Goal: Task Accomplishment & Management: Use online tool/utility

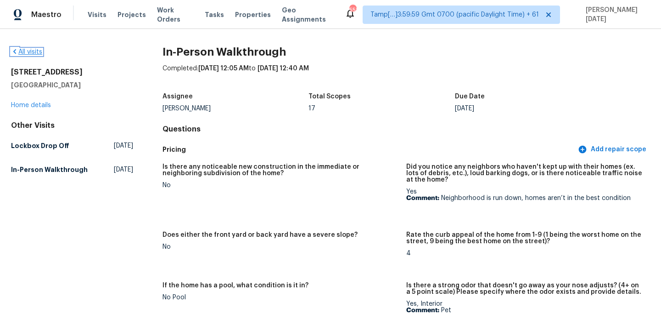
click at [30, 51] on link "All visits" at bounding box center [26, 52] width 31 height 6
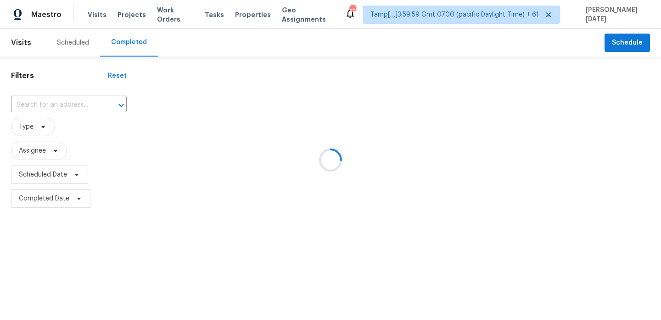
click at [102, 98] on div at bounding box center [330, 160] width 661 height 320
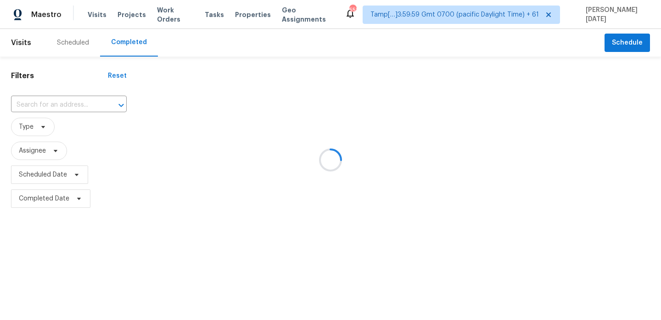
click at [102, 98] on div at bounding box center [330, 160] width 661 height 320
click at [99, 101] on div at bounding box center [330, 160] width 661 height 320
click at [79, 109] on div at bounding box center [330, 160] width 661 height 320
click at [116, 109] on icon "Open" at bounding box center [121, 105] width 11 height 11
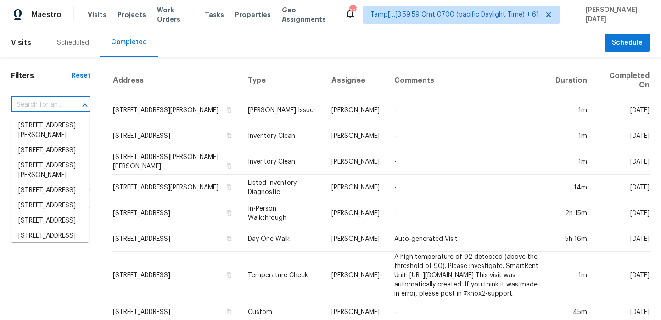
click at [79, 109] on icon "Close" at bounding box center [84, 105] width 11 height 11
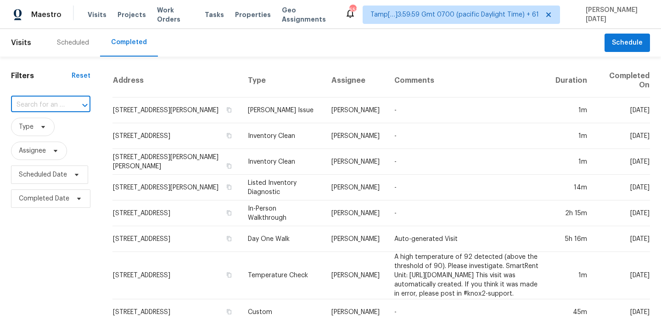
click at [79, 109] on icon "Open" at bounding box center [84, 105] width 11 height 11
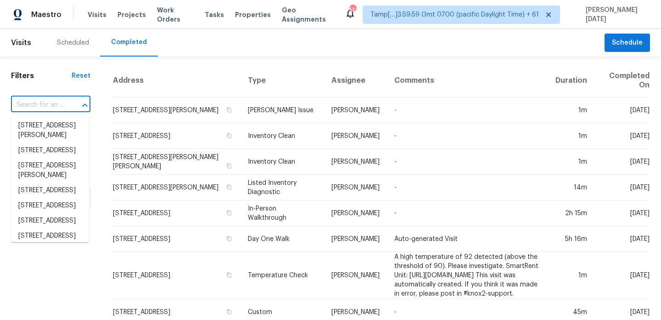
paste input "18140 Luna Way Santa Clarita, CA, 91350"
type input "18140 Luna Way Santa Clarita, CA, 91350"
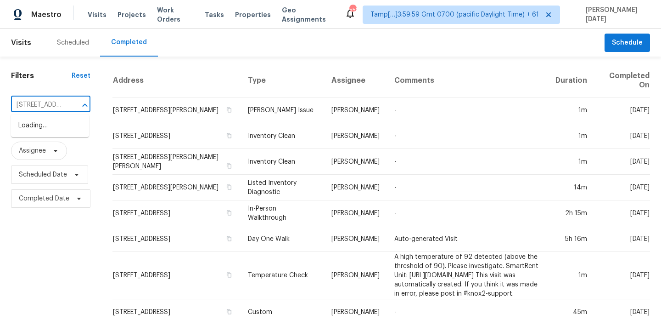
scroll to position [0, 75]
click at [56, 137] on li "18140 Luna Way, Santa Clarita, CA 91350" at bounding box center [50, 130] width 78 height 25
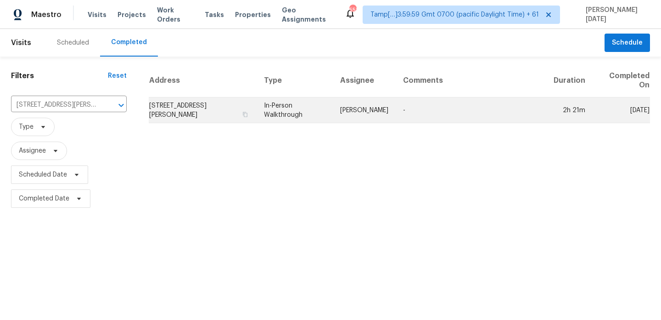
click at [338, 113] on td "Frank Santellanes" at bounding box center [364, 110] width 63 height 26
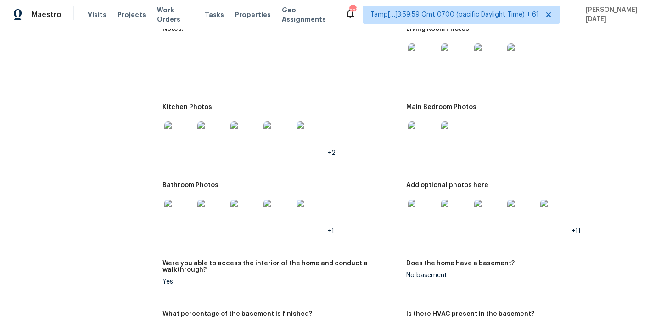
scroll to position [985, 0]
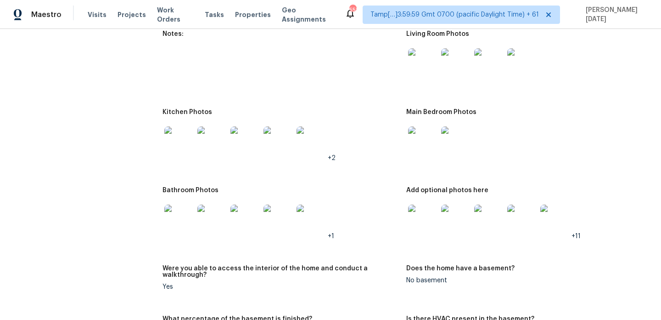
click at [186, 213] on img at bounding box center [178, 218] width 29 height 29
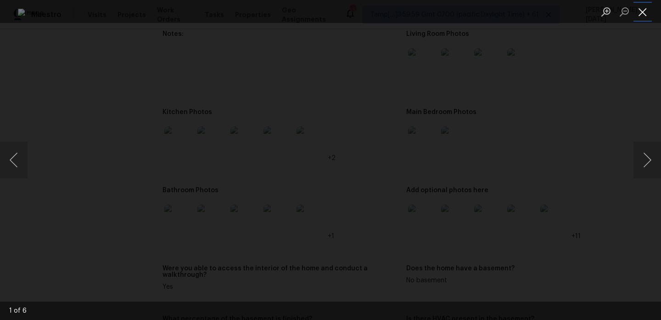
click at [646, 12] on button "Close lightbox" at bounding box center [643, 12] width 18 height 16
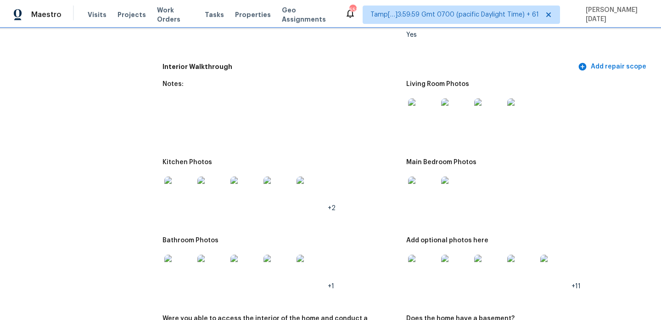
scroll to position [947, 0]
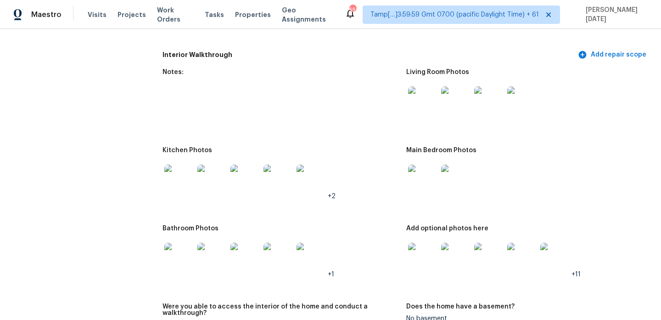
click at [426, 180] on img at bounding box center [422, 178] width 29 height 29
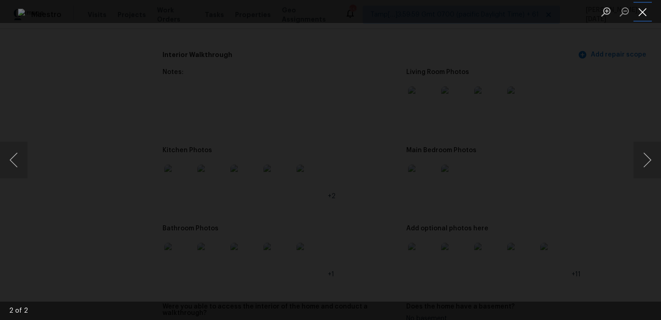
click at [646, 13] on button "Close lightbox" at bounding box center [643, 12] width 18 height 16
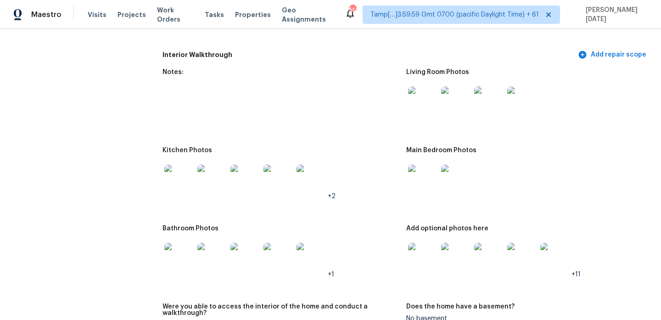
click at [454, 95] on img at bounding box center [455, 100] width 29 height 29
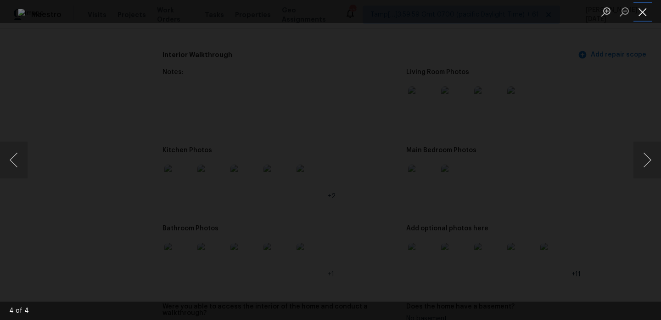
click at [648, 7] on button "Close lightbox" at bounding box center [643, 12] width 18 height 16
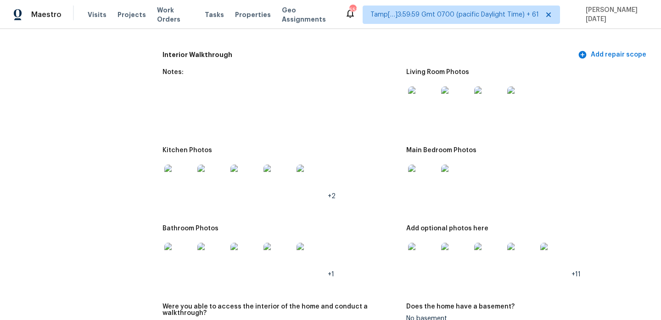
scroll to position [0, 0]
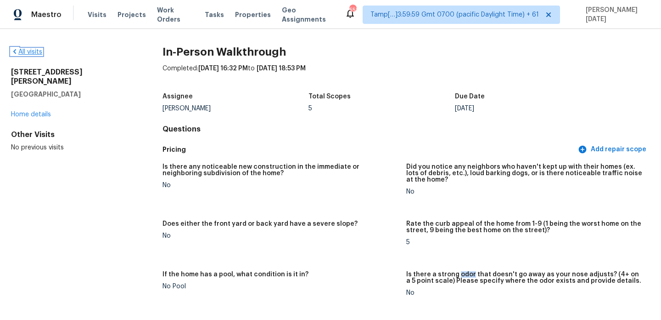
click at [27, 50] on link "All visits" at bounding box center [26, 52] width 31 height 6
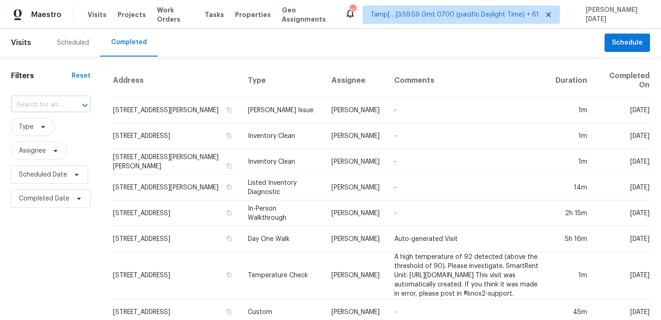
click at [59, 105] on input "text" at bounding box center [38, 105] width 54 height 14
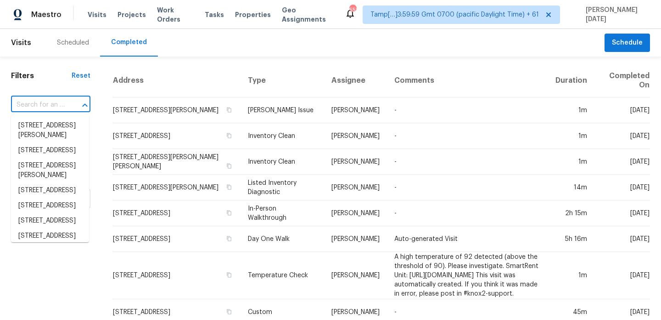
paste input "3543 Shadow Trce Gainesville, GA, 30507"
type input "3543 Shadow Trce Gainesville, GA, 30507"
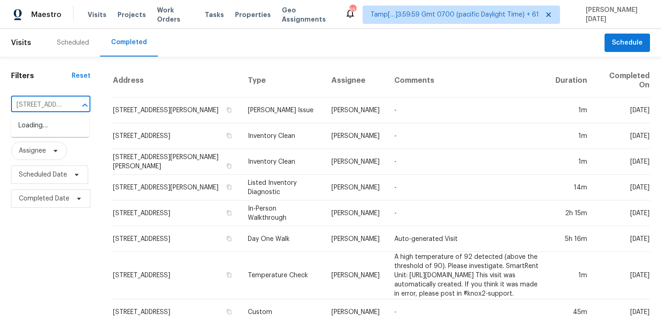
scroll to position [0, 79]
click at [59, 118] on li "3543 Shadow Trce, Gainesville, GA 30507" at bounding box center [50, 125] width 78 height 15
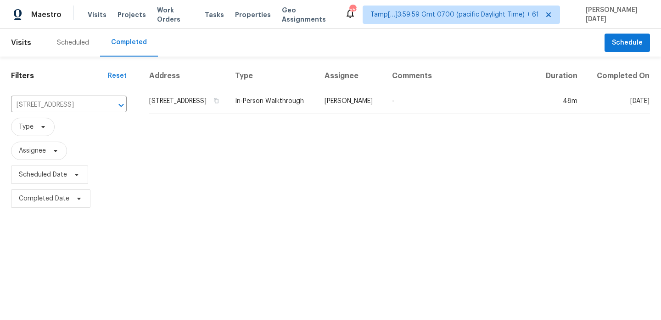
click at [317, 88] on th "Type" at bounding box center [273, 76] width 90 height 24
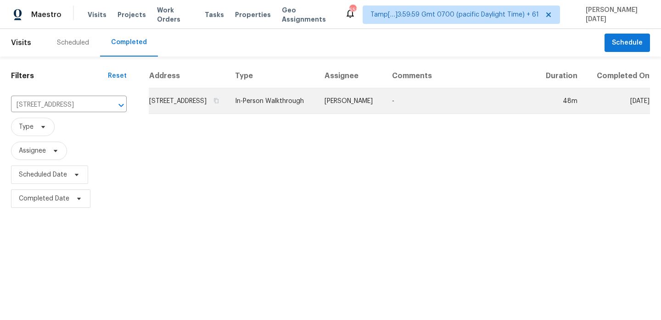
click at [317, 107] on td "In-Person Walkthrough" at bounding box center [273, 101] width 90 height 26
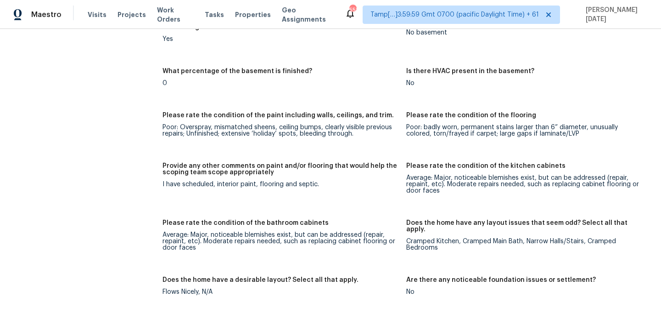
scroll to position [1488, 0]
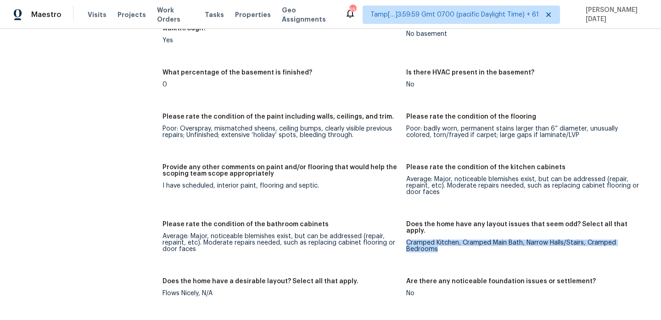
drag, startPoint x: 406, startPoint y: 218, endPoint x: 453, endPoint y: 224, distance: 47.2
click at [453, 239] on div "Cramped Kitchen, Cramped Main Bath, Narrow Halls/Stairs, Cramped Bedrooms" at bounding box center [524, 245] width 236 height 13
copy div "Cramped Kitchen, Cramped Main Bath, Narrow Halls/Stairs, Cramped Bedrooms"
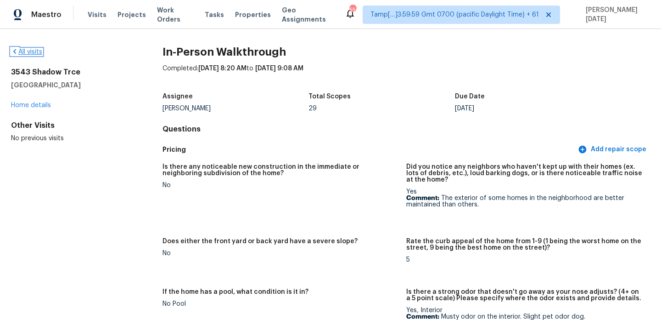
click at [25, 49] on link "All visits" at bounding box center [26, 52] width 31 height 6
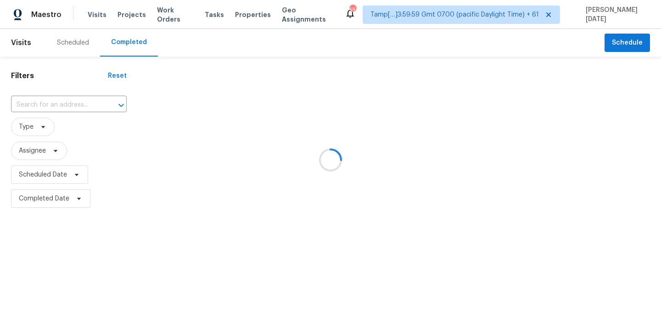
click at [72, 101] on div at bounding box center [330, 160] width 661 height 320
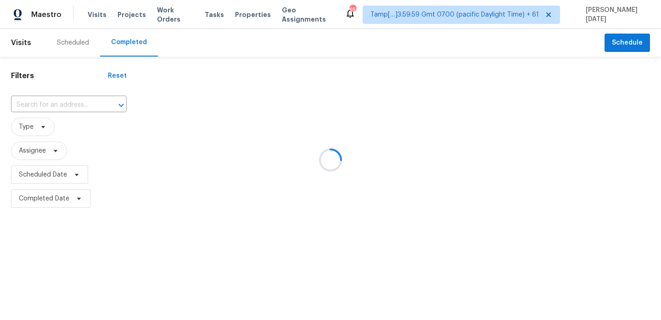
click at [72, 101] on div at bounding box center [330, 160] width 661 height 320
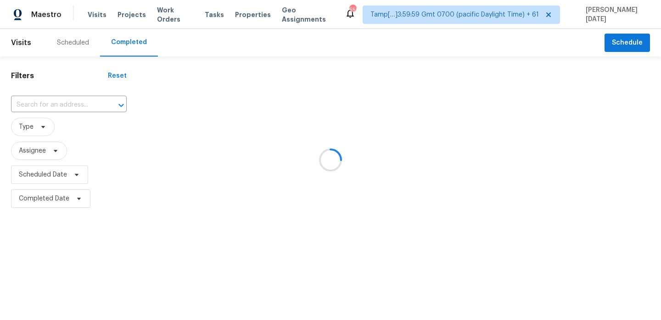
click at [72, 101] on div at bounding box center [330, 160] width 661 height 320
click at [103, 101] on div at bounding box center [115, 105] width 24 height 13
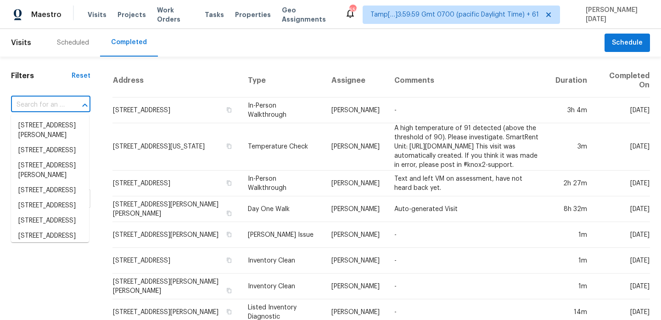
click at [72, 101] on div at bounding box center [79, 105] width 24 height 13
paste input "188 Red Barn Rd Saint Augustine, FL, 32092"
type input "188 Red Barn Rd Saint Augustine, FL, 32092"
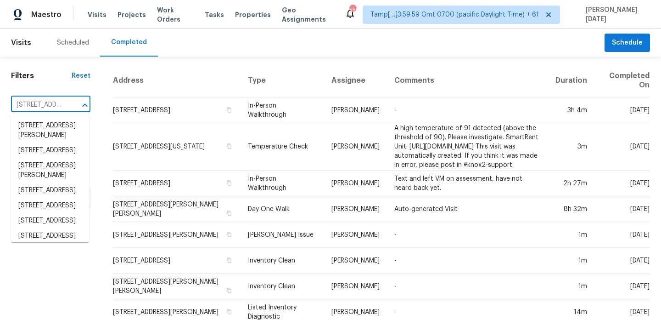
scroll to position [0, 84]
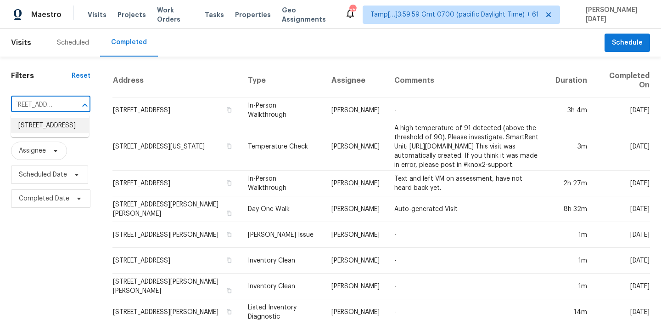
click at [55, 133] on li "188 Red Barn Rd, Saint Augustine, FL 32092" at bounding box center [50, 125] width 78 height 15
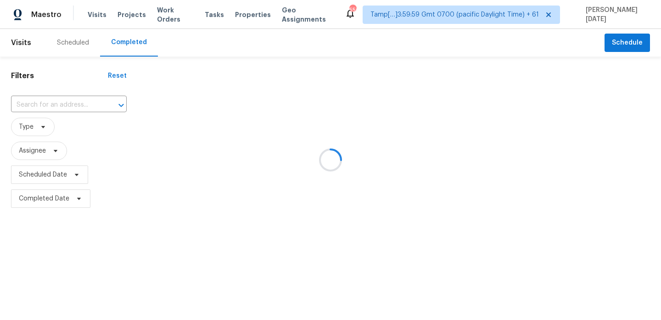
type input "188 Red Barn Rd, Saint Augustine, FL 32092"
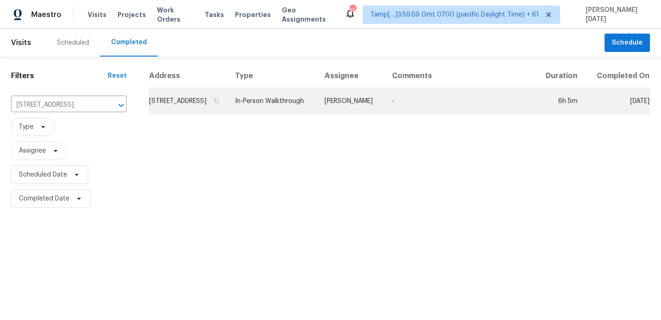
click at [305, 109] on td "In-Person Walkthrough" at bounding box center [273, 101] width 90 height 26
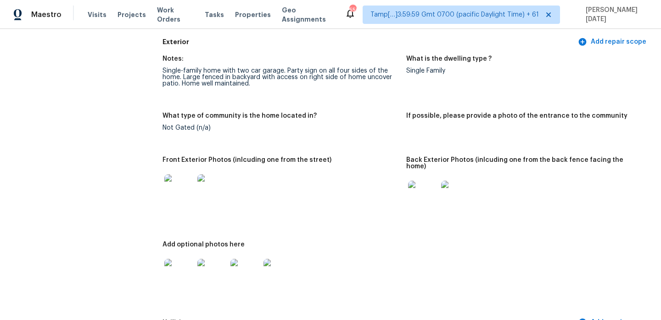
scroll to position [375, 0]
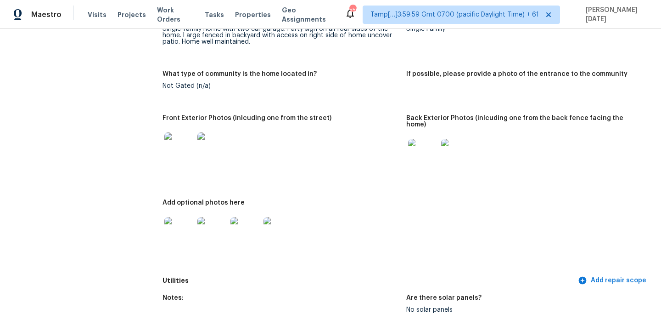
click at [225, 150] on img at bounding box center [211, 146] width 29 height 29
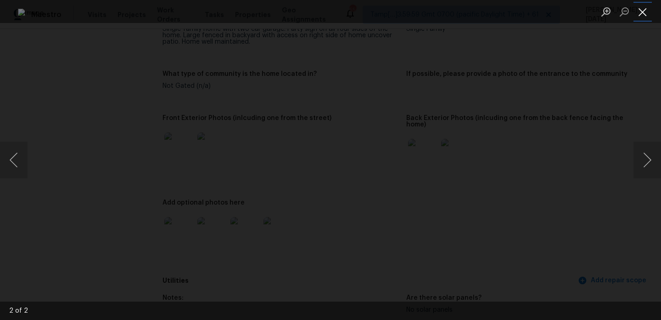
click at [647, 17] on button "Close lightbox" at bounding box center [643, 12] width 18 height 16
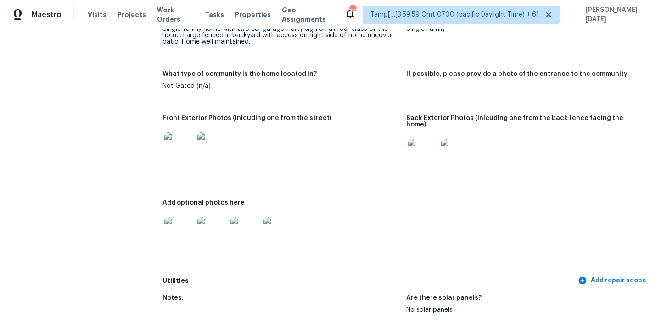
scroll to position [0, 0]
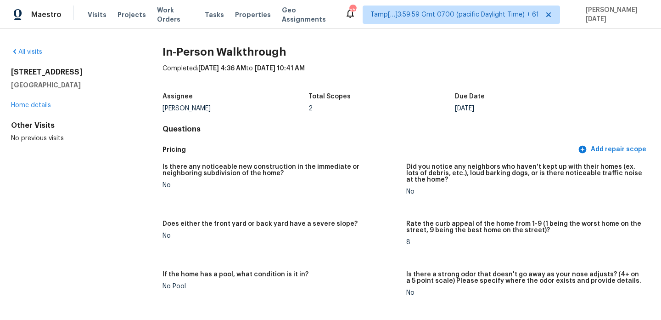
click at [22, 46] on div "All visits 188 Red Barn Rd Saint Augustine, FL 32092 Home details Other Visits …" at bounding box center [330, 174] width 661 height 291
click at [25, 51] on link "All visits" at bounding box center [26, 52] width 31 height 6
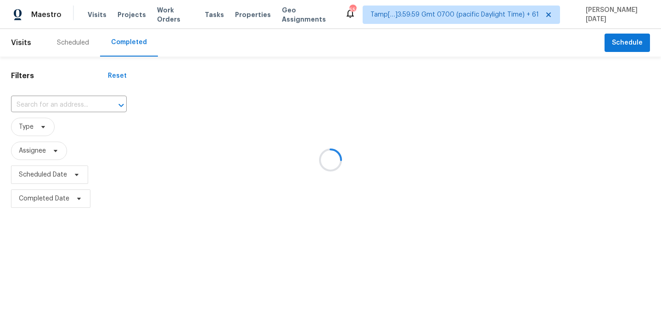
click at [56, 101] on div at bounding box center [330, 160] width 661 height 320
click at [56, 105] on div at bounding box center [330, 160] width 661 height 320
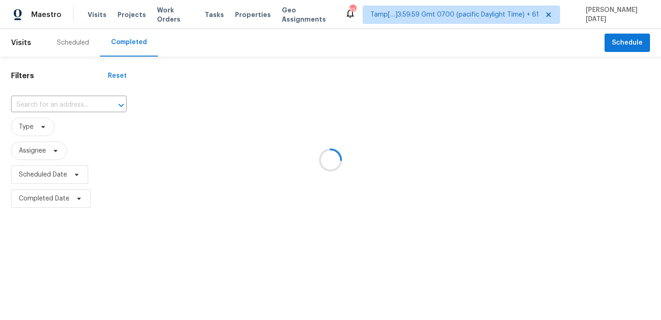
click at [56, 105] on div at bounding box center [330, 160] width 661 height 320
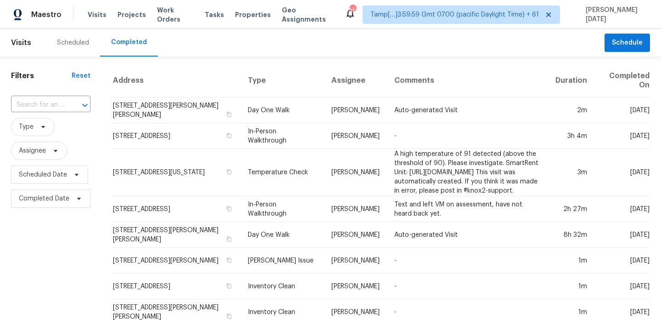
click at [56, 105] on input "text" at bounding box center [38, 105] width 54 height 14
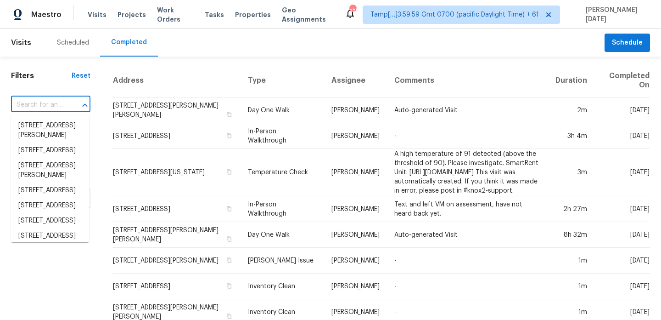
click at [56, 105] on input "text" at bounding box center [38, 105] width 54 height 14
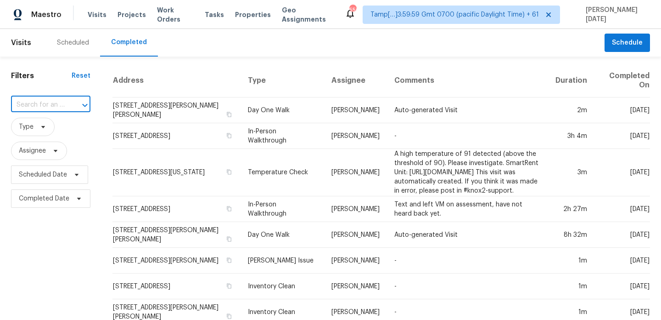
click at [56, 105] on input "text" at bounding box center [38, 105] width 54 height 14
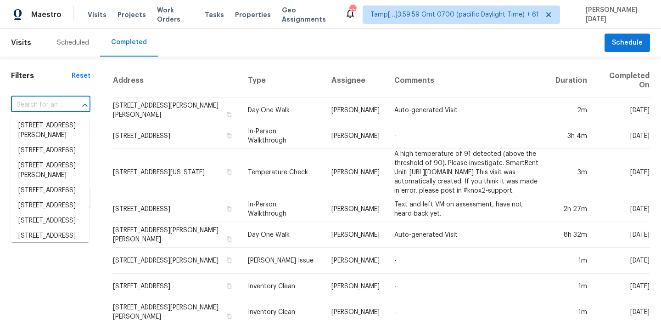
paste input "251 Baldwin Ave New Milford, NJ, 07646"
type input "251 Baldwin Ave New Milford, NJ, 07646"
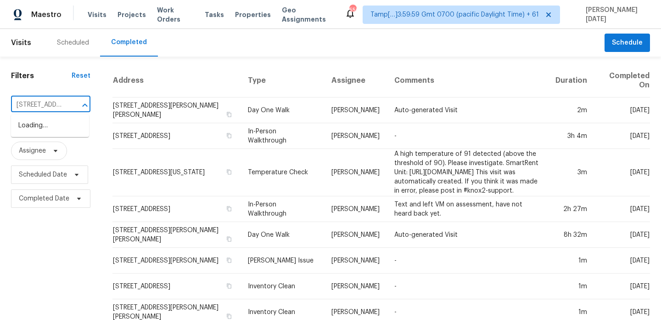
scroll to position [0, 72]
click at [60, 136] on li "251 Baldwin Ave, New Milford, NJ 07646" at bounding box center [50, 130] width 78 height 25
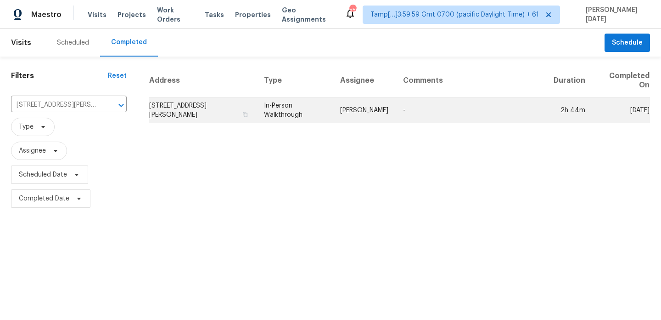
click at [316, 109] on td "In-Person Walkthrough" at bounding box center [295, 110] width 76 height 26
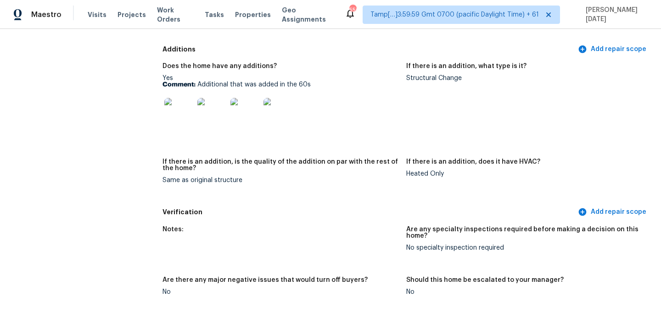
scroll to position [2069, 0]
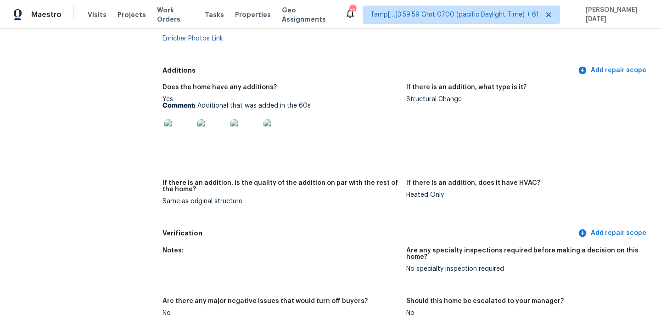
click at [189, 122] on img at bounding box center [178, 133] width 29 height 29
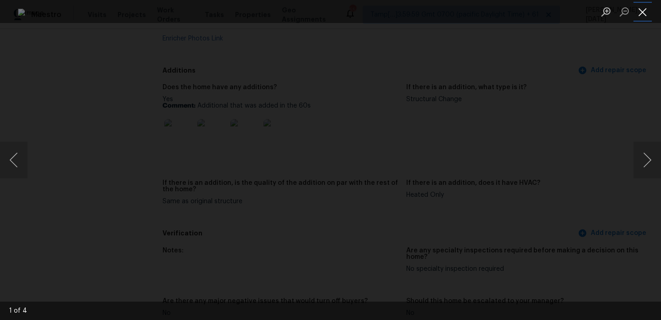
click at [646, 9] on button "Close lightbox" at bounding box center [643, 12] width 18 height 16
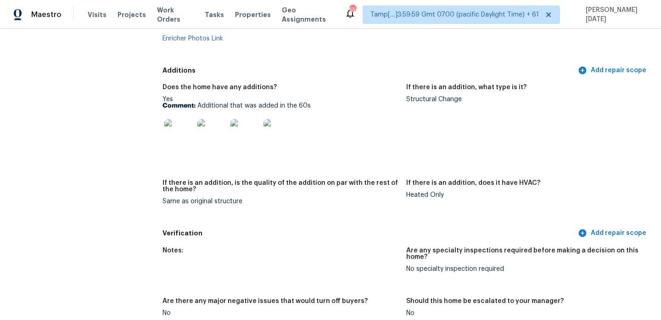
click at [372, 208] on div "Does the home have any additions? Yes Comment: Additional that was added in the…" at bounding box center [407, 152] width 488 height 146
drag, startPoint x: 198, startPoint y: 93, endPoint x: 367, endPoint y: 93, distance: 169.4
click at [367, 102] on p "Comment: Additional that was added in the 60s" at bounding box center [281, 105] width 236 height 6
copy p "Additional that was added in the 60s"
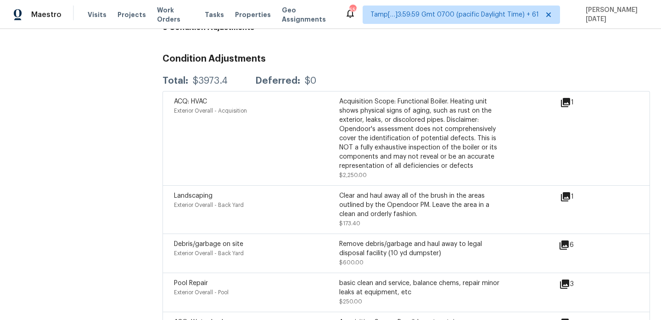
scroll to position [2555, 0]
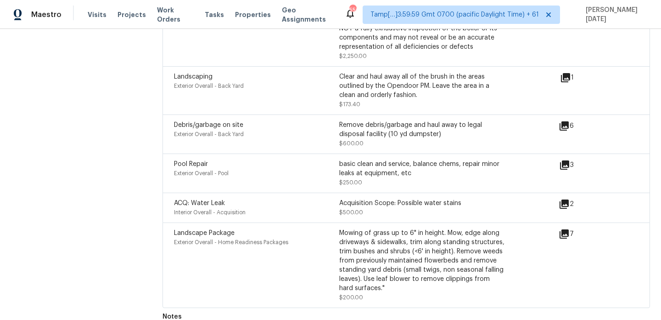
click at [566, 199] on icon at bounding box center [564, 203] width 9 height 9
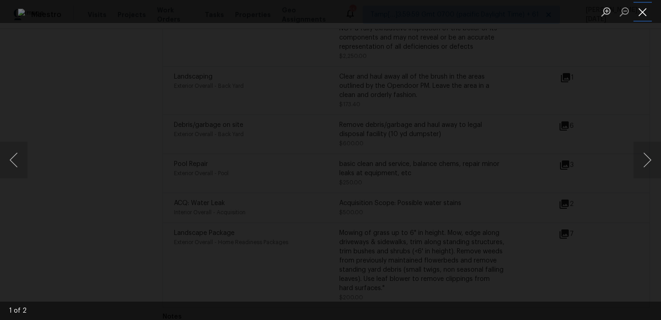
click at [646, 16] on button "Close lightbox" at bounding box center [643, 12] width 18 height 16
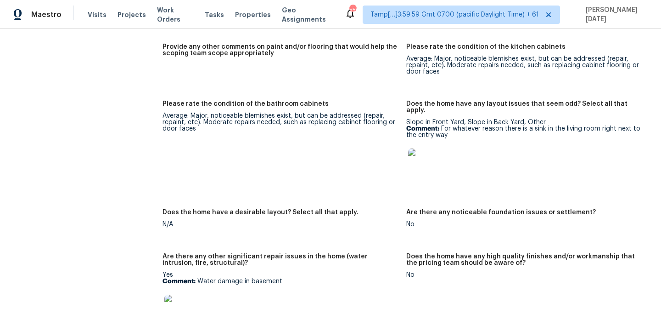
scroll to position [1474, 0]
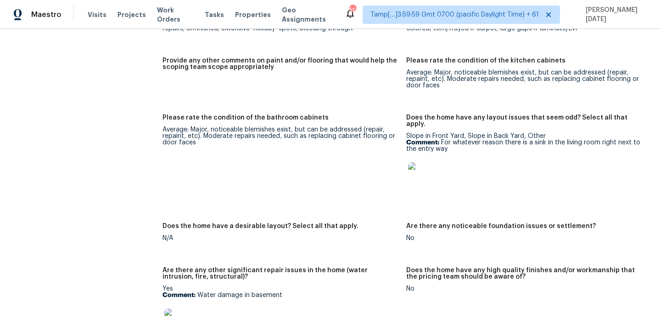
click at [428, 163] on img at bounding box center [422, 176] width 29 height 29
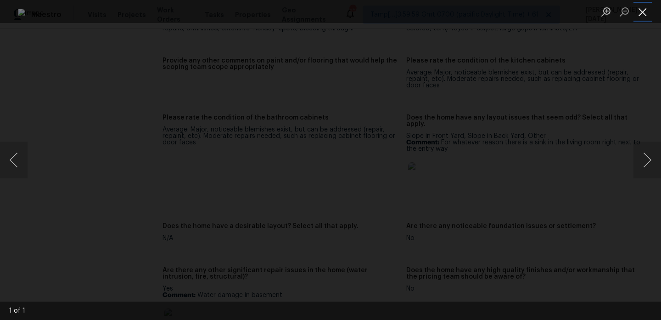
click at [642, 19] on button "Close lightbox" at bounding box center [643, 12] width 18 height 16
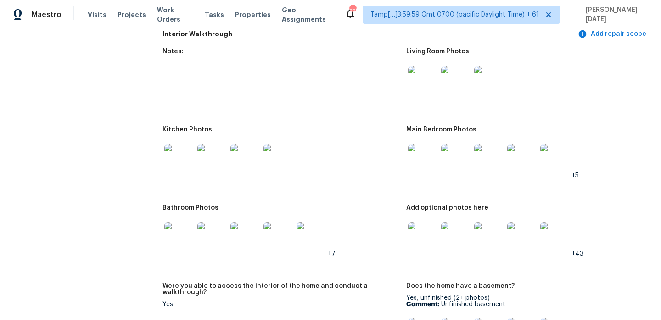
scroll to position [1047, 0]
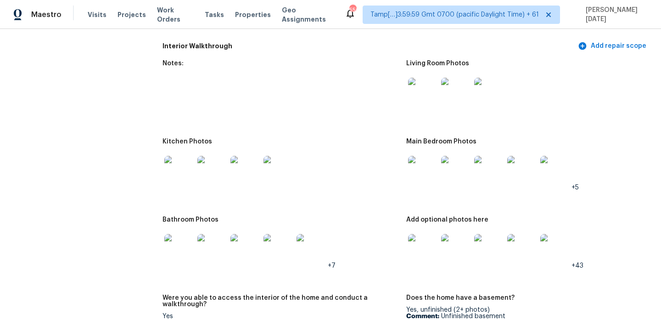
click at [454, 89] on img at bounding box center [455, 92] width 29 height 29
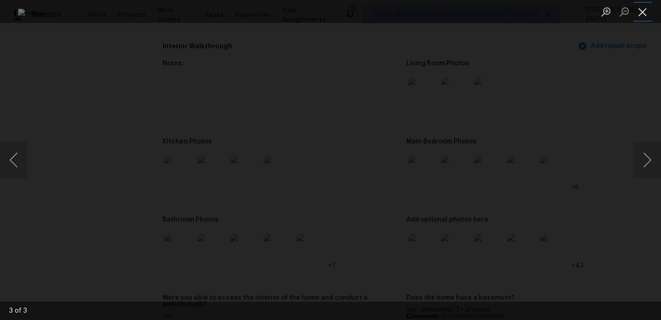
click at [639, 11] on button "Close lightbox" at bounding box center [643, 12] width 18 height 16
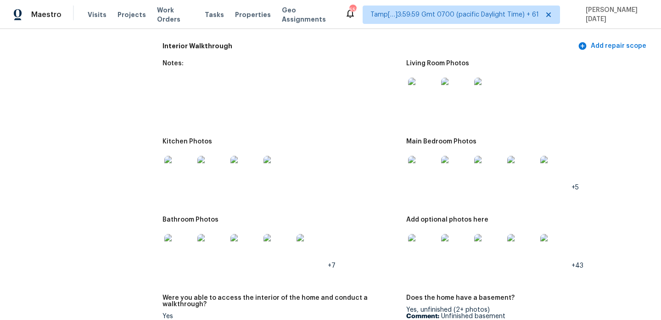
click at [458, 166] on img at bounding box center [455, 170] width 29 height 29
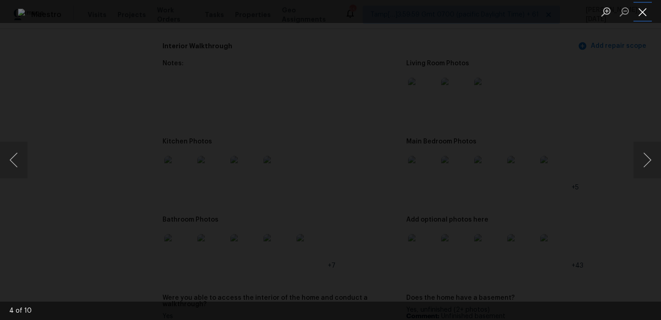
click at [637, 14] on button "Close lightbox" at bounding box center [643, 12] width 18 height 16
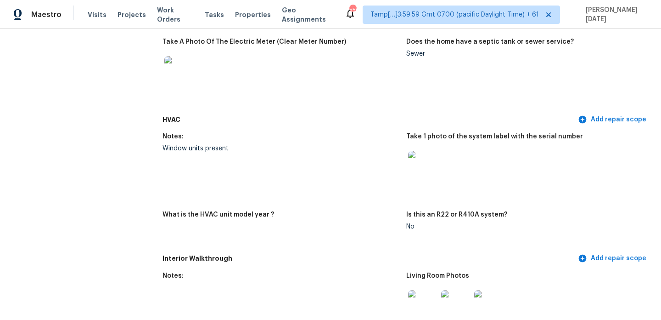
scroll to position [831, 0]
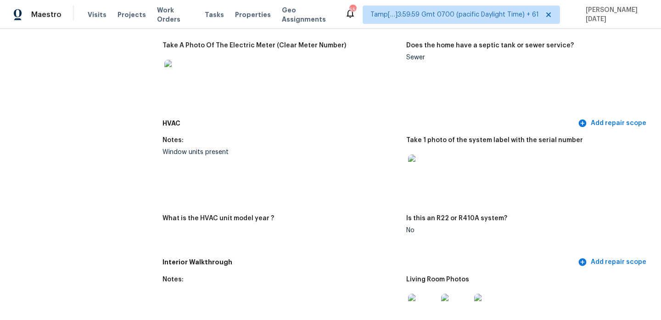
click at [421, 163] on img at bounding box center [422, 168] width 29 height 29
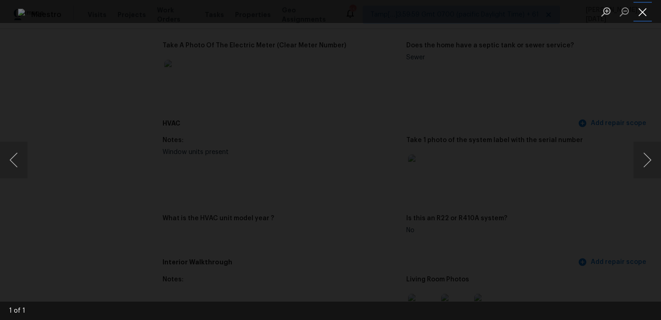
click at [644, 13] on button "Close lightbox" at bounding box center [643, 12] width 18 height 16
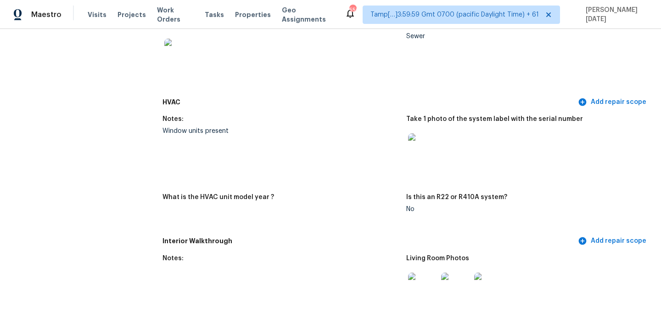
scroll to position [848, 0]
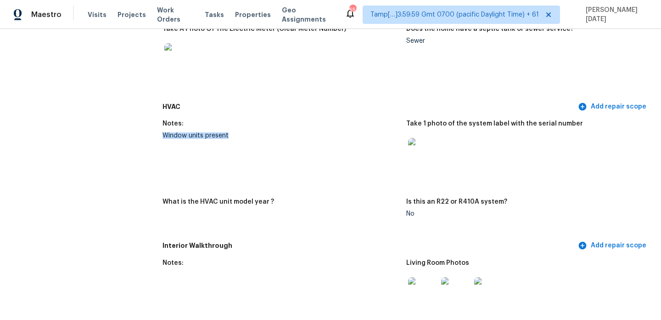
drag, startPoint x: 164, startPoint y: 129, endPoint x: 268, endPoint y: 129, distance: 104.2
click at [268, 132] on div "Window units present" at bounding box center [281, 135] width 236 height 6
copy div "Window units present"
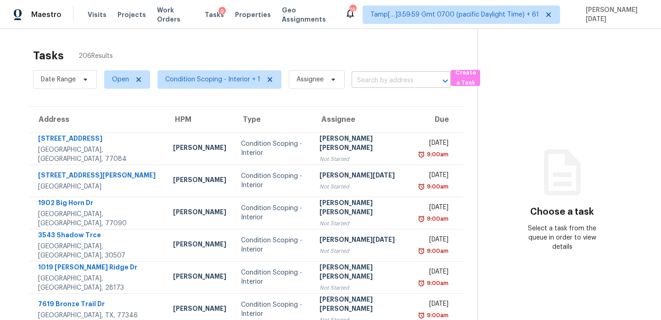
click at [379, 81] on input "text" at bounding box center [388, 80] width 73 height 14
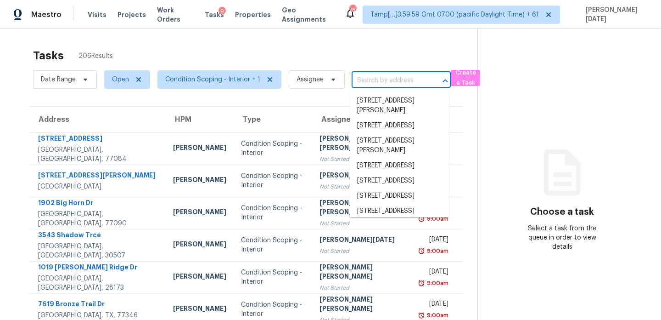
paste input "[STREET_ADDRESS][PERSON_NAME]"
type input "[STREET_ADDRESS][PERSON_NAME]"
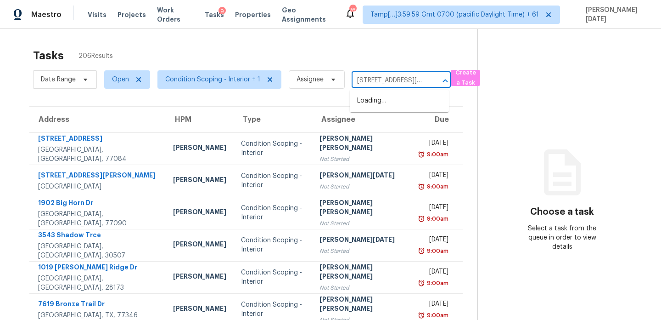
scroll to position [0, 54]
click at [384, 103] on li "[STREET_ADDRESS][PERSON_NAME]" at bounding box center [399, 105] width 99 height 25
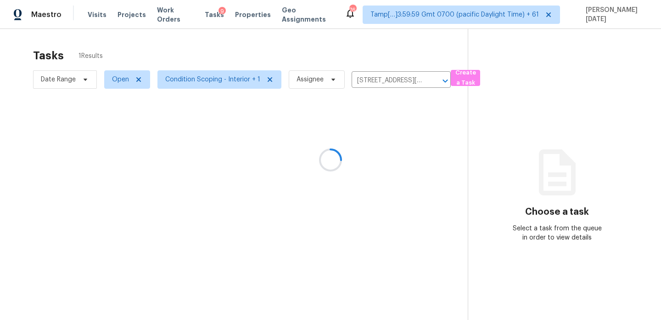
click at [389, 135] on div at bounding box center [330, 160] width 661 height 320
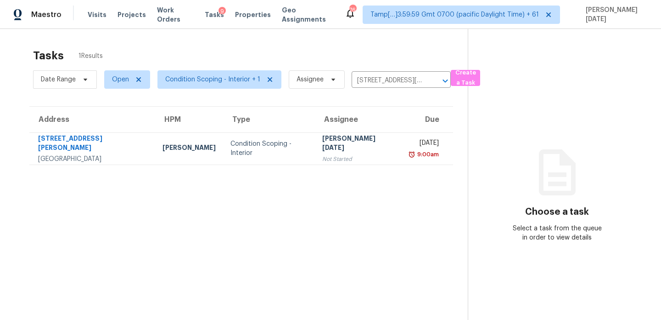
click at [402, 135] on td "[DATE] 9:00am" at bounding box center [427, 148] width 51 height 32
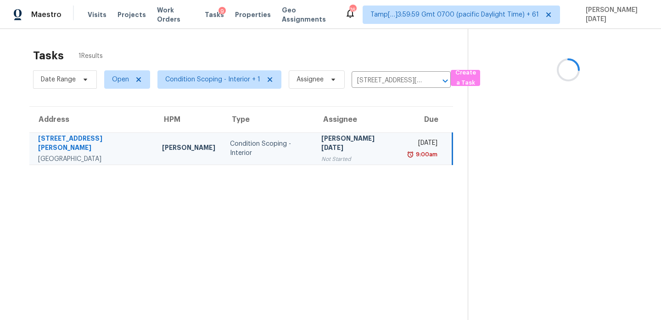
scroll to position [29, 0]
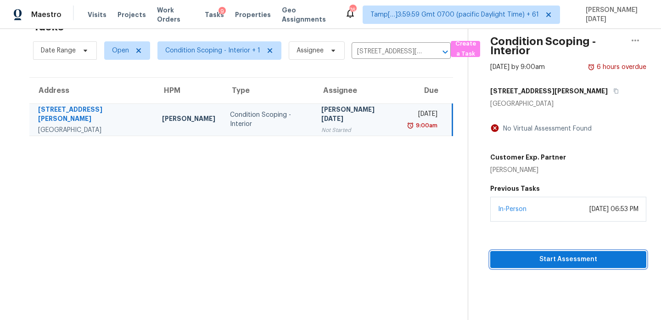
click at [532, 255] on span "Start Assessment" at bounding box center [568, 258] width 141 height 11
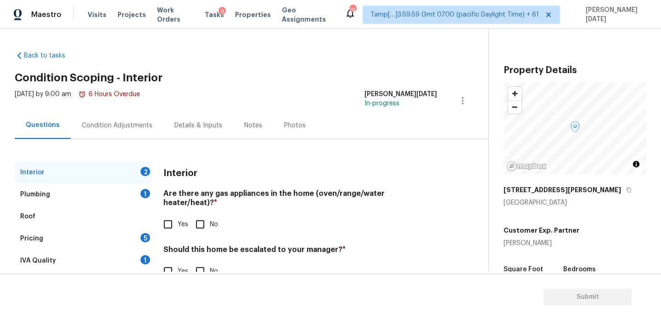
click at [101, 131] on div "Condition Adjustments" at bounding box center [117, 125] width 93 height 27
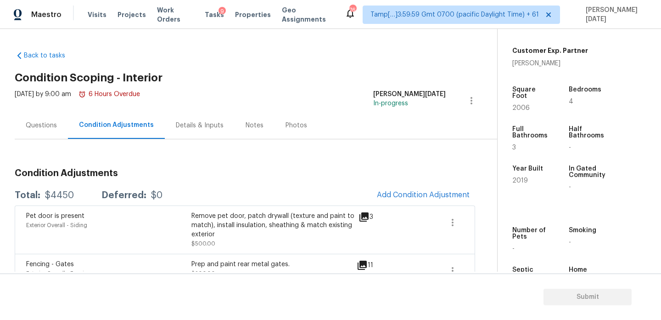
scroll to position [202, 0]
click at [519, 104] on span "2006" at bounding box center [520, 107] width 17 height 6
copy span "2006"
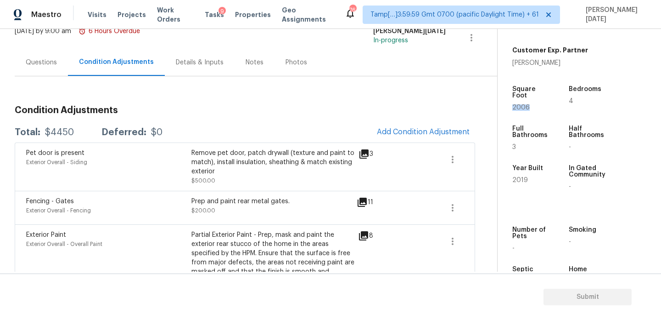
scroll to position [62, 0]
click at [405, 126] on button "Add Condition Adjustment" at bounding box center [423, 132] width 104 height 19
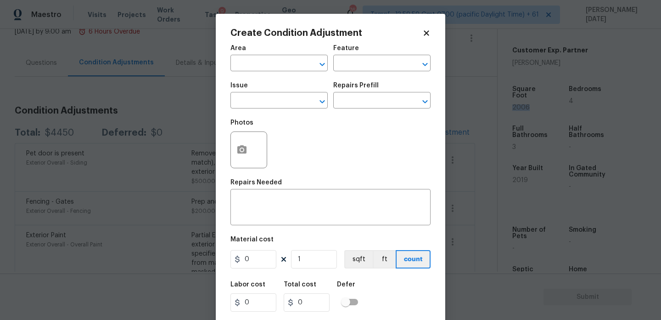
click at [255, 77] on span "Issue ​" at bounding box center [278, 95] width 97 height 37
click at [242, 67] on input "text" at bounding box center [266, 64] width 72 height 14
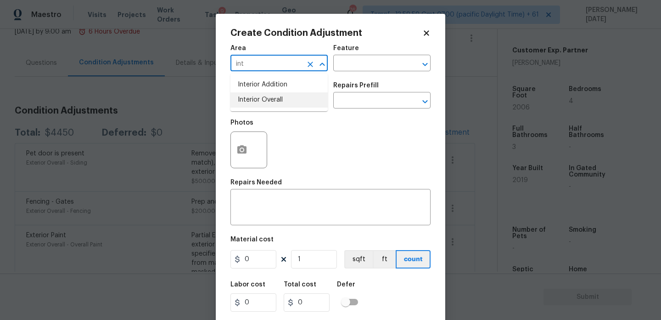
click at [256, 95] on li "Interior Overall" at bounding box center [278, 99] width 97 height 15
type input "Interior Overall"
click at [256, 95] on input "text" at bounding box center [266, 101] width 72 height 14
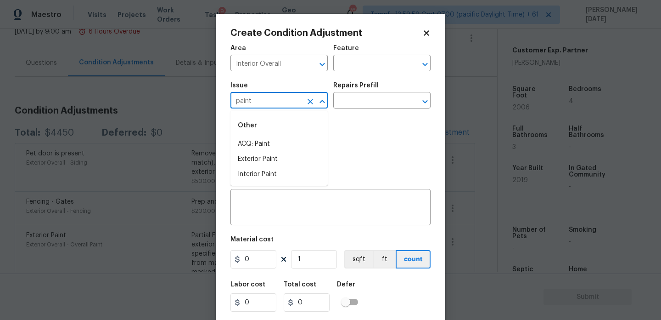
click at [261, 138] on li "ACQ: Paint" at bounding box center [278, 143] width 97 height 15
type input "ACQ: Paint"
click at [358, 106] on input "text" at bounding box center [369, 101] width 72 height 14
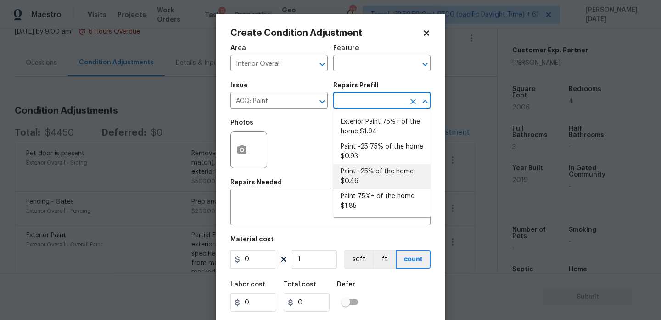
click at [376, 173] on li "Paint ~25% of the home $0.46" at bounding box center [381, 176] width 97 height 25
type input "Acquisition"
type textarea "Acquisition Scope: ~25% of the home needs interior paint"
type input "0.46"
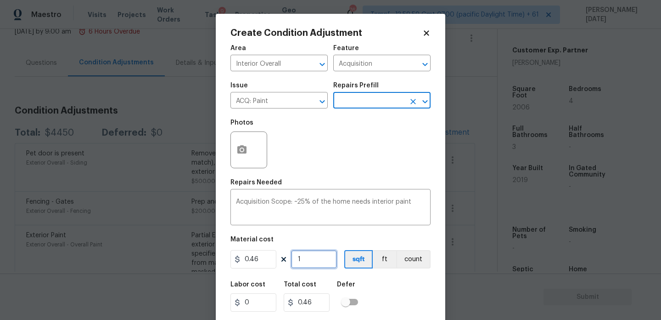
click at [316, 264] on input "1" at bounding box center [314, 259] width 46 height 18
type input "0"
paste input "2006"
type input "2006"
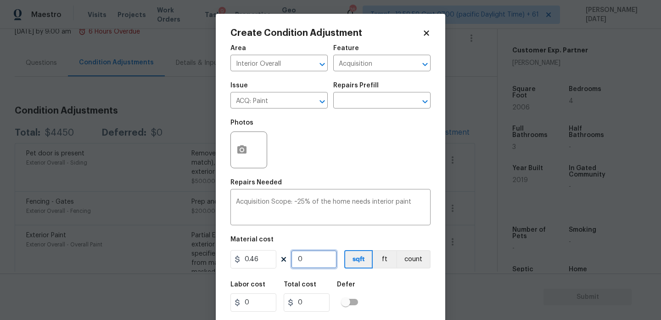
type input "922.76"
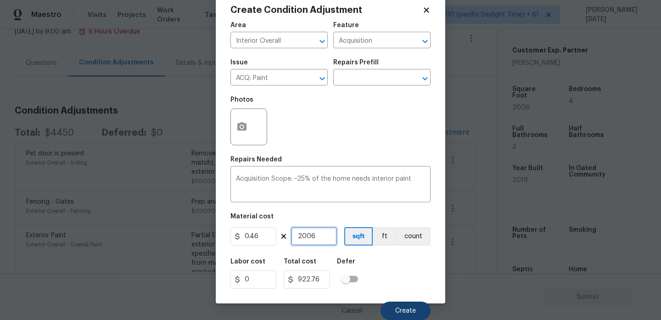
type input "2006"
click at [416, 315] on button "Create" at bounding box center [406, 310] width 50 height 18
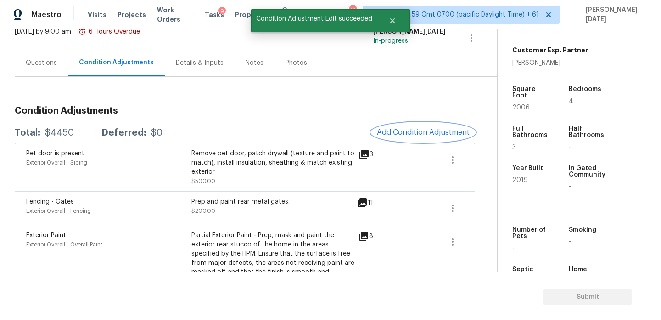
scroll to position [0, 0]
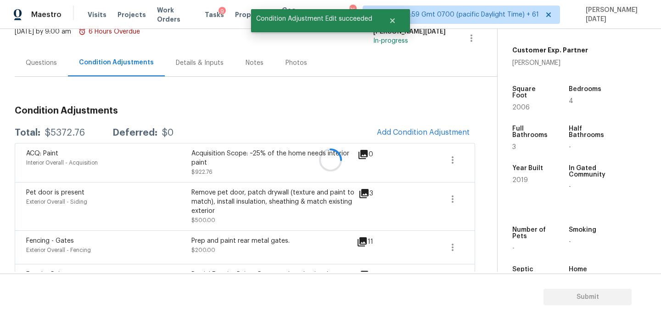
click at [421, 117] on div at bounding box center [330, 160] width 661 height 320
click at [421, 137] on button "Add Condition Adjustment" at bounding box center [423, 132] width 104 height 19
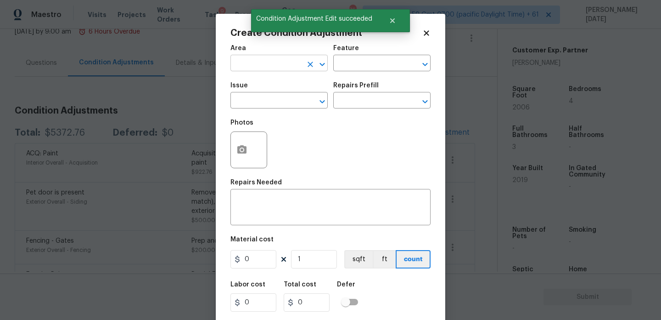
click at [251, 64] on input "text" at bounding box center [266, 64] width 72 height 14
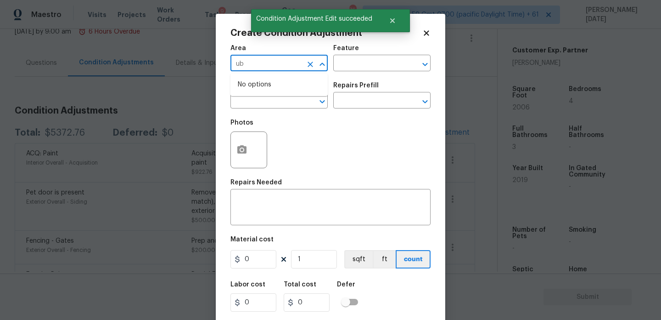
type input "u"
click at [257, 102] on li "Interior Overall" at bounding box center [278, 99] width 97 height 15
type input "Interior Overall"
click at [257, 102] on input "text" at bounding box center [266, 101] width 72 height 14
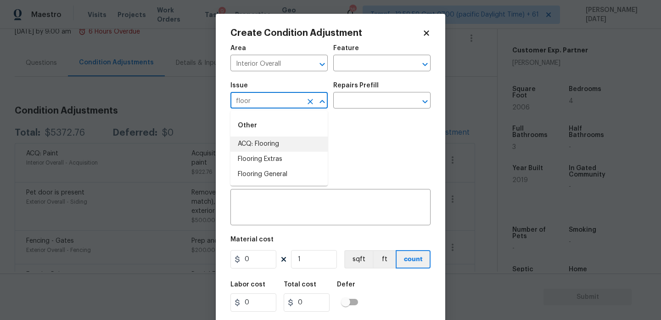
click at [278, 144] on li "ACQ: Flooring" at bounding box center [278, 143] width 97 height 15
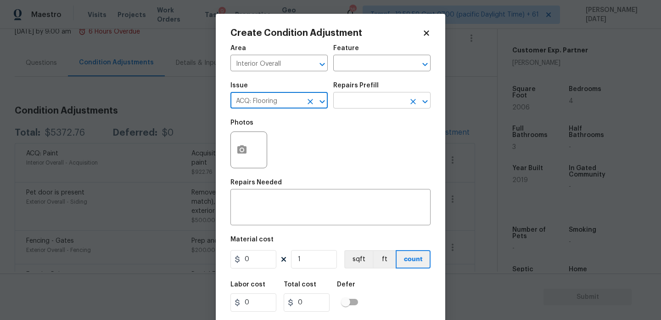
type input "ACQ: Flooring"
click at [394, 97] on input "text" at bounding box center [369, 101] width 72 height 14
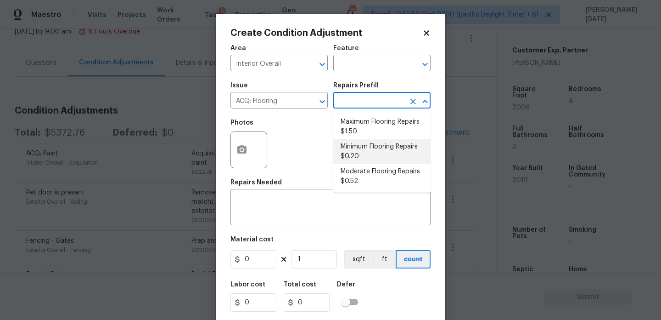
click at [381, 158] on li "Minimum Flooring Repairs $0.20" at bounding box center [381, 151] width 97 height 25
type input "Acquisition"
type textarea "Acquisition Scope: Minimum flooring repairs"
type input "0.2"
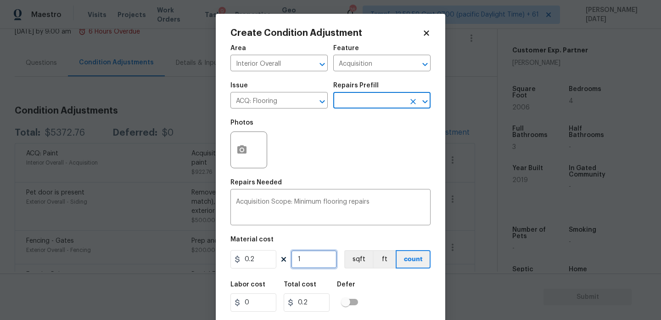
click at [318, 264] on input "1" at bounding box center [314, 259] width 46 height 18
type input "0"
paste input "2006"
type input "2006"
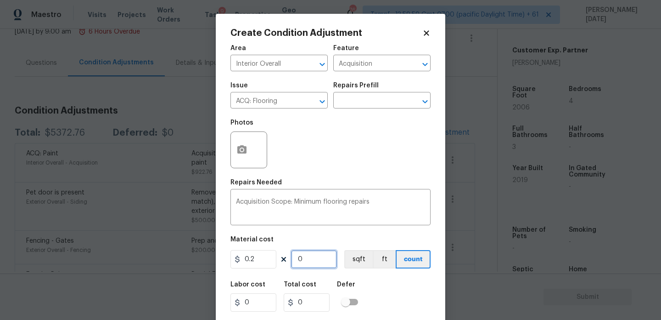
type input "401.2"
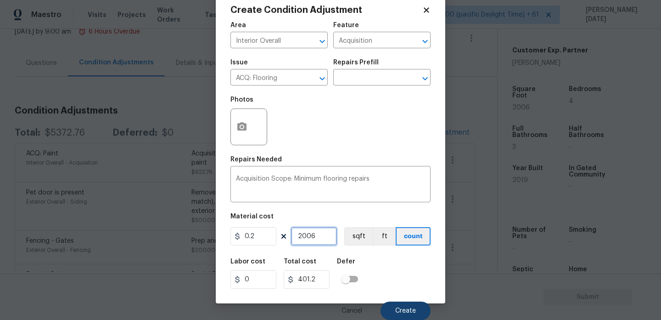
type input "2006"
click at [401, 308] on span "Create" at bounding box center [405, 310] width 21 height 7
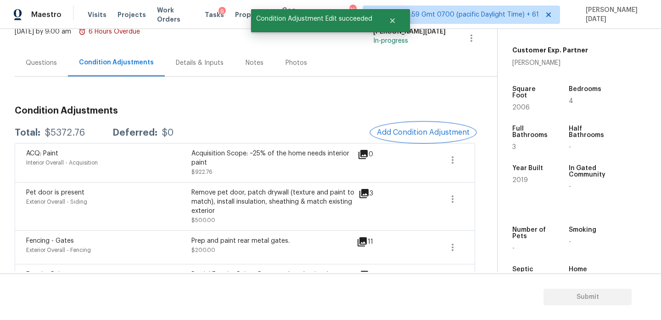
scroll to position [0, 0]
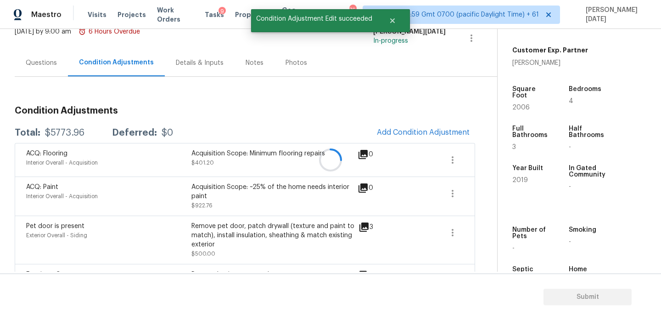
click at [411, 135] on div at bounding box center [330, 160] width 661 height 320
click at [411, 135] on span "Add Condition Adjustment" at bounding box center [423, 132] width 93 height 8
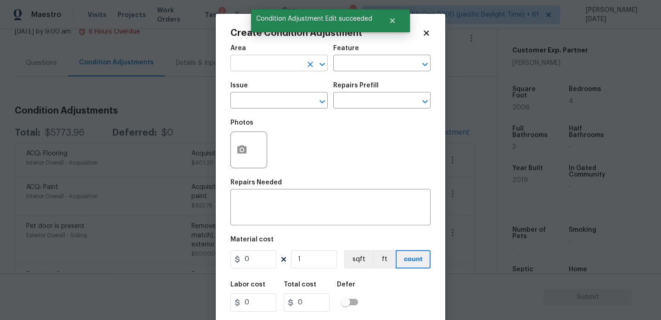
click at [243, 63] on input "text" at bounding box center [266, 64] width 72 height 14
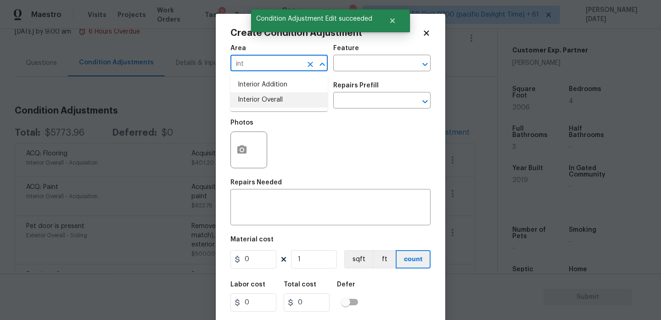
click at [261, 95] on li "Interior Overall" at bounding box center [278, 99] width 97 height 15
type input "Interior Overall"
click at [261, 95] on input "text" at bounding box center [266, 101] width 72 height 14
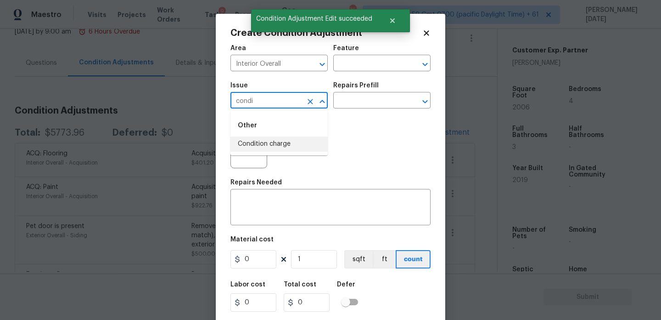
click at [282, 139] on li "Condition charge" at bounding box center [278, 143] width 97 height 15
type input "Condition charge"
click at [333, 112] on div "Issue Condition charge ​ Repairs Prefill ​" at bounding box center [330, 95] width 200 height 37
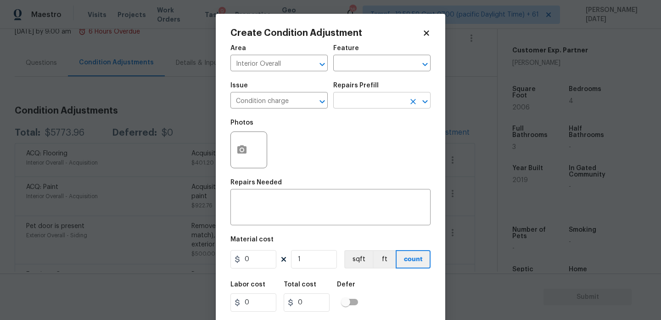
click at [356, 107] on input "text" at bounding box center [369, 101] width 72 height 14
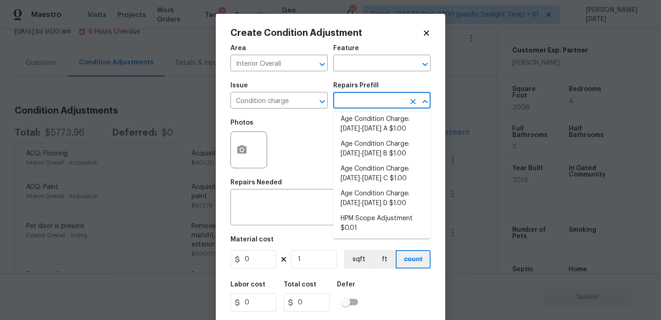
scroll to position [301, 0]
click at [384, 148] on li "Age Condition Charge: [DATE]-[DATE] B $1.00" at bounding box center [381, 147] width 97 height 25
type input "Home Readiness Packages"
type textarea "Age Condition Charge: 2009-2023 B"
type input "1"
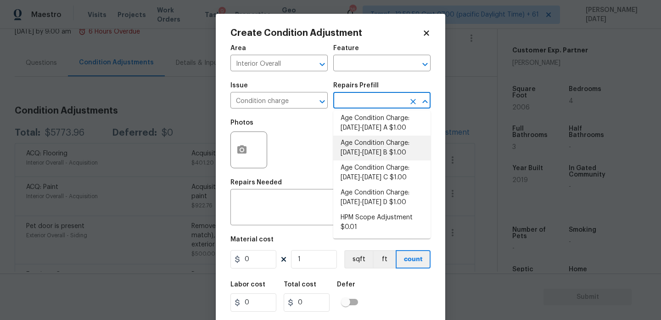
type input "1"
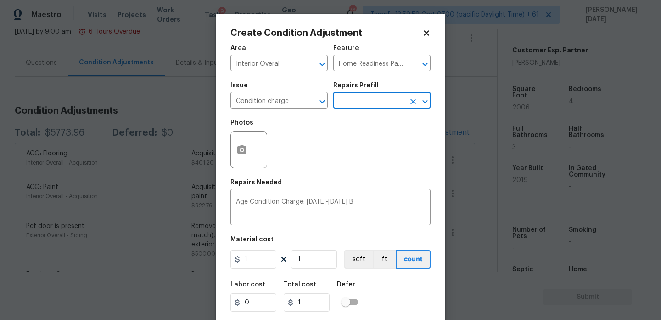
scroll to position [23, 0]
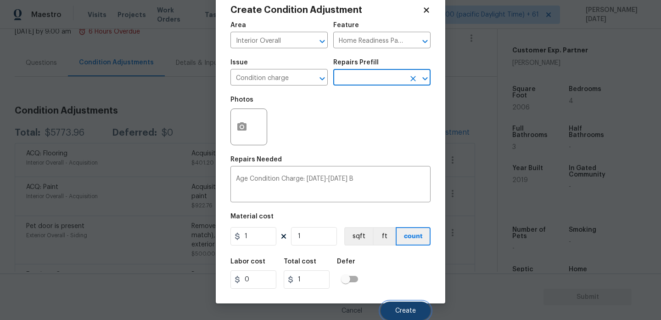
click at [401, 307] on span "Create" at bounding box center [405, 310] width 21 height 7
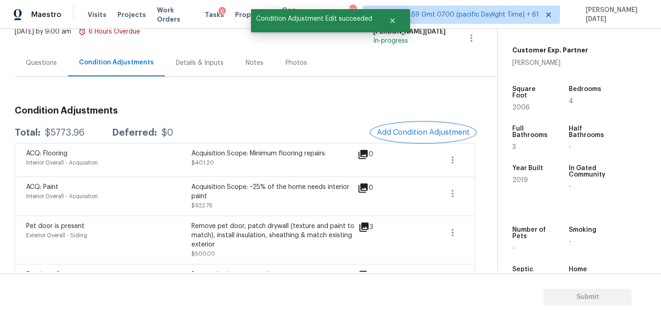
scroll to position [0, 0]
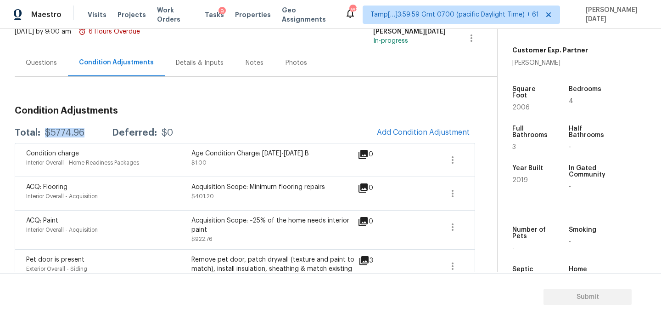
drag, startPoint x: 45, startPoint y: 131, endPoint x: 82, endPoint y: 131, distance: 36.7
click at [82, 131] on div "$5774.96" at bounding box center [64, 132] width 39 height 9
copy div "$5774.96"
click at [37, 66] on div "Questions" at bounding box center [41, 62] width 31 height 9
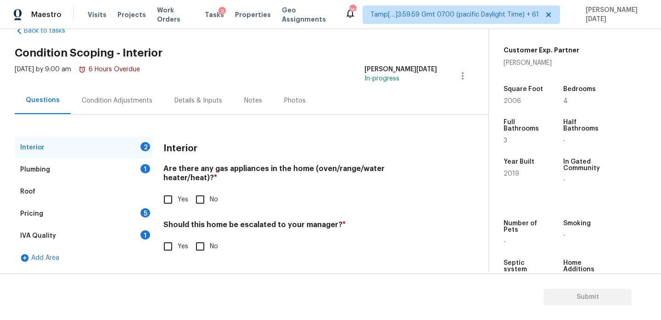
scroll to position [25, 0]
click at [170, 192] on input "Yes" at bounding box center [167, 199] width 19 height 19
checkbox input "true"
click at [202, 245] on input "No" at bounding box center [200, 245] width 19 height 19
checkbox input "true"
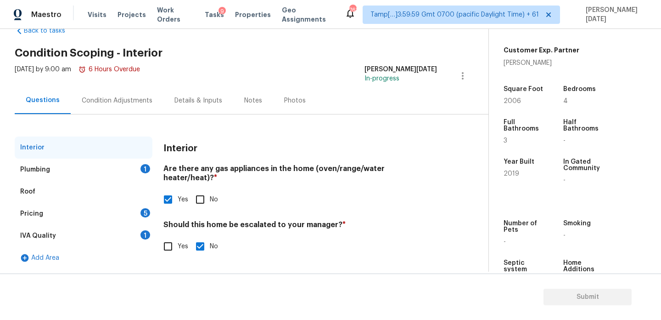
click at [110, 166] on div "Plumbing 1" at bounding box center [84, 169] width 138 height 22
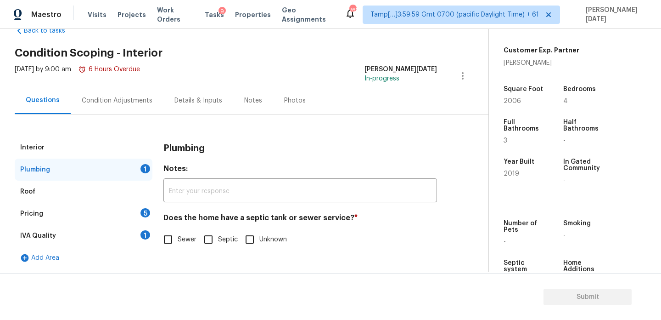
click at [180, 236] on span "Sewer" at bounding box center [187, 240] width 19 height 10
click at [178, 236] on input "Sewer" at bounding box center [167, 239] width 19 height 19
checkbox input "true"
click at [136, 209] on div "Pricing 5" at bounding box center [84, 213] width 138 height 22
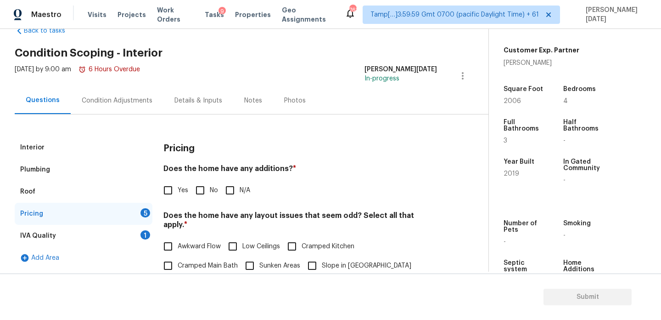
click at [200, 194] on input "No" at bounding box center [200, 189] width 19 height 19
checkbox input "true"
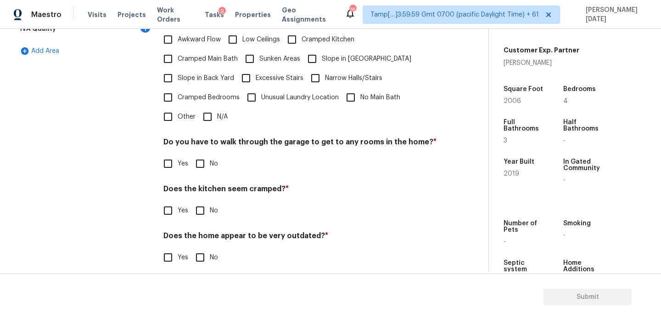
click at [215, 96] on label "Cramped Bedrooms" at bounding box center [198, 97] width 81 height 19
click at [178, 96] on input "Cramped Bedrooms" at bounding box center [167, 97] width 19 height 19
checkbox input "true"
click at [208, 158] on input "No" at bounding box center [200, 163] width 19 height 19
checkbox input "true"
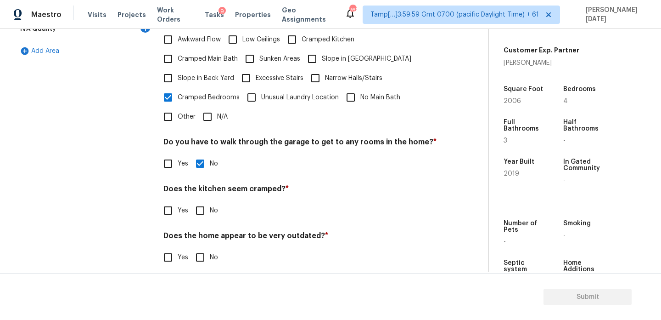
click at [214, 112] on input "N/A" at bounding box center [207, 116] width 19 height 19
checkbox input "true"
click at [155, 94] on div "Interior Plumbing Roof Pricing 2 IVA Quality 1 Add Area Pricing Does the home h…" at bounding box center [241, 104] width 452 height 348
click at [167, 90] on input "Cramped Bedrooms" at bounding box center [167, 97] width 19 height 19
checkbox input "false"
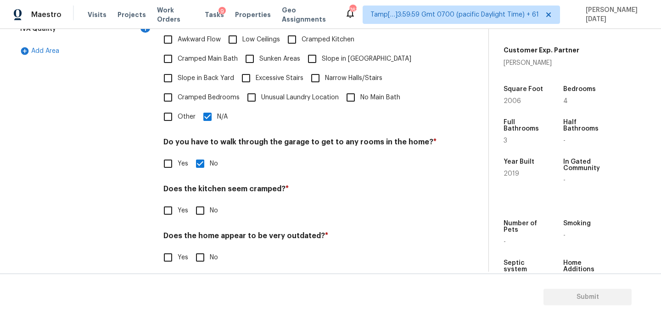
click at [203, 201] on input "No" at bounding box center [200, 210] width 19 height 19
checkbox input "true"
click at [203, 236] on div "Does the home appear to be very outdated? * Yes No" at bounding box center [300, 250] width 274 height 36
click at [203, 247] on input "No" at bounding box center [200, 256] width 19 height 19
checkbox input "true"
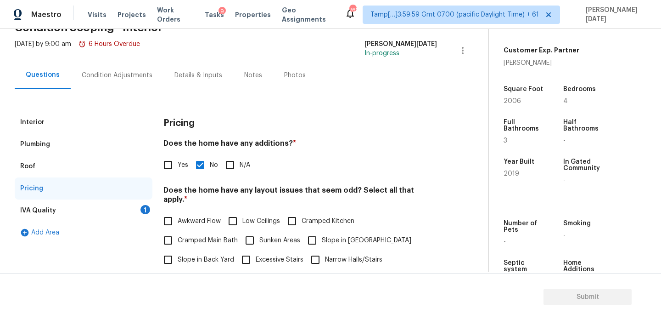
click at [146, 213] on div "1" at bounding box center [145, 209] width 10 height 9
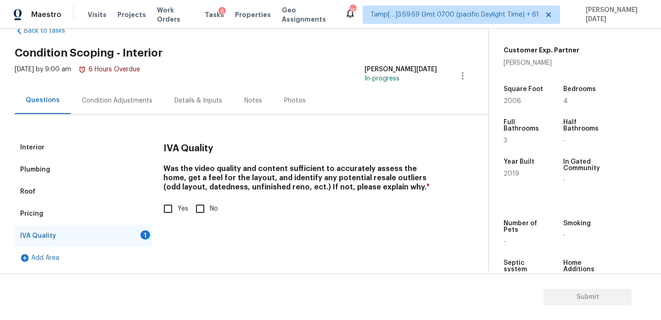
scroll to position [25, 0]
click at [175, 204] on input "Yes" at bounding box center [167, 208] width 19 height 19
checkbox input "true"
click at [118, 102] on div "Condition Adjustments" at bounding box center [117, 100] width 71 height 9
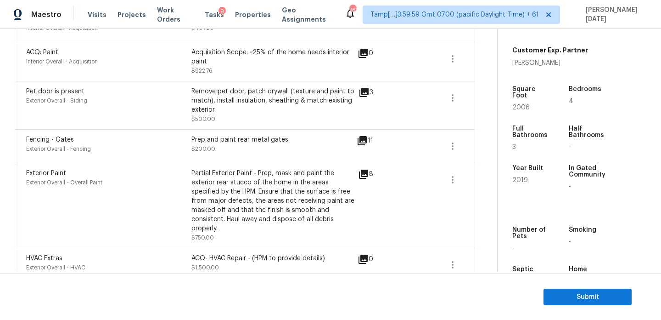
scroll to position [147, 0]
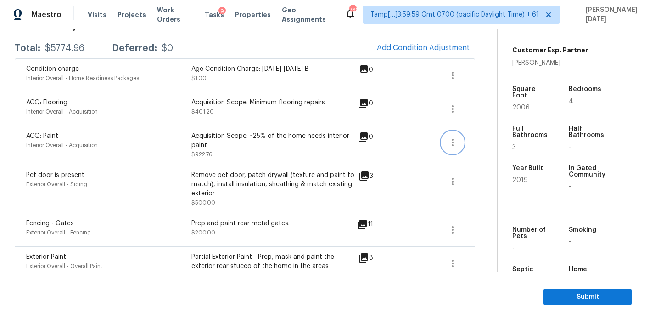
click at [451, 145] on icon "button" at bounding box center [452, 142] width 11 height 11
click at [480, 142] on div "Edit" at bounding box center [505, 140] width 72 height 9
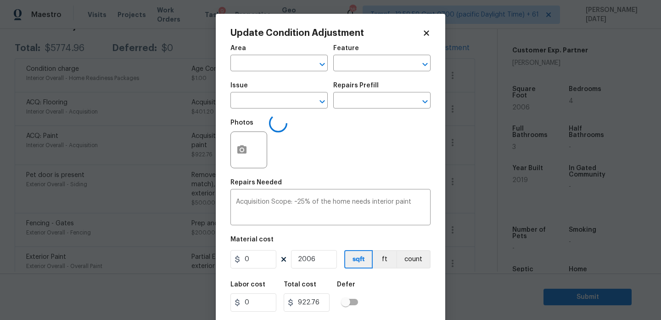
type input "Interior Overall"
type input "Acquisition"
type input "ACQ: Paint"
drag, startPoint x: 269, startPoint y: 256, endPoint x: 223, endPoint y: 256, distance: 45.9
click at [223, 256] on div "Update Condition Adjustment Area Interior Overall ​ Feature Acquisition ​ Issue…" at bounding box center [331, 170] width 230 height 312
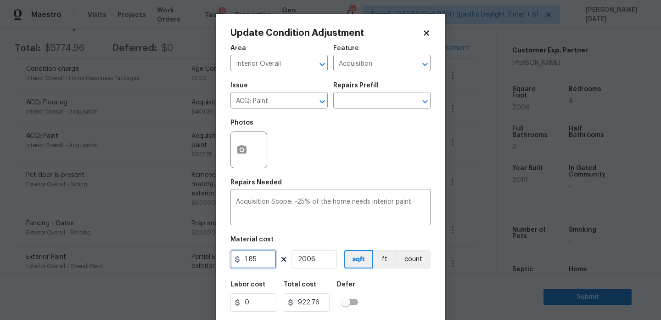
type input "1.85"
click at [323, 174] on div "Area Interior Overall ​ Feature Acquisition ​ Issue ACQ: Paint ​ Repairs Prefil…" at bounding box center [330, 190] width 200 height 303
type input "3711.1"
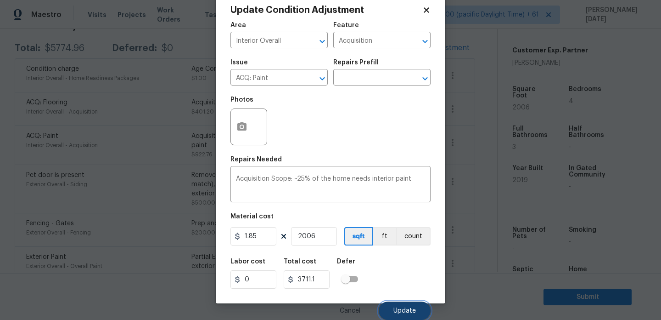
click at [389, 309] on button "Update" at bounding box center [405, 310] width 52 height 18
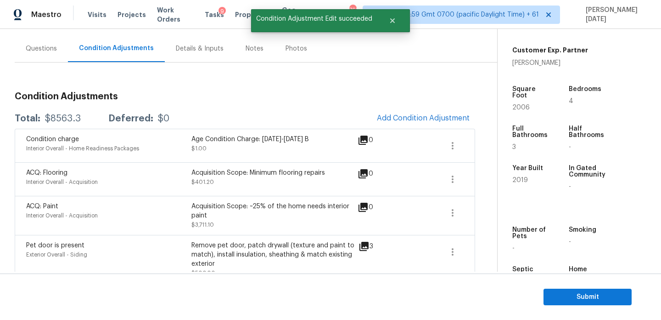
scroll to position [107, 0]
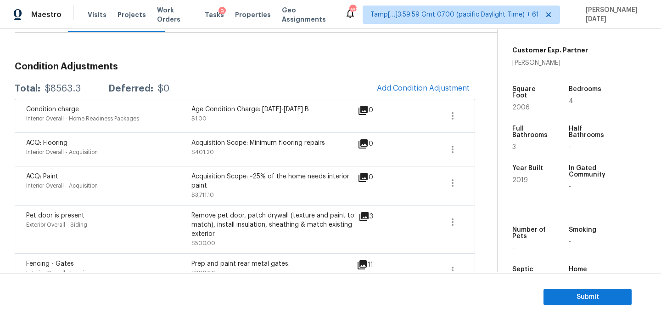
click at [442, 190] on span at bounding box center [453, 183] width 22 height 22
click at [472, 185] on div "Edit" at bounding box center [505, 180] width 72 height 9
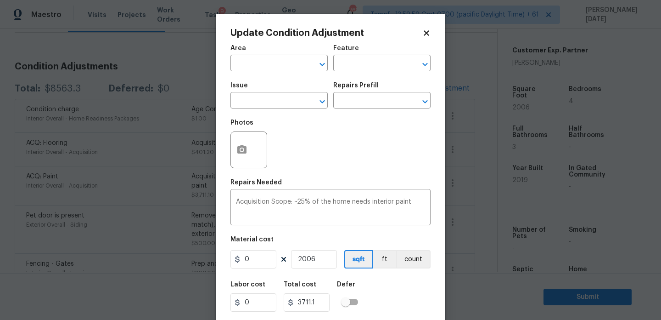
type input "Interior Overall"
type input "Acquisition"
type input "ACQ: Paint"
type input "1.85"
click at [364, 105] on input "text" at bounding box center [369, 101] width 72 height 14
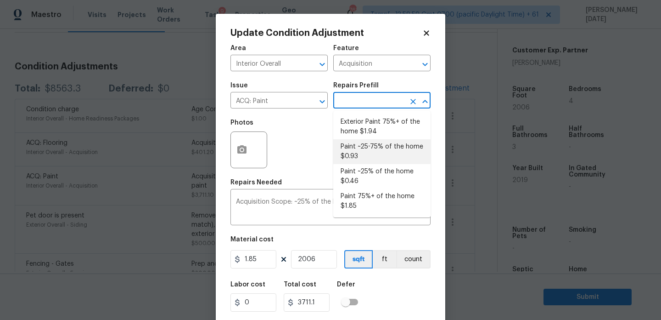
click at [375, 147] on li "Paint ~25-75% of the home $0.93" at bounding box center [381, 151] width 97 height 25
type textarea "Acquisition Scope: ~25 - 75% of the home needs interior paint"
type input "0.93"
type input "1865.58"
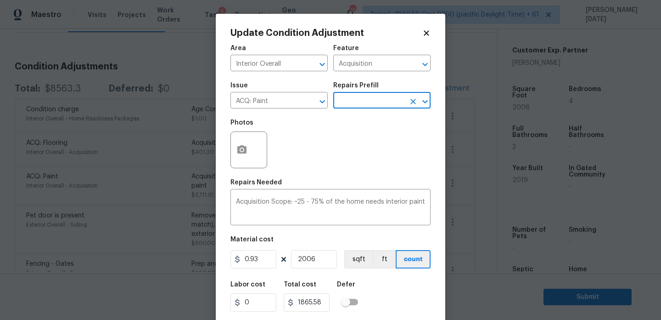
click at [368, 107] on input "text" at bounding box center [369, 101] width 72 height 14
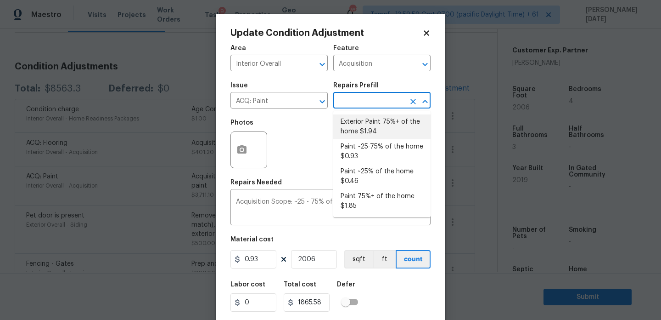
click at [374, 126] on li "Exterior Paint 75%+ of the home $1.94" at bounding box center [381, 126] width 97 height 25
type textarea "Acquisition Scope: 75%+ of the home exterior will likely require paint"
type input "1.94"
type input "3891.64"
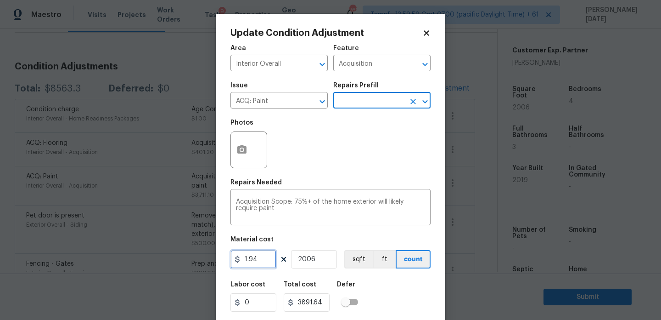
click at [262, 265] on input "1.94" at bounding box center [253, 259] width 46 height 18
type input "1.85"
type input "3711.1"
click at [337, 184] on div "Repairs Needed" at bounding box center [330, 185] width 200 height 12
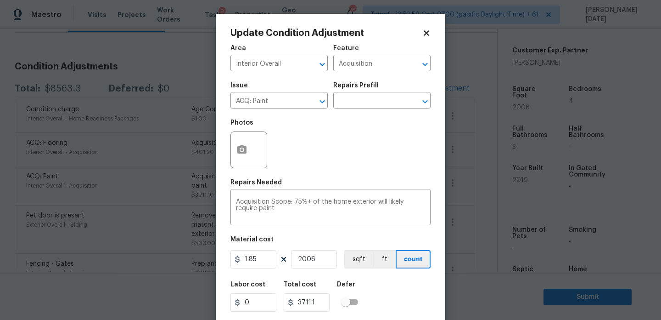
scroll to position [23, 0]
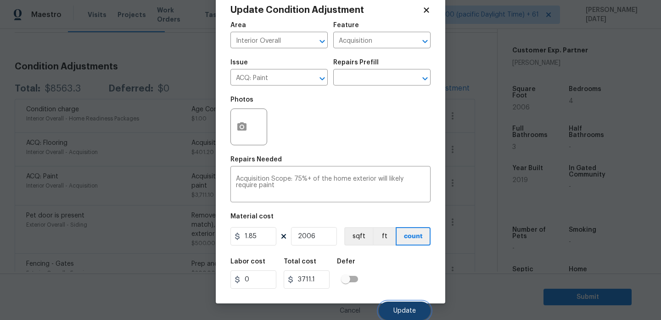
click at [395, 306] on button "Update" at bounding box center [405, 310] width 52 height 18
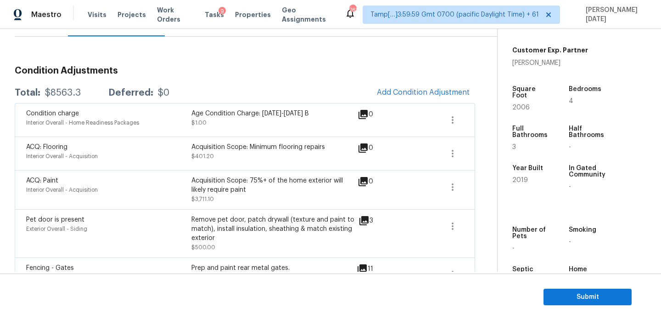
scroll to position [103, 0]
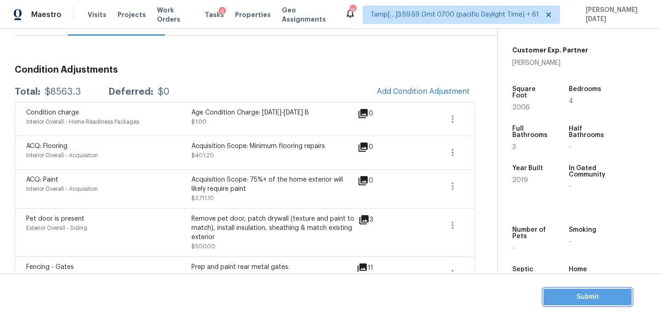
click at [574, 296] on span "Submit" at bounding box center [587, 296] width 73 height 11
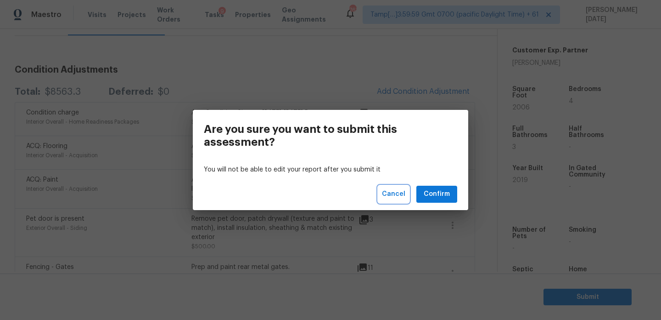
click at [391, 195] on span "Cancel" at bounding box center [393, 193] width 23 height 11
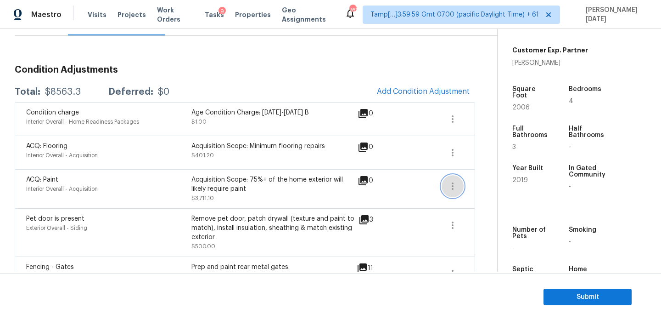
click at [454, 182] on icon "button" at bounding box center [452, 185] width 11 height 11
click at [492, 182] on div "Edit" at bounding box center [505, 184] width 72 height 9
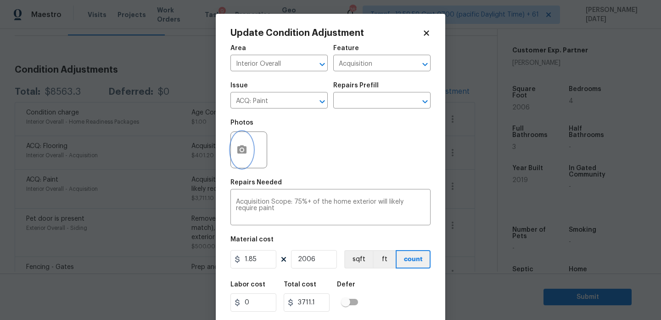
click at [247, 152] on icon "button" at bounding box center [241, 149] width 9 height 8
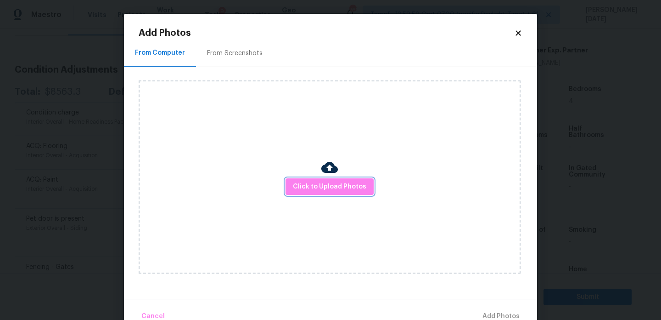
click at [306, 180] on button "Click to Upload Photos" at bounding box center [330, 186] width 88 height 17
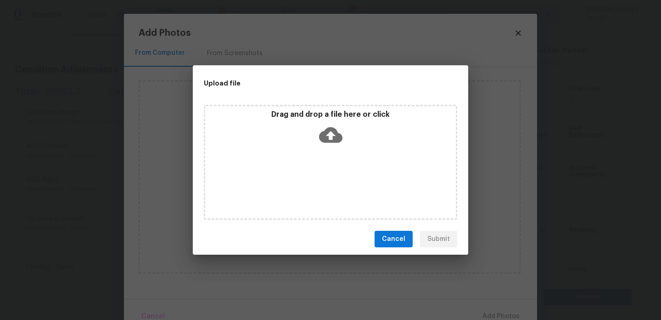
click at [306, 180] on div "Drag and drop a file here or click" at bounding box center [330, 162] width 253 height 115
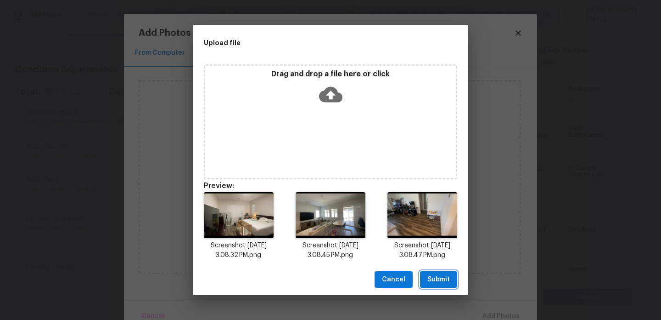
click at [445, 282] on span "Submit" at bounding box center [438, 279] width 22 height 11
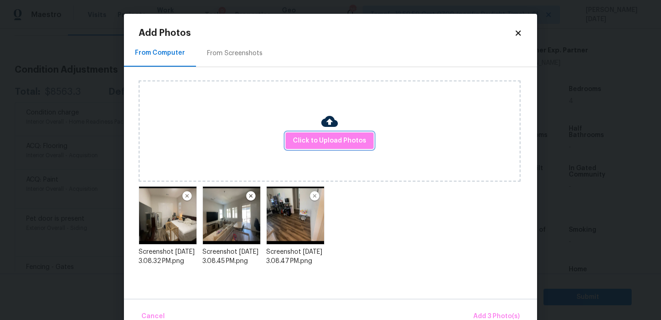
scroll to position [20, 0]
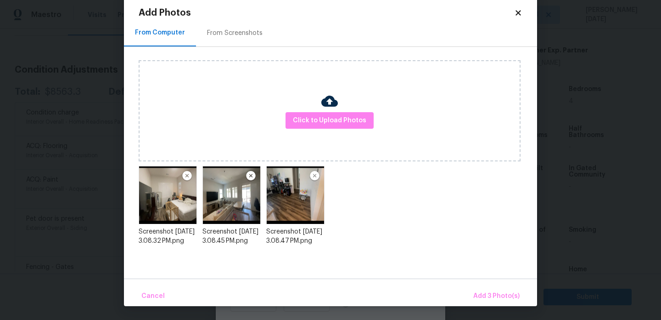
click at [471, 295] on div "Cancel Add 3 Photo(s)" at bounding box center [330, 292] width 413 height 28
click at [480, 288] on button "Add 3 Photo(s)" at bounding box center [497, 296] width 54 height 20
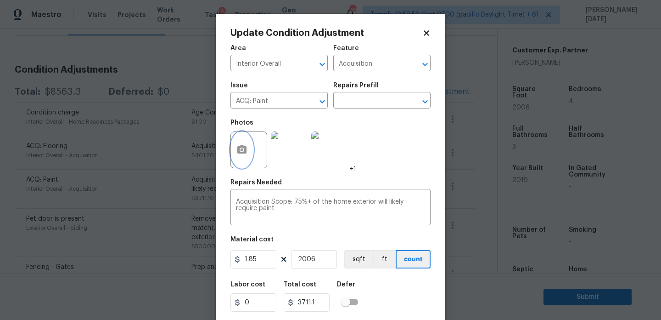
scroll to position [23, 0]
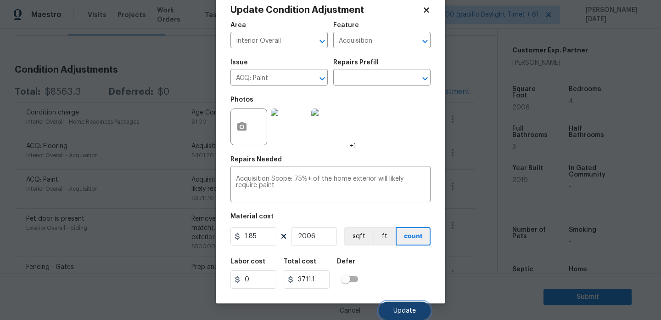
click at [413, 310] on span "Update" at bounding box center [404, 310] width 22 height 7
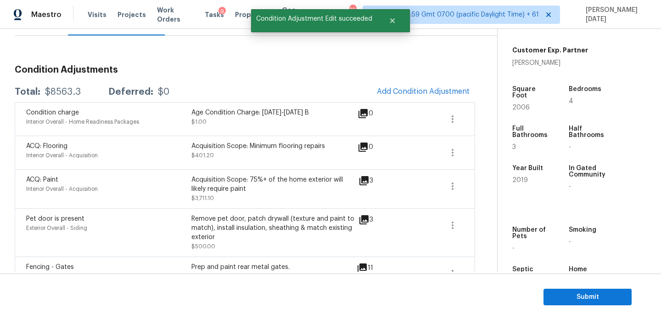
scroll to position [118, 0]
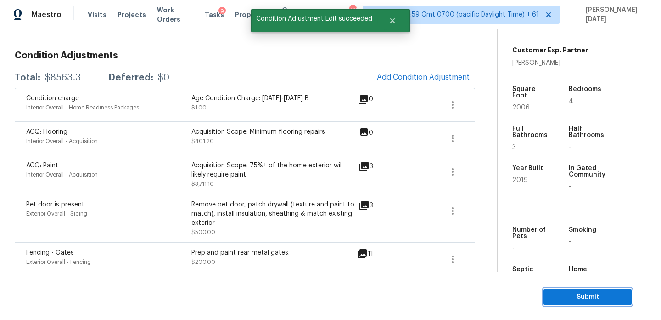
click at [574, 291] on span "Submit" at bounding box center [587, 296] width 73 height 11
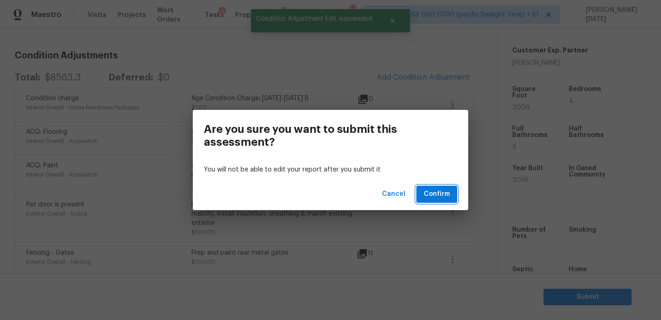
click at [442, 197] on span "Confirm" at bounding box center [437, 193] width 26 height 11
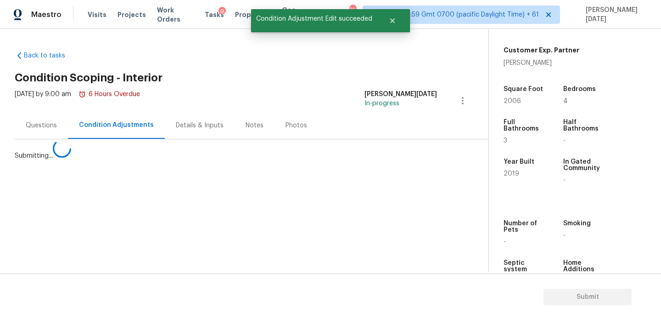
scroll to position [0, 0]
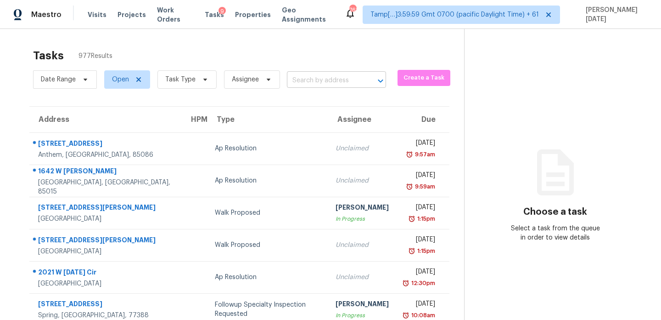
click at [314, 82] on input "text" at bounding box center [323, 80] width 73 height 14
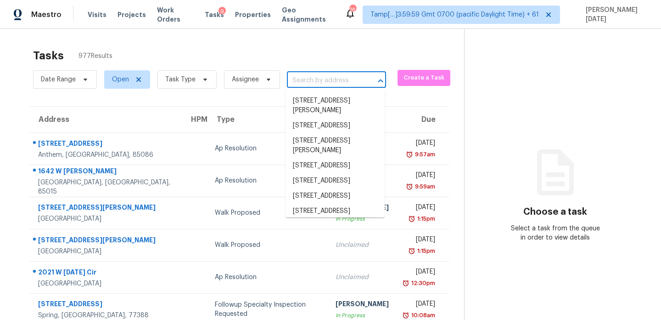
paste input "3543 Shadow Trce Gainesville, GA, 30507"
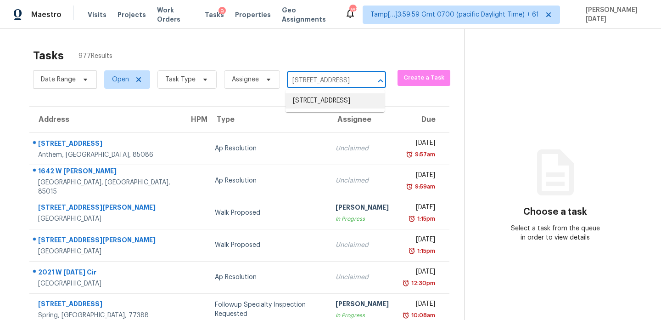
type input "3543 Shadow Trce Gainesville, GA, 30507"
click at [343, 127] on th "Assignee" at bounding box center [362, 120] width 68 height 26
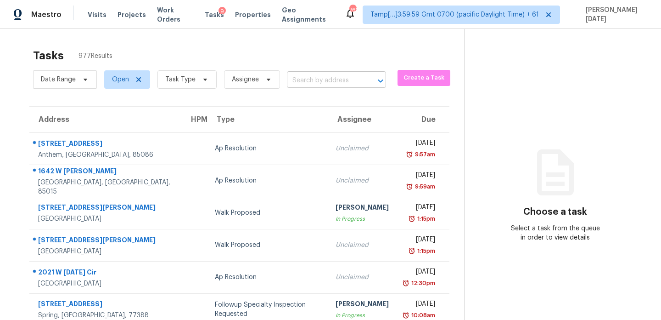
click at [318, 82] on input "text" at bounding box center [323, 80] width 73 height 14
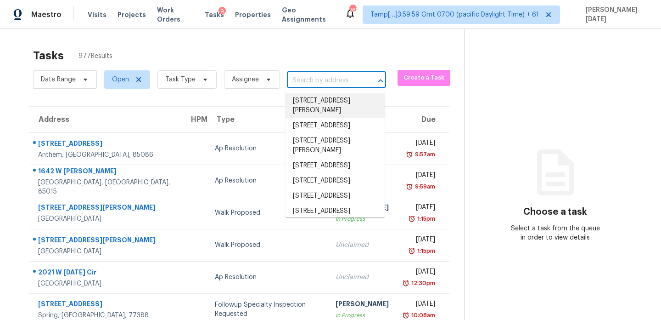
paste input "3543 Shadow Trce Gainesville, GA, 30507"
type input "3543 Shadow Trce Gainesville, GA, 30507"
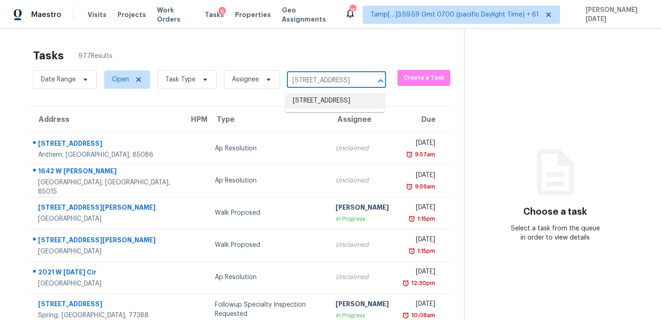
click at [325, 99] on li "3543 Shadow Trce, Gainesville, GA 30507" at bounding box center [335, 100] width 99 height 15
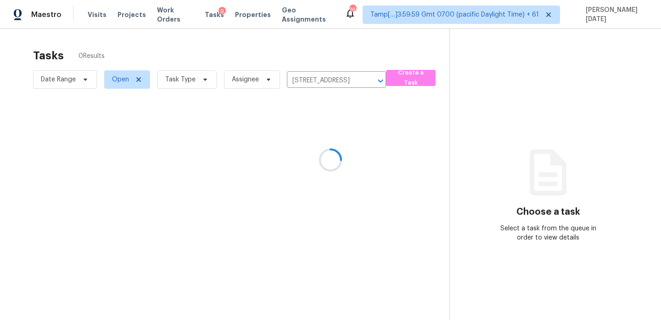
click at [352, 143] on div at bounding box center [330, 160] width 661 height 320
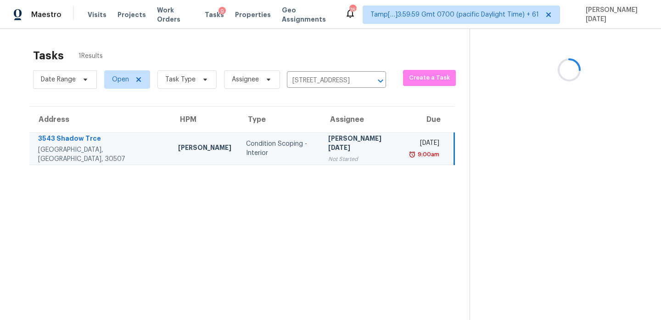
click at [404, 143] on td "Mon, Aug 11th 2025 9:00am" at bounding box center [429, 148] width 51 height 32
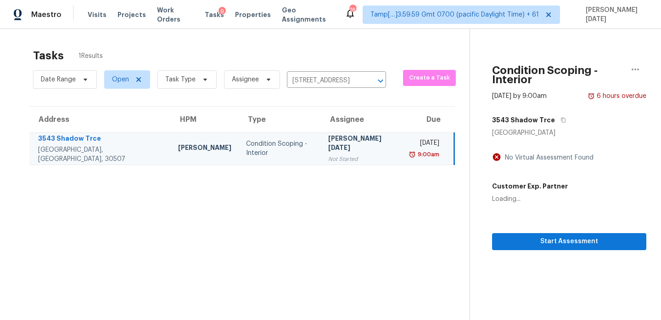
scroll to position [29, 0]
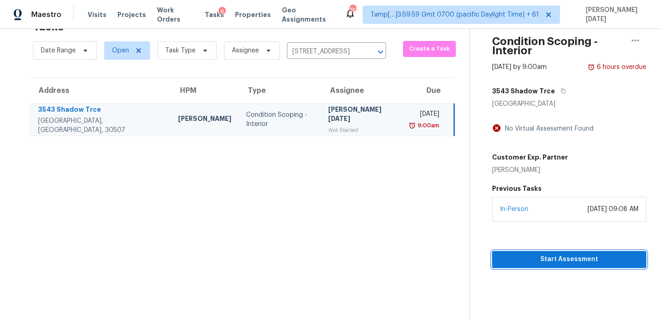
click at [511, 255] on span "Start Assessment" at bounding box center [570, 258] width 140 height 11
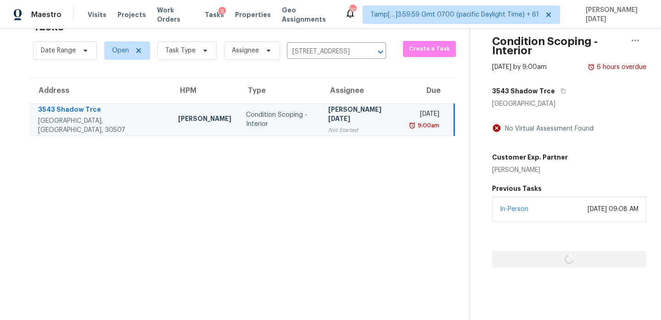
click at [491, 144] on html "Maestro Visits Projects Work Orders Tasks 9 Properties Geo Assignments 761 Tamp…" at bounding box center [330, 160] width 661 height 320
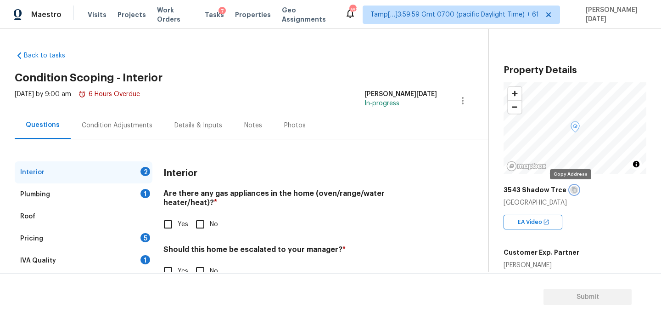
click at [572, 189] on icon "button" at bounding box center [575, 190] width 6 height 6
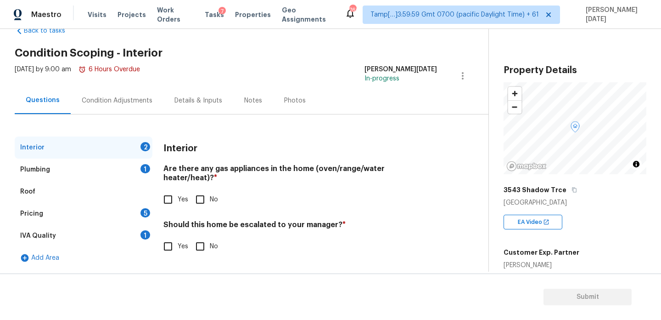
click at [129, 237] on div "IVA Quality 1" at bounding box center [84, 236] width 138 height 22
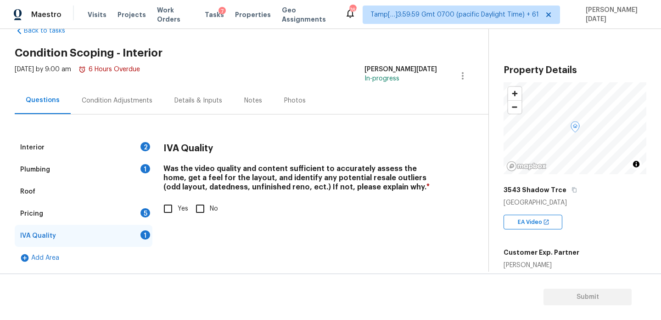
click at [169, 199] on input "Yes" at bounding box center [167, 208] width 19 height 19
checkbox input "true"
click at [140, 215] on div "Pricing 5" at bounding box center [84, 213] width 138 height 22
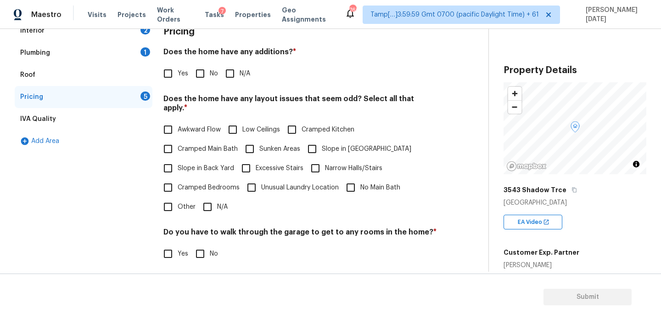
scroll to position [177, 0]
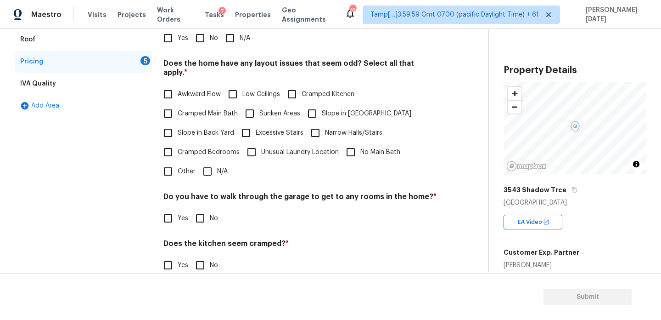
click at [161, 166] on input "Other" at bounding box center [167, 171] width 19 height 19
checkbox input "true"
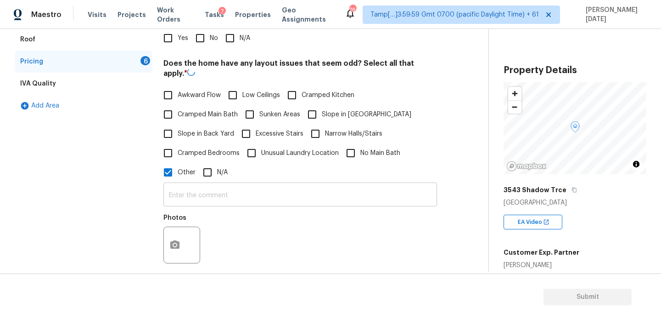
click at [181, 191] on input "text" at bounding box center [300, 196] width 274 height 22
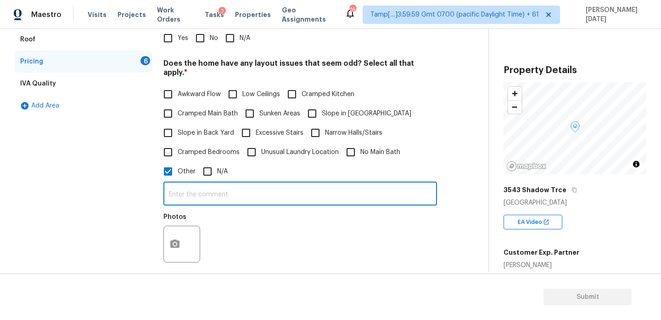
paste input "Cramped Kitchen, Cramped Main Bath, Narrow Halls/Stairs, Cramped Bedrooms"
type input "Cramped Kitchen, Cramped Main Bath, Narrow Halls/Stairs, Cramped Bedrooms"
click at [302, 81] on div "Does the home have any layout issues that seem odd? Select all that apply. * Aw…" at bounding box center [300, 163] width 274 height 209
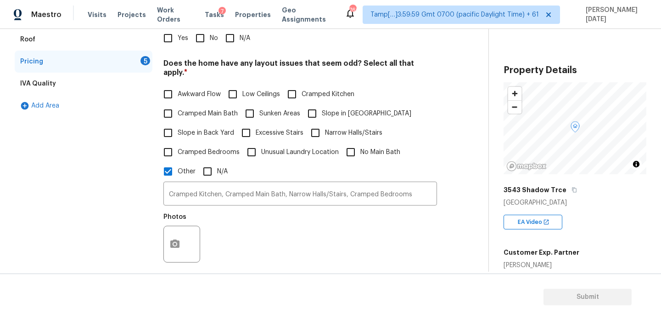
click at [179, 167] on span "Other" at bounding box center [187, 172] width 18 height 10
click at [178, 162] on input "Other" at bounding box center [167, 171] width 19 height 19
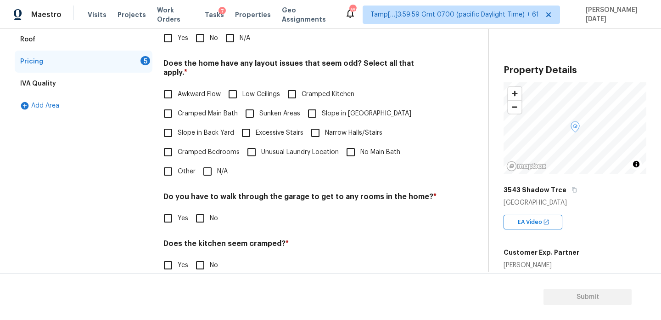
click at [174, 163] on input "Other" at bounding box center [167, 171] width 19 height 19
checkbox input "true"
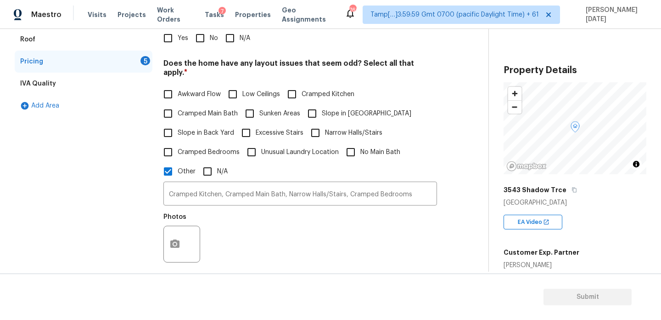
click at [201, 109] on span "Cramped Main Bath" at bounding box center [208, 114] width 60 height 10
click at [178, 108] on input "Cramped Main Bath" at bounding box center [167, 113] width 19 height 19
checkbox input "true"
click at [325, 128] on span "Narrow Halls/Stairs" at bounding box center [353, 133] width 57 height 10
click at [324, 123] on input "Narrow Halls/Stairs" at bounding box center [315, 132] width 19 height 19
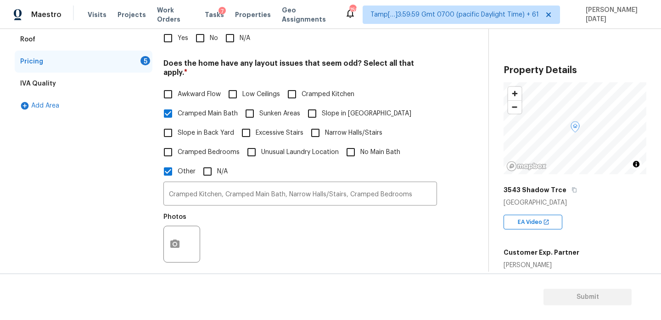
checkbox input "true"
click at [215, 147] on span "Cramped Bedrooms" at bounding box center [209, 152] width 62 height 10
click at [178, 144] on input "Cramped Bedrooms" at bounding box center [167, 151] width 19 height 19
checkbox input "true"
click at [176, 171] on input "Other" at bounding box center [167, 171] width 19 height 19
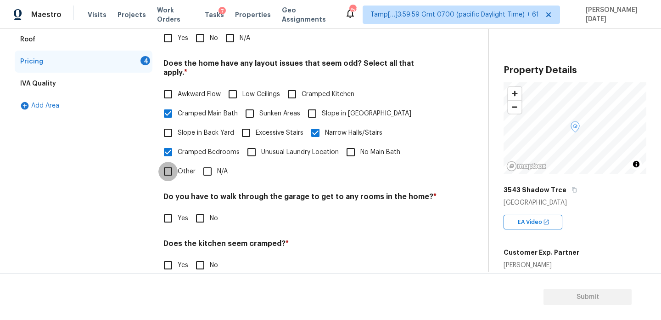
click at [176, 166] on input "Other" at bounding box center [167, 171] width 19 height 19
checkbox input "true"
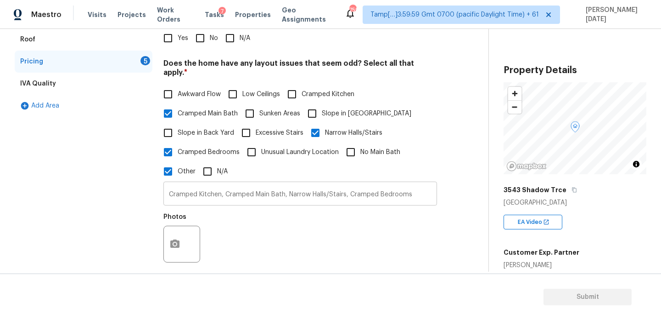
click at [195, 187] on input "Cramped Kitchen, Cramped Main Bath, Narrow Halls/Stairs, Cramped Bedrooms" at bounding box center [300, 195] width 274 height 22
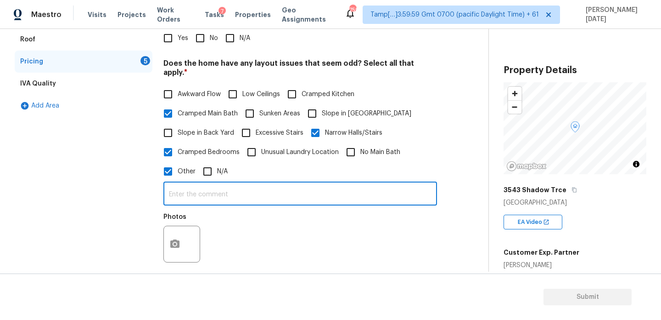
click at [171, 168] on input "Other" at bounding box center [167, 171] width 19 height 19
checkbox input "false"
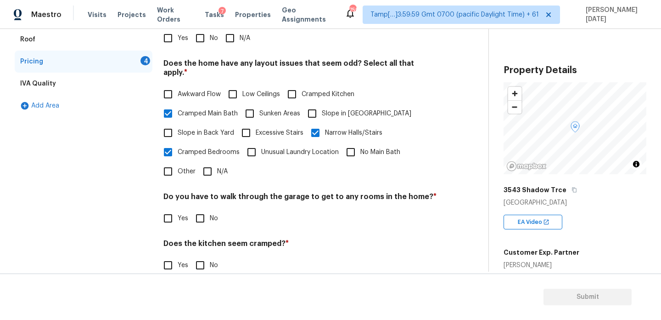
click at [205, 208] on input "No" at bounding box center [200, 217] width 19 height 19
checkbox input "true"
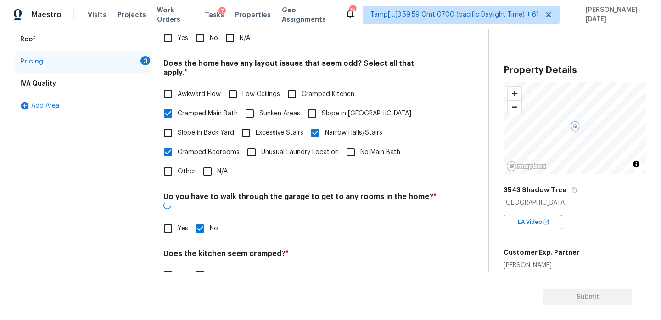
scroll to position [231, 0]
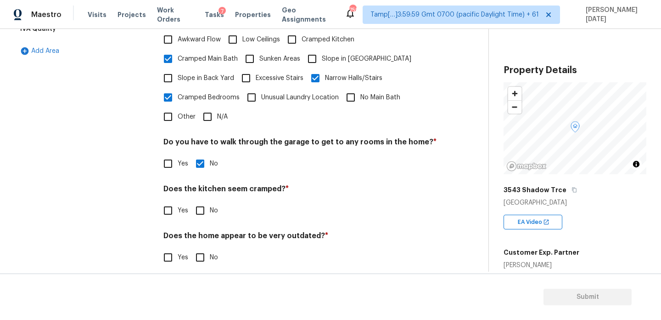
click at [205, 201] on input "No" at bounding box center [200, 210] width 19 height 19
checkbox input "true"
click at [206, 252] on input "No" at bounding box center [200, 256] width 19 height 19
checkbox input "true"
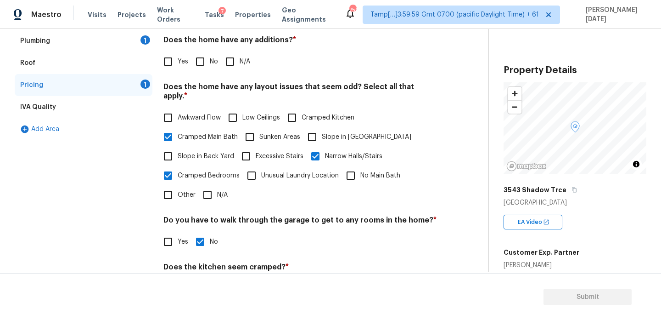
click at [202, 65] on input "No" at bounding box center [200, 61] width 19 height 19
checkbox input "true"
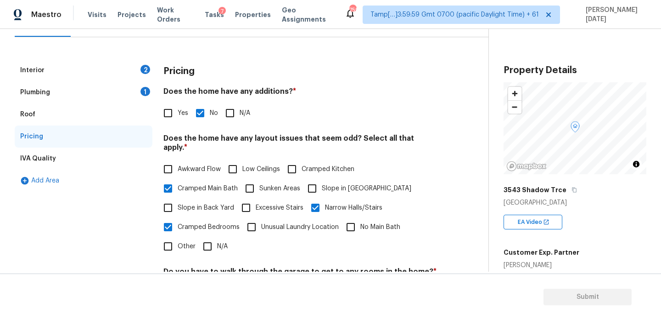
scroll to position [59, 0]
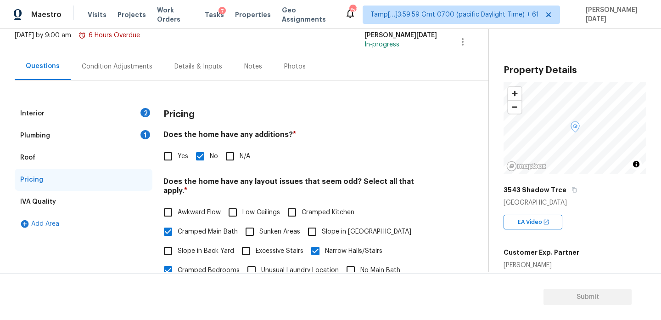
click at [131, 80] on div "Questions Condition Adjustments Details & Inputs Notes Photos" at bounding box center [252, 67] width 474 height 28
click at [119, 56] on div "Condition Adjustments" at bounding box center [117, 66] width 93 height 27
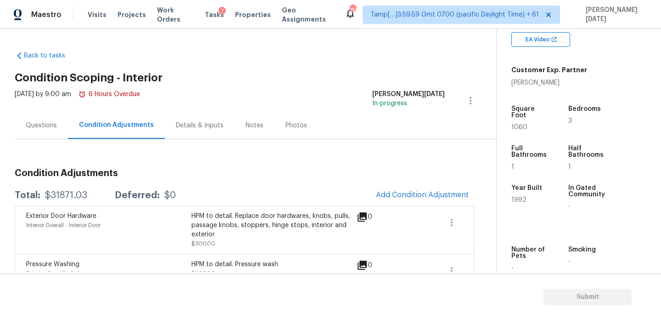
scroll to position [183, 0]
click at [370, 216] on icon at bounding box center [365, 216] width 11 height 11
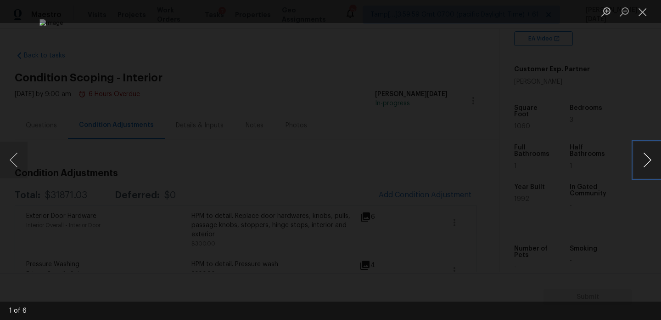
click at [651, 168] on button "Next image" at bounding box center [648, 159] width 28 height 37
click at [646, 11] on button "Close lightbox" at bounding box center [643, 12] width 18 height 16
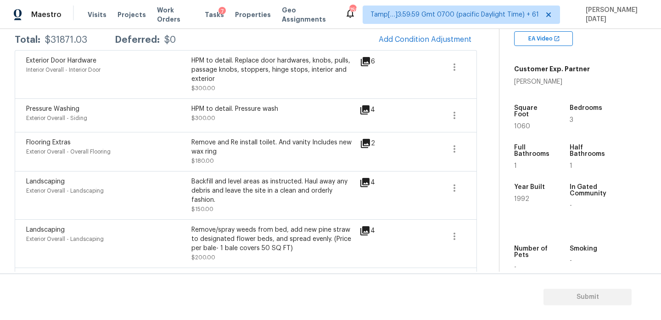
scroll to position [0, 0]
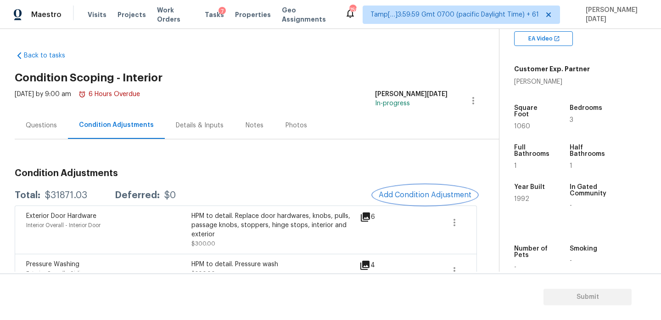
click at [402, 191] on span "Add Condition Adjustment" at bounding box center [425, 195] width 93 height 8
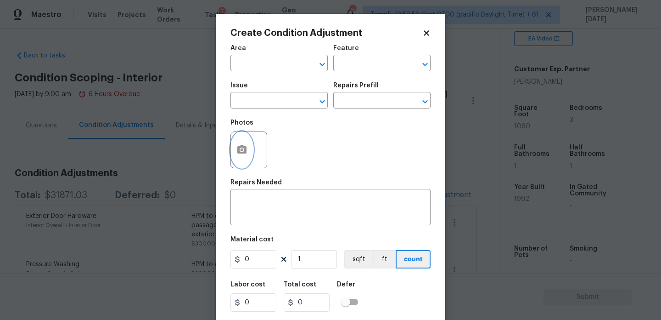
click at [238, 161] on button "button" at bounding box center [242, 150] width 22 height 36
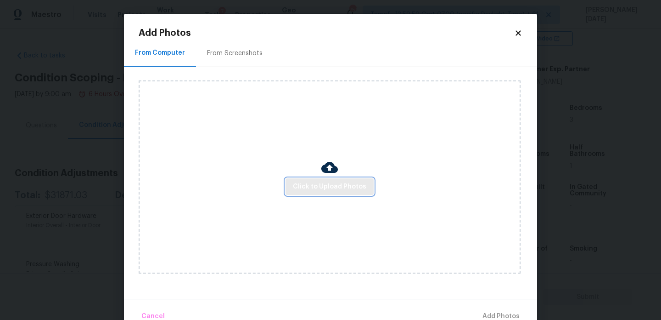
click at [314, 182] on span "Click to Upload Photos" at bounding box center [329, 186] width 73 height 11
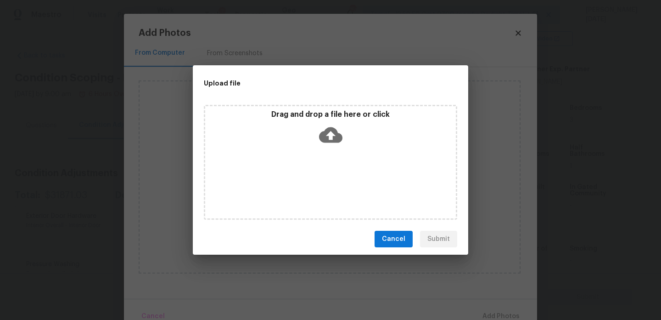
click at [314, 182] on div "Drag and drop a file here or click" at bounding box center [330, 162] width 253 height 115
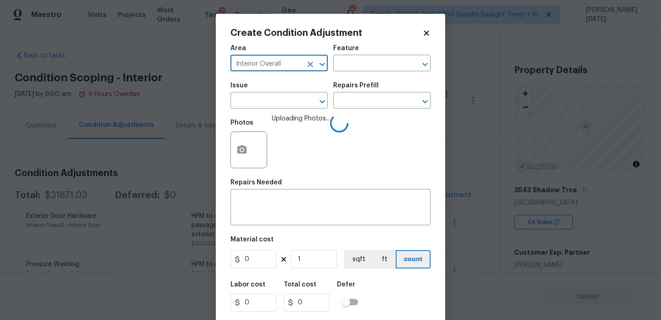
type input "Interior Overall"
click at [246, 97] on input "text" at bounding box center [266, 101] width 72 height 14
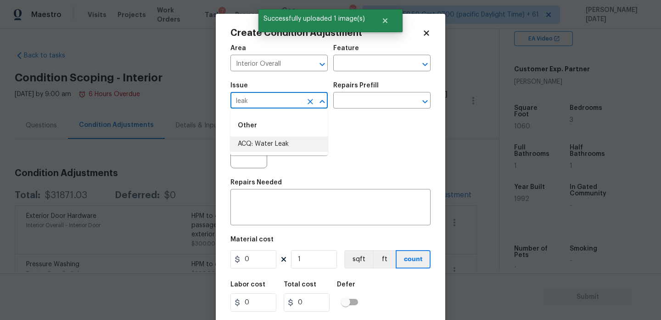
click at [260, 152] on ul "Other ACQ: Water Leak" at bounding box center [278, 133] width 97 height 45
click at [272, 140] on li "ACQ: Water Leak" at bounding box center [278, 143] width 97 height 15
type input "ACQ: Water Leak"
click at [359, 102] on input "text" at bounding box center [369, 101] width 72 height 14
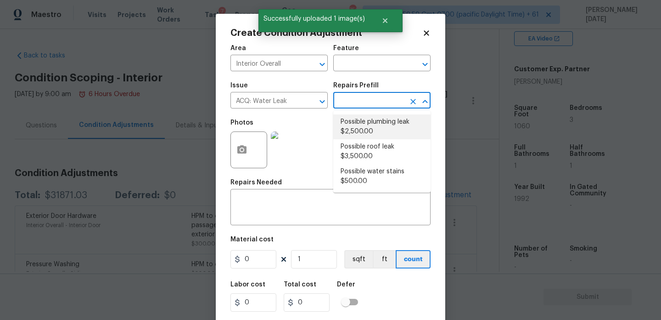
click at [377, 135] on li "Possible plumbing leak $2,500.00" at bounding box center [381, 126] width 97 height 25
type input "Acquisition"
type input "2500"
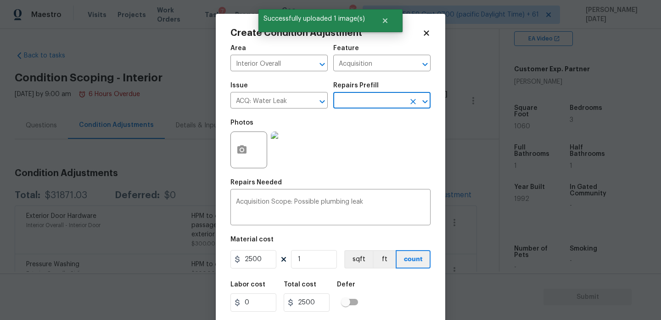
scroll to position [23, 0]
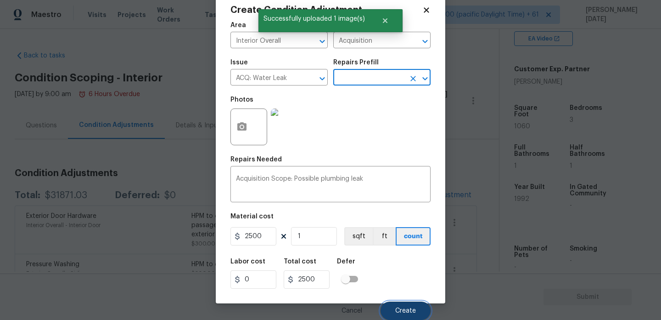
click at [399, 304] on button "Create" at bounding box center [406, 310] width 50 height 18
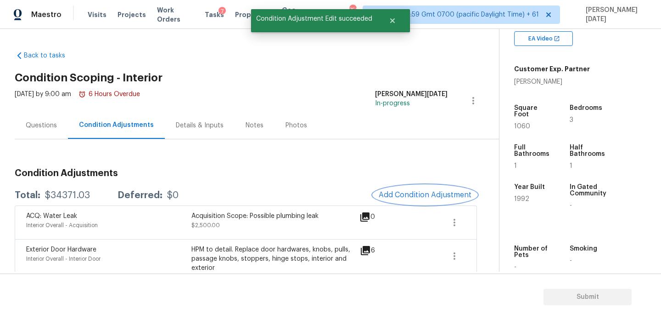
scroll to position [94, 0]
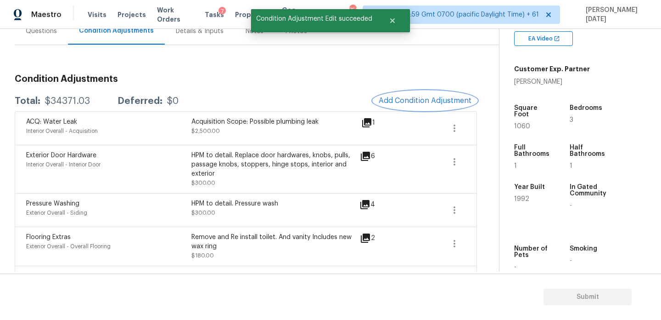
click at [414, 99] on span "Add Condition Adjustment" at bounding box center [425, 100] width 93 height 8
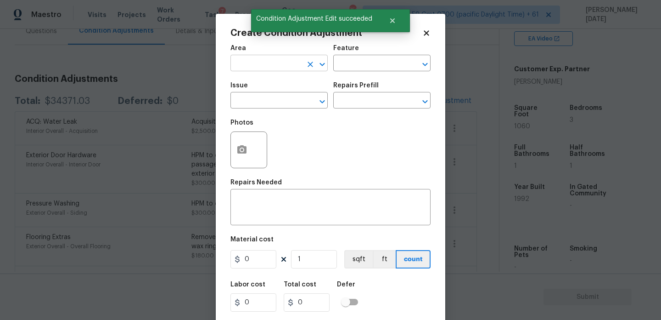
click at [254, 70] on input "text" at bounding box center [266, 64] width 72 height 14
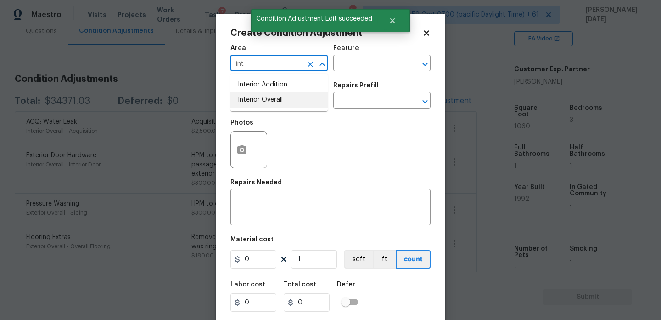
click at [261, 107] on li "Interior Overall" at bounding box center [278, 99] width 97 height 15
type input "Interior Overall"
click at [261, 107] on input "text" at bounding box center [266, 101] width 72 height 14
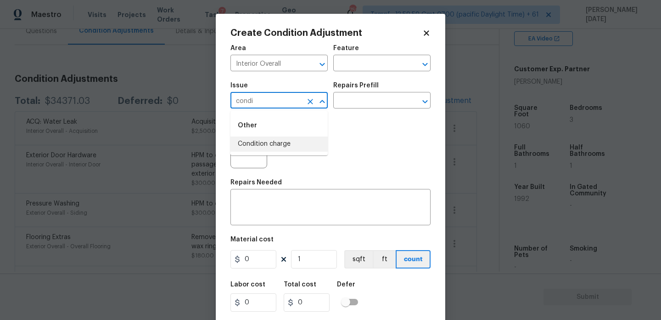
click at [279, 140] on li "Condition charge" at bounding box center [278, 143] width 97 height 15
type input "Condition charge"
click at [342, 105] on input "text" at bounding box center [369, 101] width 72 height 14
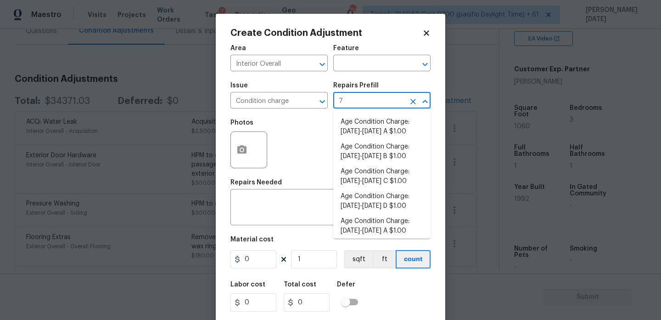
type input "79"
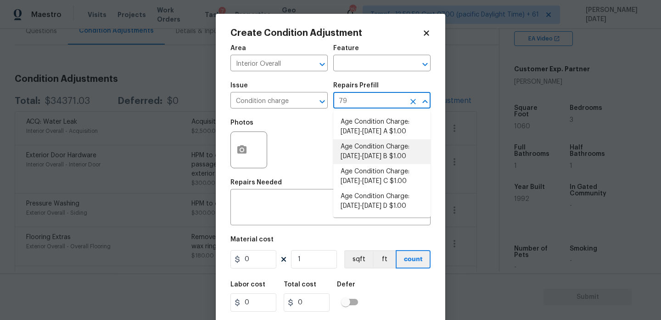
click at [377, 152] on li "Age Condition Charge: [DATE]-[DATE] B $1.00" at bounding box center [381, 151] width 97 height 25
type input "Home Readiness Packages"
type textarea "Age Condition Charge: 1979-1992 B"
type input "1"
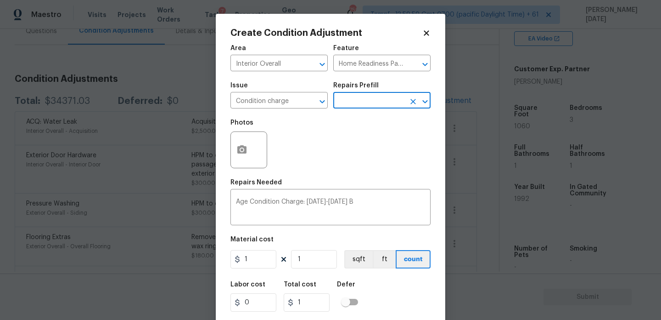
click at [366, 99] on input "text" at bounding box center [369, 101] width 72 height 14
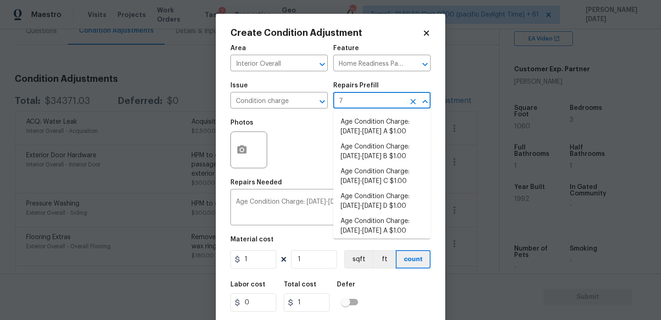
type input "79"
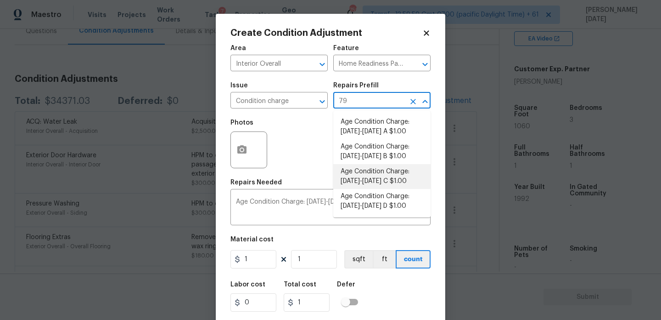
click at [398, 183] on li "Age Condition Charge: [DATE]-[DATE] C $1.00" at bounding box center [381, 176] width 97 height 25
type textarea "Age Condition Charge: 1979-1992 C"
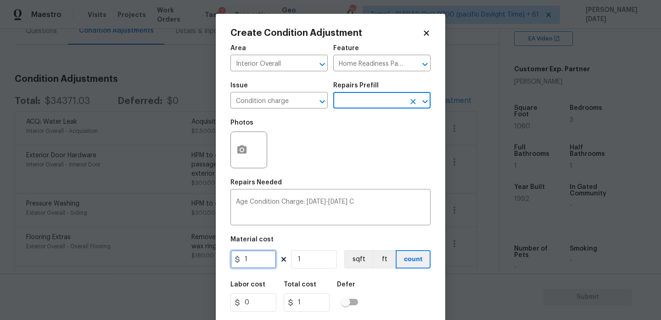
click at [264, 263] on input "1" at bounding box center [253, 259] width 46 height 18
type input "2000"
click at [352, 172] on div "Photos" at bounding box center [330, 144] width 200 height 60
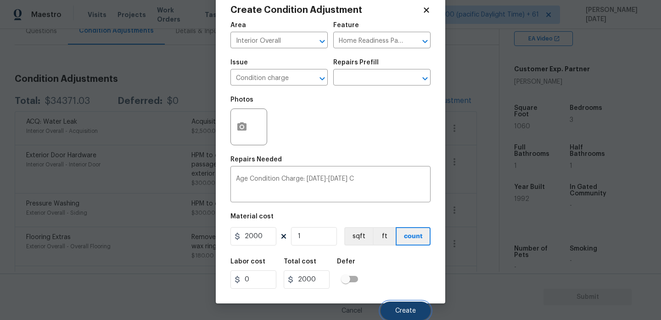
click at [394, 313] on button "Create" at bounding box center [406, 310] width 50 height 18
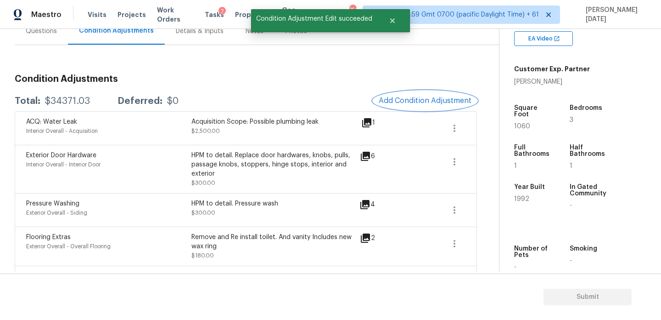
scroll to position [0, 0]
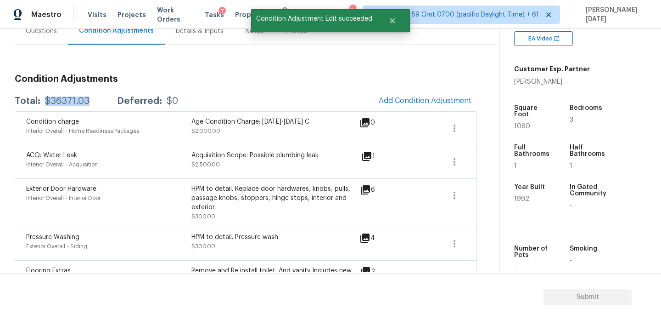
drag, startPoint x: 45, startPoint y: 100, endPoint x: 90, endPoint y: 100, distance: 45.5
click at [90, 100] on div "Total: $36371.03 Deferred: $0" at bounding box center [96, 100] width 163 height 9
copy div "$36371.03"
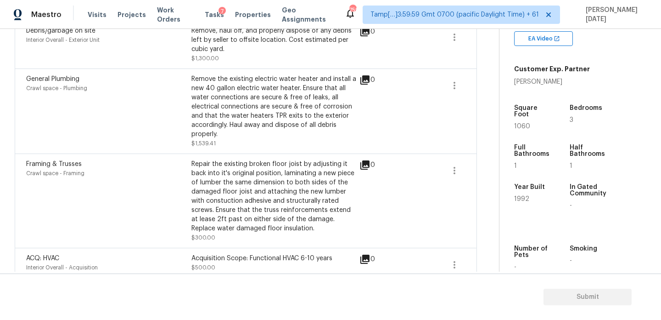
click at [281, 201] on div "Repair the existing broken floor joist by adjusting it back into it's original …" at bounding box center [273, 195] width 165 height 73
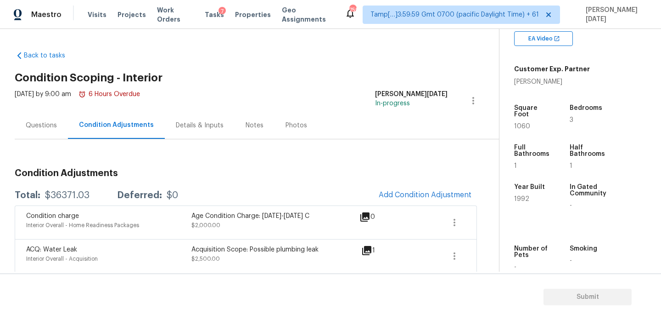
click at [40, 126] on div "Questions" at bounding box center [41, 125] width 31 height 9
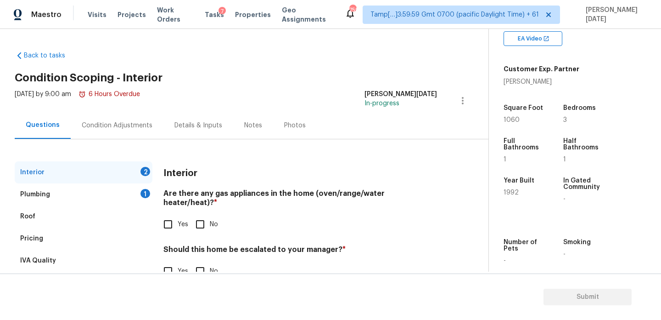
scroll to position [25, 0]
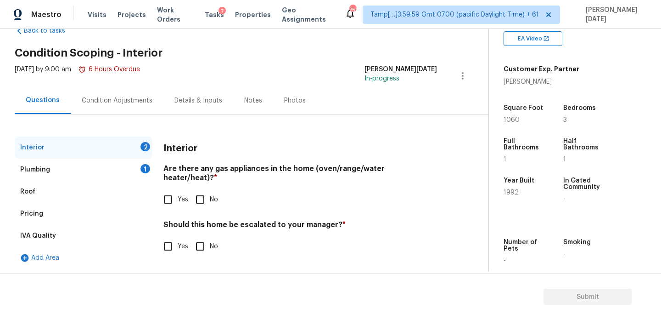
click at [197, 192] on input "No" at bounding box center [200, 199] width 19 height 19
checkbox input "true"
click at [164, 252] on input "Yes" at bounding box center [167, 246] width 19 height 19
checkbox input "true"
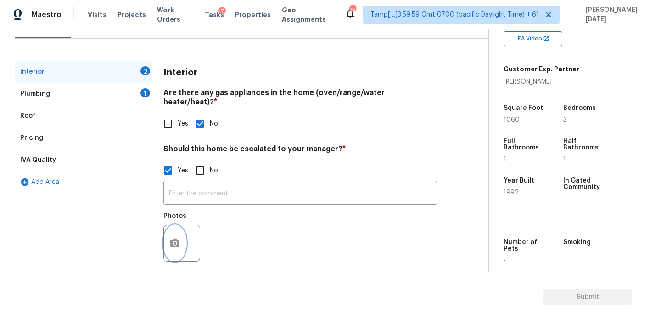
click at [177, 225] on button "button" at bounding box center [175, 243] width 22 height 36
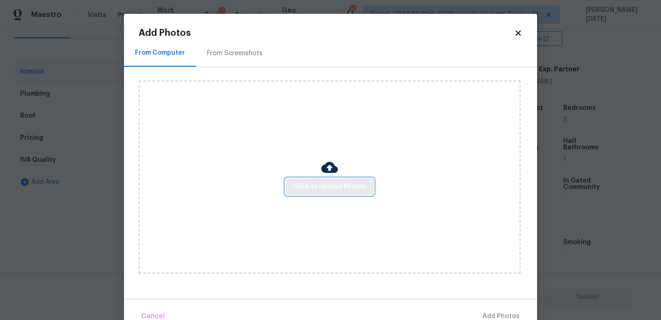
click at [337, 182] on span "Click to Upload Photos" at bounding box center [329, 186] width 73 height 11
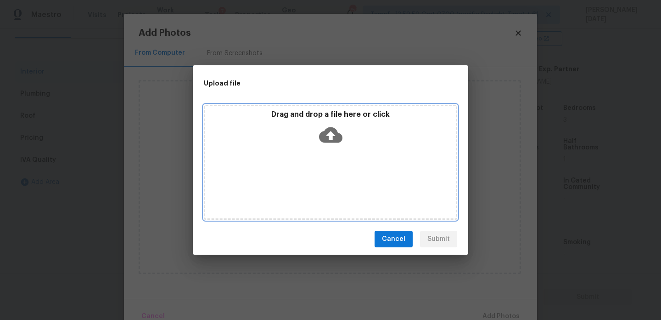
click at [337, 182] on div "Drag and drop a file here or click" at bounding box center [330, 162] width 253 height 115
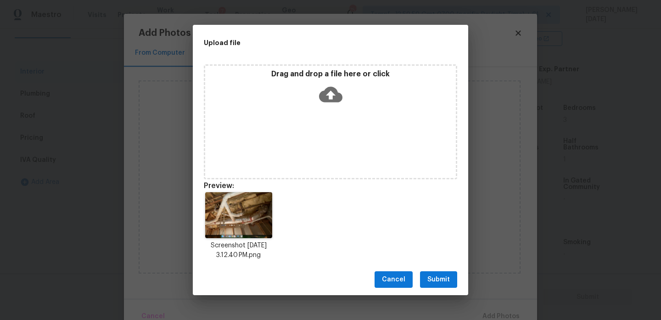
click at [439, 273] on button "Submit" at bounding box center [438, 279] width 37 height 17
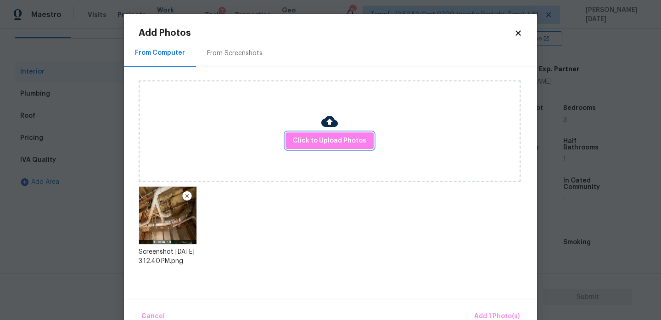
scroll to position [20, 0]
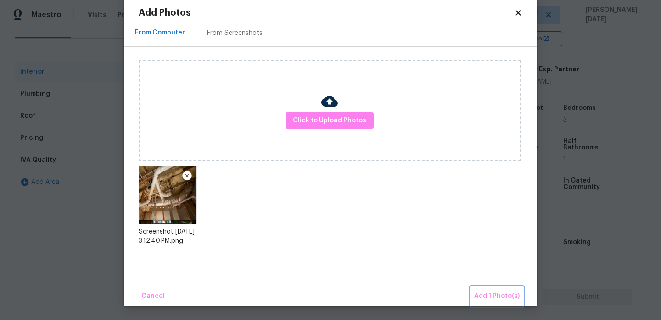
click at [481, 297] on span "Add 1 Photo(s)" at bounding box center [496, 295] width 45 height 11
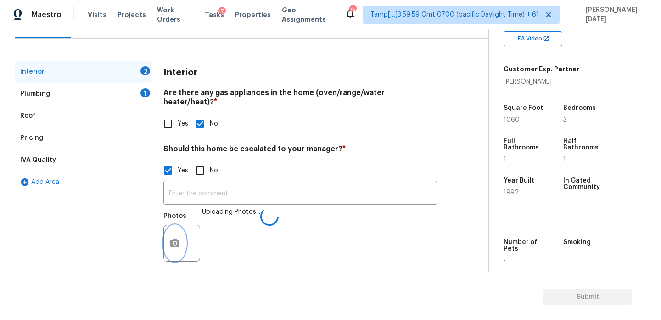
scroll to position [0, 0]
click at [177, 185] on input "text" at bounding box center [300, 194] width 274 height 22
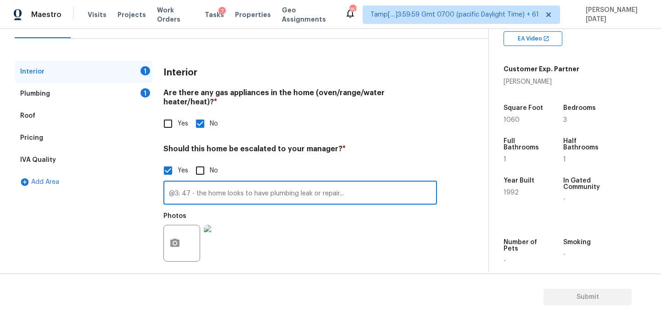
type input "@3: 47 - the home looks to have plumbing leak or repair..."
click at [303, 161] on div "Yes No" at bounding box center [300, 170] width 274 height 19
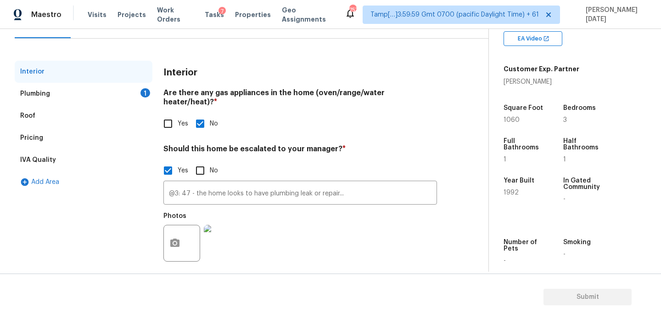
click at [146, 94] on div "1" at bounding box center [145, 92] width 10 height 9
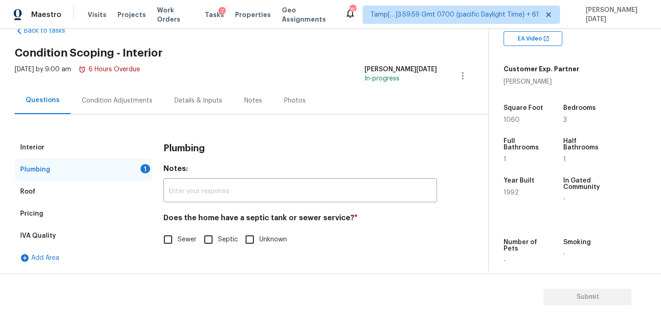
scroll to position [25, 0]
click at [162, 236] on input "Sewer" at bounding box center [167, 239] width 19 height 19
checkbox input "true"
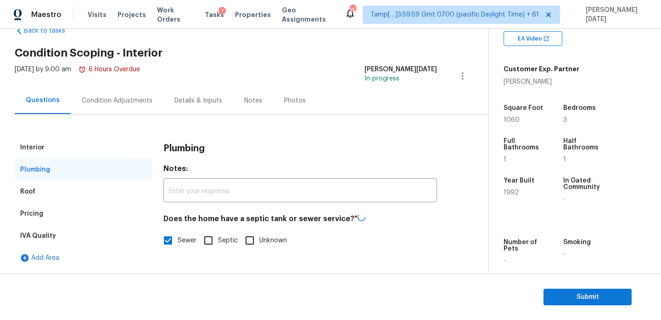
click at [134, 104] on div "Condition Adjustments" at bounding box center [117, 100] width 71 height 9
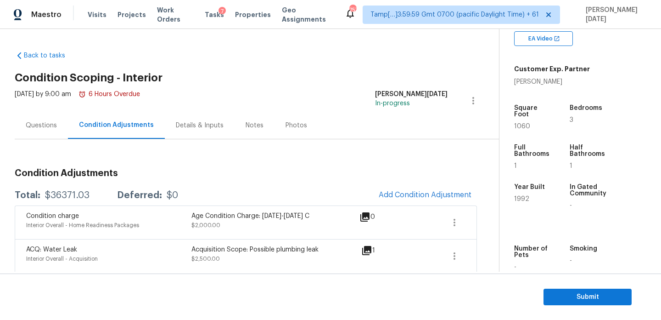
click at [53, 126] on div "Questions" at bounding box center [41, 125] width 31 height 9
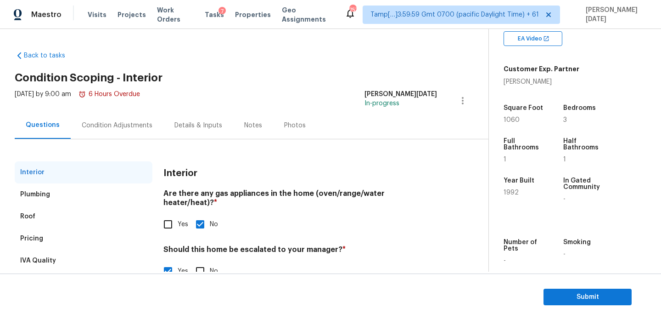
scroll to position [101, 0]
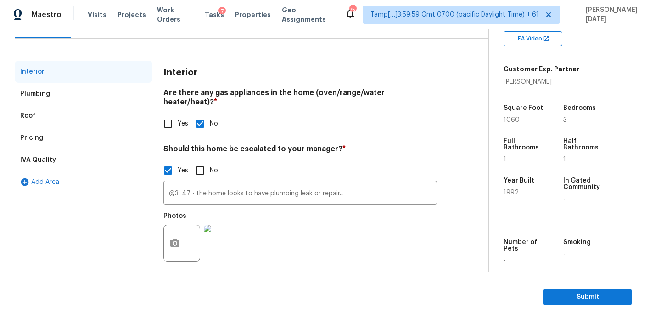
click at [231, 234] on img at bounding box center [222, 243] width 37 height 37
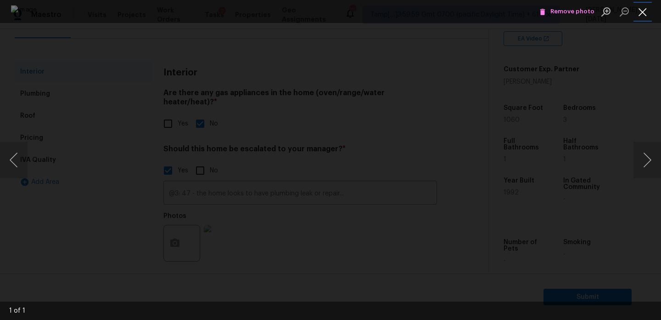
click at [643, 12] on button "Close lightbox" at bounding box center [643, 12] width 18 height 16
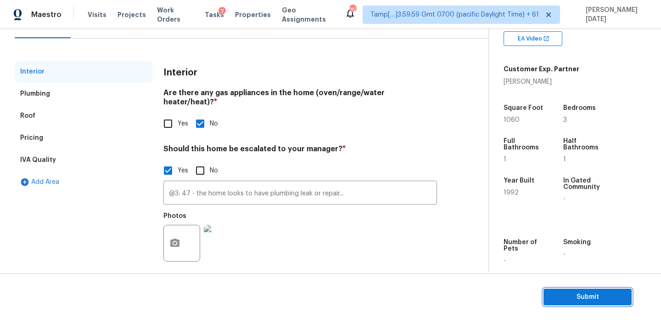
click at [576, 294] on span "Submit" at bounding box center [587, 296] width 73 height 11
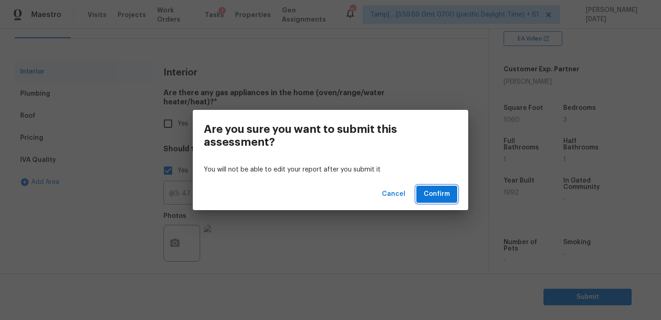
click at [444, 193] on span "Confirm" at bounding box center [437, 193] width 26 height 11
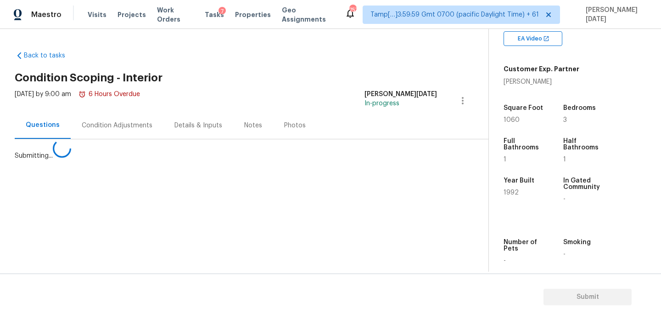
scroll to position [0, 0]
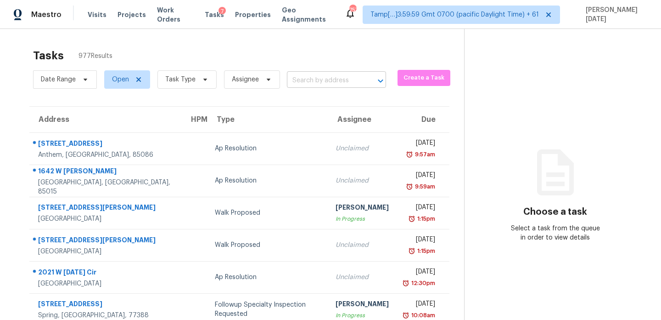
click at [316, 76] on input "text" at bounding box center [323, 80] width 73 height 14
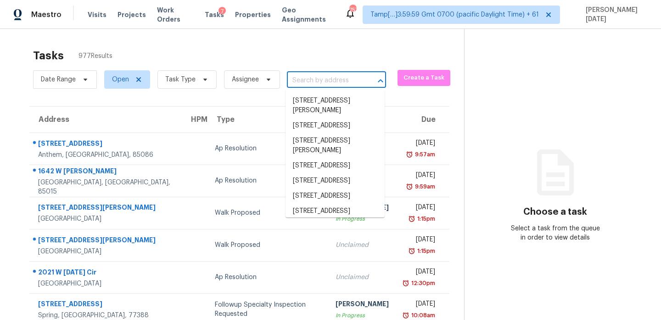
paste input "188 Red Barn Rd Saint Augustine, FL, 32092"
type input "188 Red Barn Rd Saint Augustine, FL, 32092"
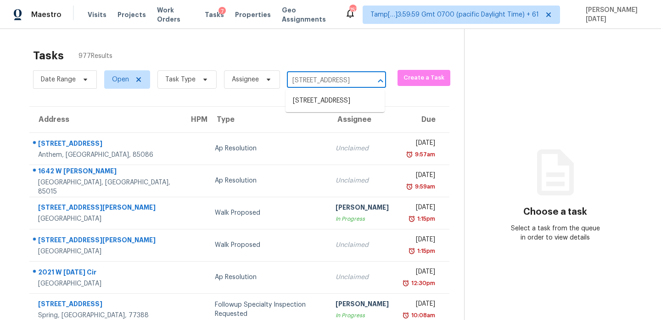
click at [323, 103] on li "188 Red Barn Rd, Saint Augustine, FL 32092" at bounding box center [335, 100] width 99 height 15
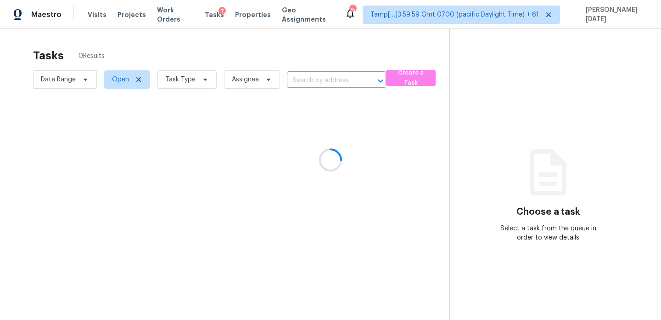
type input "188 Red Barn Rd, Saint Augustine, FL 32092"
click at [338, 135] on div at bounding box center [330, 160] width 661 height 320
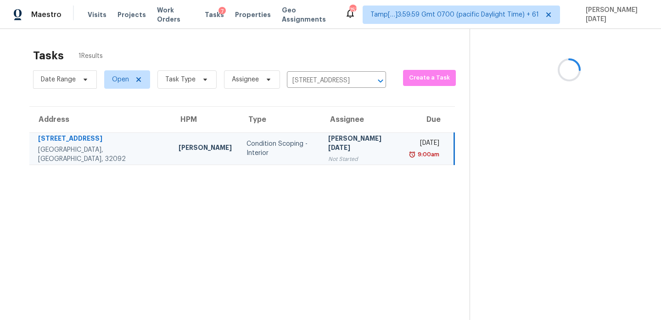
click at [343, 150] on td "Prabhu Raja Not Started" at bounding box center [362, 148] width 83 height 32
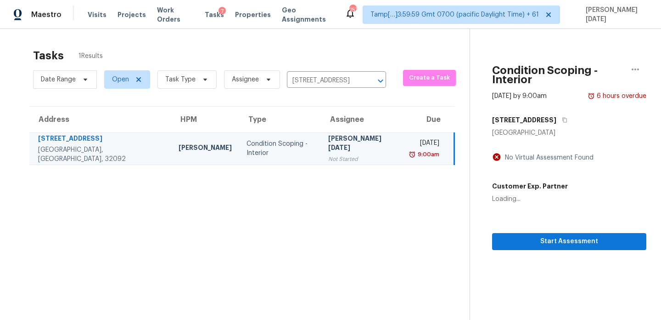
scroll to position [29, 0]
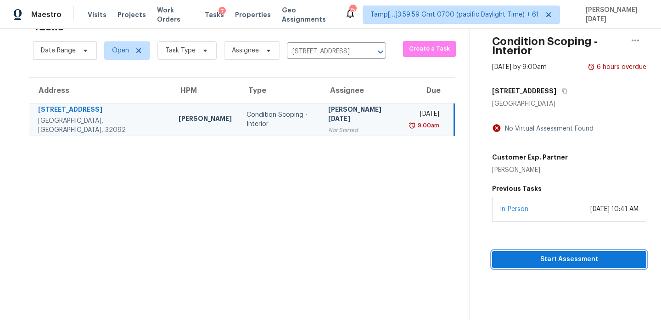
click at [496, 257] on button "Start Assessment" at bounding box center [569, 259] width 154 height 17
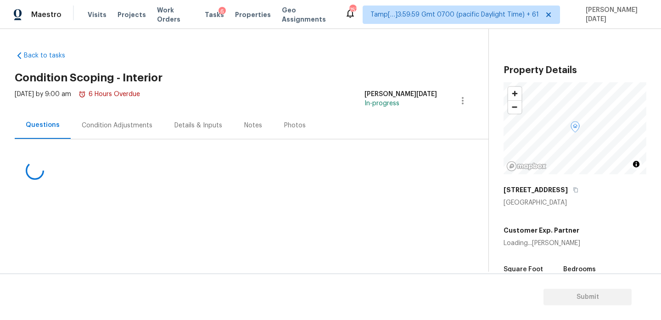
click at [94, 127] on div "Condition Adjustments" at bounding box center [117, 125] width 71 height 9
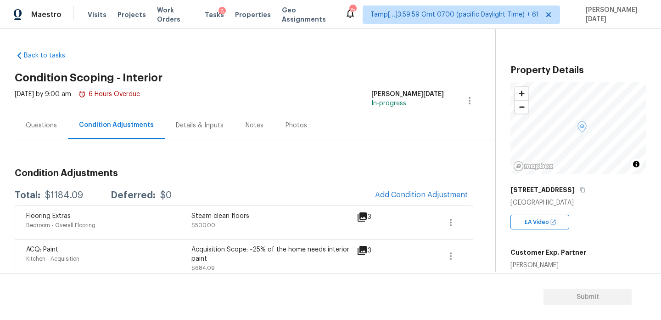
scroll to position [10, 0]
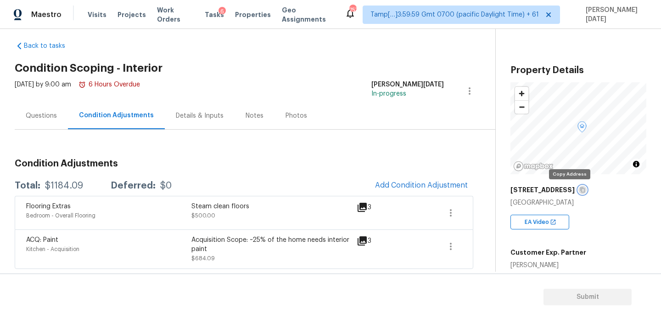
click at [580, 191] on icon "button" at bounding box center [583, 190] width 6 height 6
click at [427, 176] on button "Add Condition Adjustment" at bounding box center [422, 184] width 104 height 19
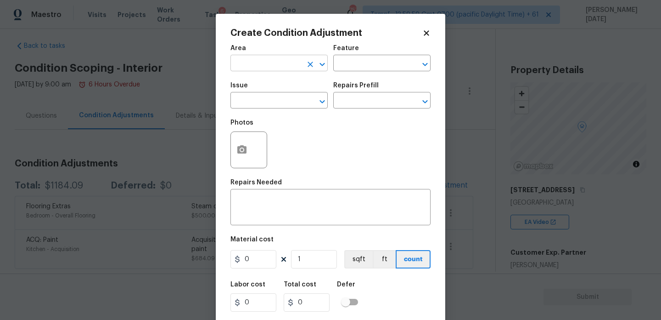
click at [250, 65] on input "text" at bounding box center [266, 64] width 72 height 14
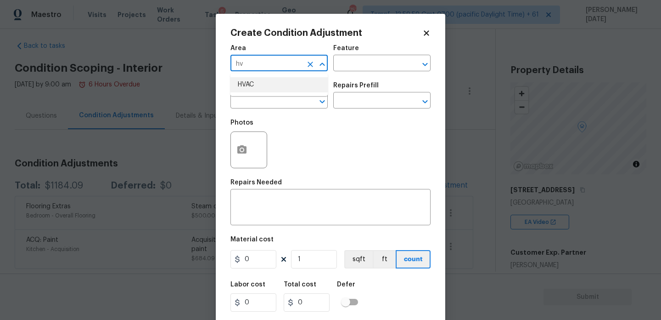
click at [249, 89] on li "HVAC" at bounding box center [278, 84] width 97 height 15
type input "HVAC"
click at [249, 102] on input "text" at bounding box center [266, 101] width 72 height 14
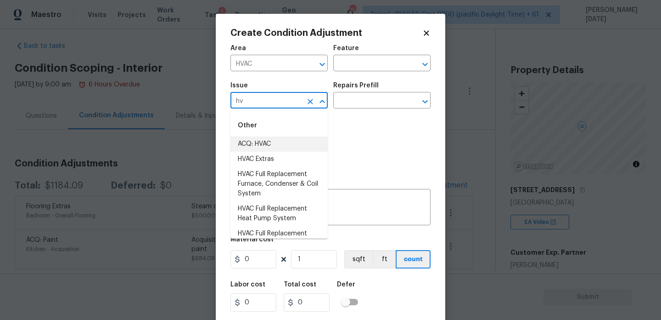
click at [264, 140] on li "ACQ: HVAC" at bounding box center [278, 143] width 97 height 15
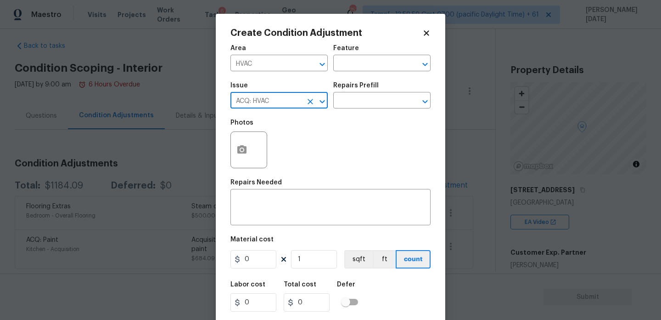
type input "ACQ: HVAC"
click at [393, 90] on div "Repairs Prefill" at bounding box center [381, 88] width 97 height 12
click at [387, 102] on input "text" at bounding box center [369, 101] width 72 height 14
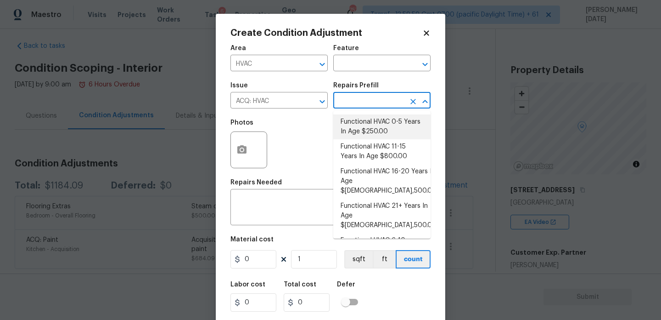
click at [387, 120] on li "Functional HVAC 0-5 Years In Age $250.00" at bounding box center [381, 126] width 97 height 25
type input "Acquisition"
type textarea "Acquisition Scope: Functional HVAC 0-5 years"
type input "250"
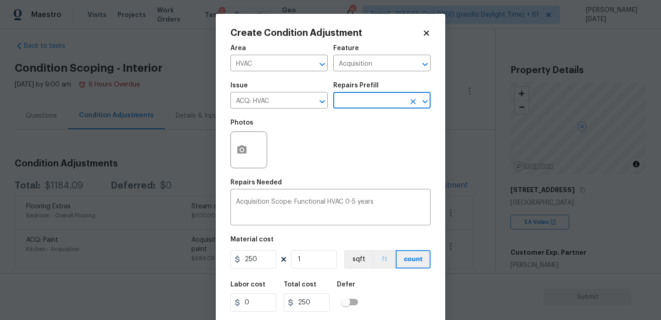
scroll to position [23, 0]
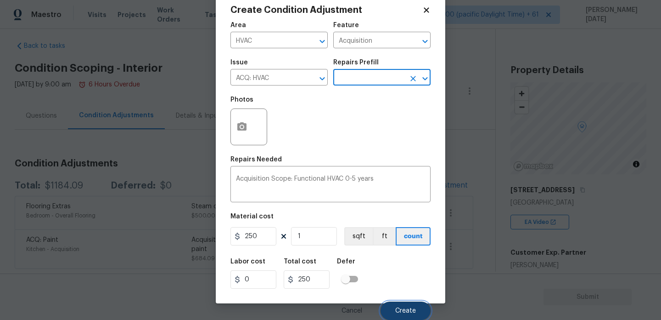
click at [399, 308] on span "Create" at bounding box center [405, 310] width 21 height 7
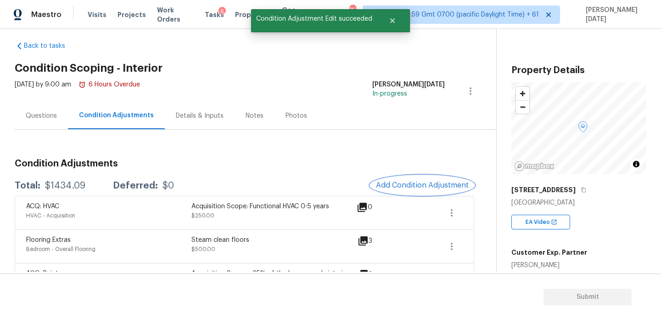
scroll to position [43, 0]
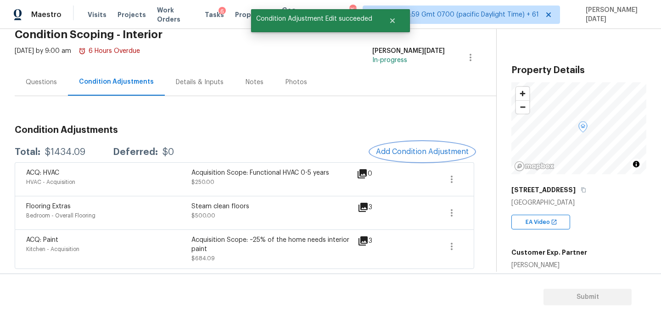
click at [417, 153] on span "Add Condition Adjustment" at bounding box center [422, 151] width 93 height 8
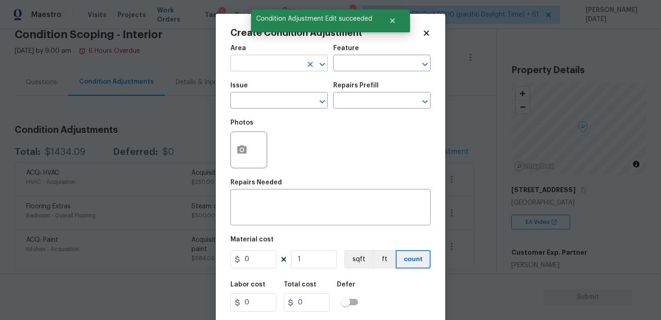
click at [254, 62] on input "text" at bounding box center [266, 64] width 72 height 14
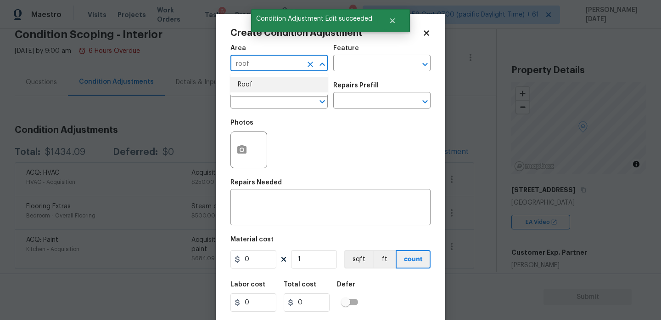
click at [254, 77] on li "Roof" at bounding box center [278, 84] width 97 height 15
type input "Roof"
click at [253, 99] on input "text" at bounding box center [266, 101] width 72 height 14
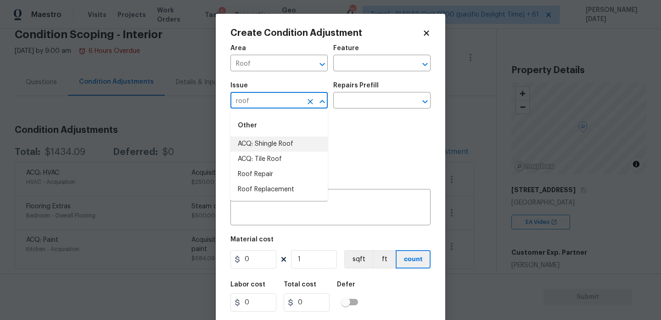
click at [268, 137] on li "ACQ: Shingle Roof" at bounding box center [278, 143] width 97 height 15
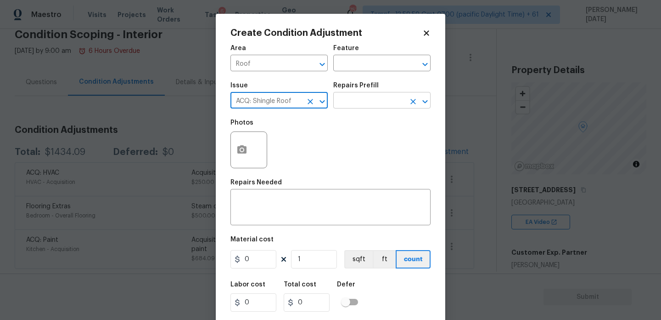
type input "ACQ: Shingle Roof"
click at [366, 108] on input "text" at bounding box center [369, 101] width 72 height 14
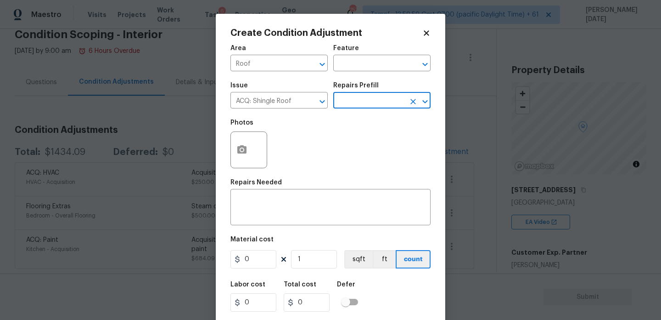
click at [383, 100] on input "text" at bounding box center [369, 101] width 72 height 14
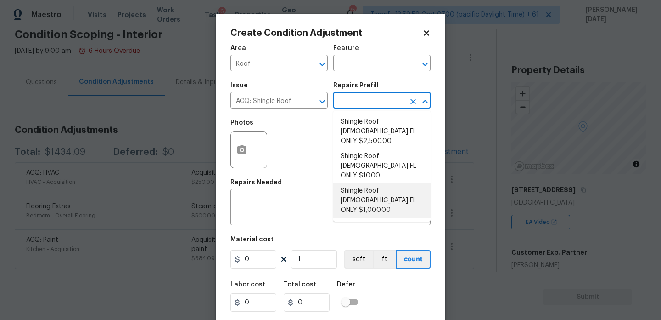
click at [391, 183] on li "Shingle Roof 5-9 Years Old FL ONLY $1,000.00" at bounding box center [381, 200] width 97 height 34
type input "Acquisition"
type textarea "Acquisition Scope (Florida Only): Shingle Roof 5-9 years in age maintenance."
type input "1000"
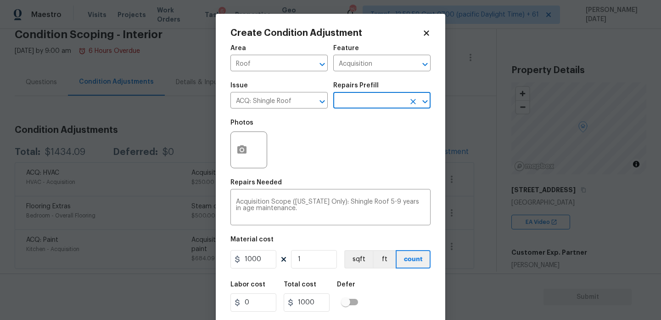
scroll to position [23, 0]
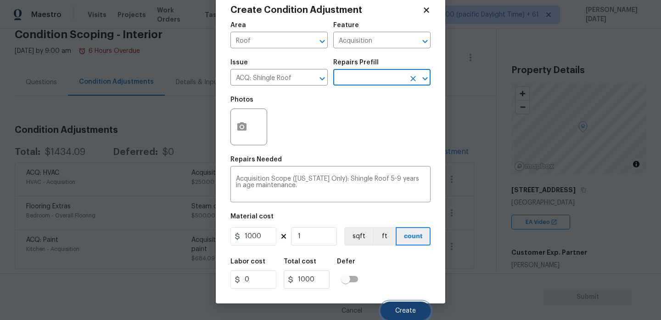
click at [400, 308] on span "Create" at bounding box center [405, 310] width 21 height 7
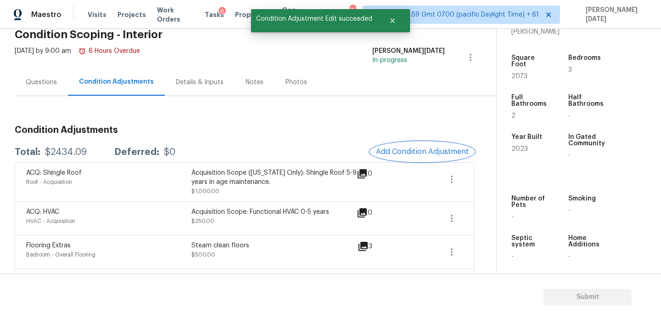
scroll to position [53, 0]
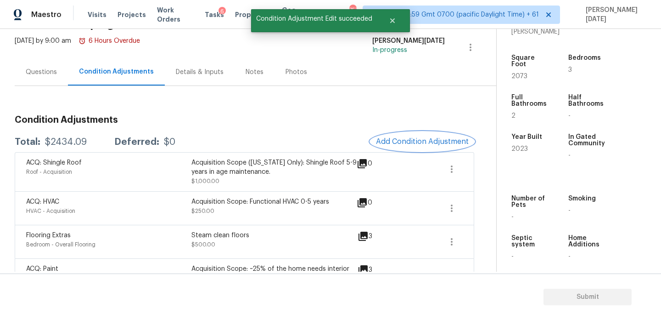
click at [404, 141] on span "Add Condition Adjustment" at bounding box center [422, 141] width 93 height 8
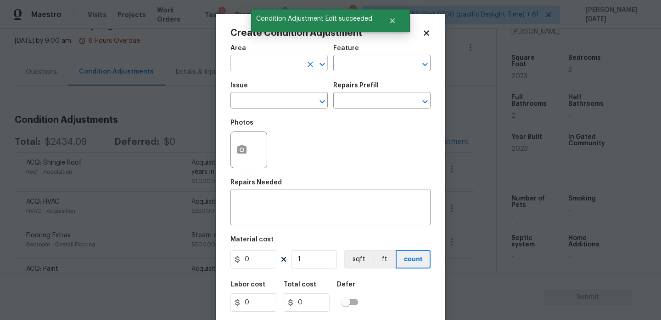
click at [246, 68] on input "text" at bounding box center [266, 64] width 72 height 14
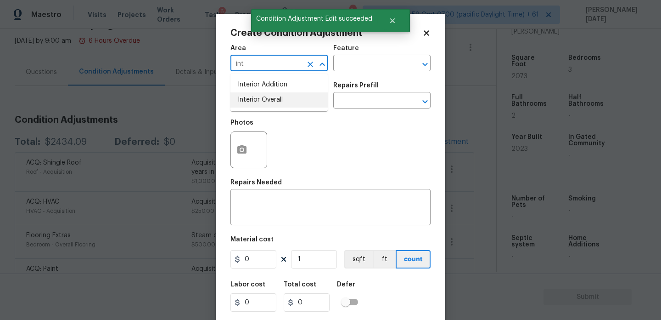
click at [265, 99] on li "Interior Overall" at bounding box center [278, 99] width 97 height 15
type input "Interior Overall"
click at [265, 99] on input "text" at bounding box center [266, 101] width 72 height 14
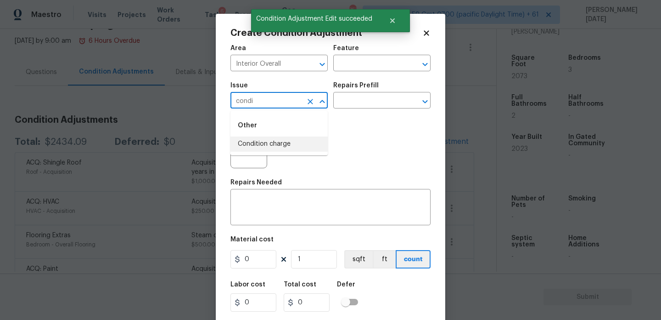
click at [289, 141] on li "Condition charge" at bounding box center [278, 143] width 97 height 15
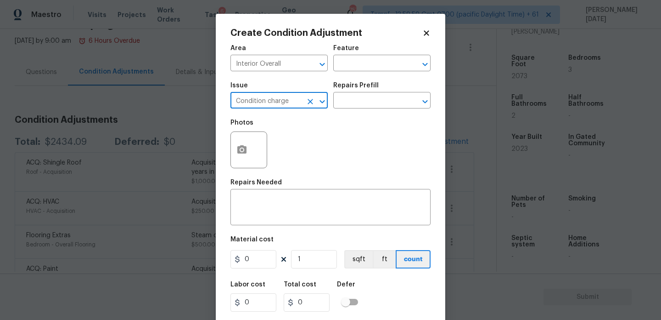
type input "Condition charge"
click at [353, 112] on div "Issue Condition charge ​ Repairs Prefill ​" at bounding box center [330, 95] width 200 height 37
click at [378, 101] on input "text" at bounding box center [369, 101] width 72 height 14
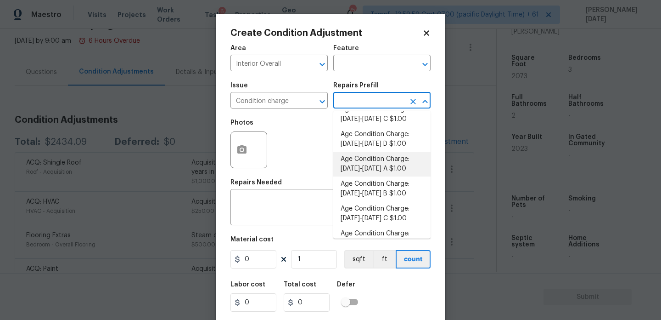
scroll to position [270, 0]
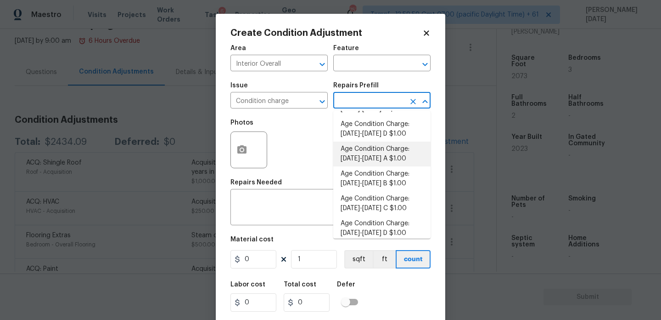
click at [386, 158] on li "Age Condition Charge: [DATE]-[DATE] A $1.00" at bounding box center [381, 153] width 97 height 25
type input "Home Readiness Packages"
type textarea "Age Condition Charge: 2009-2023 A"
type input "1"
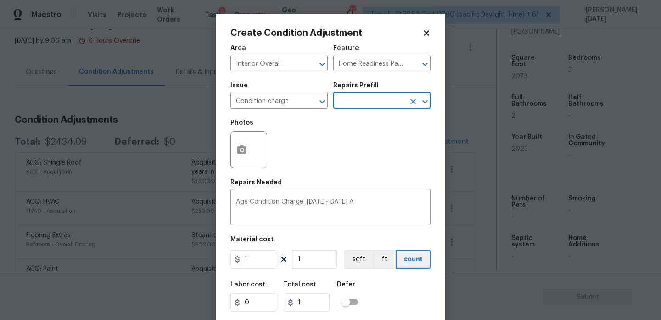
scroll to position [23, 0]
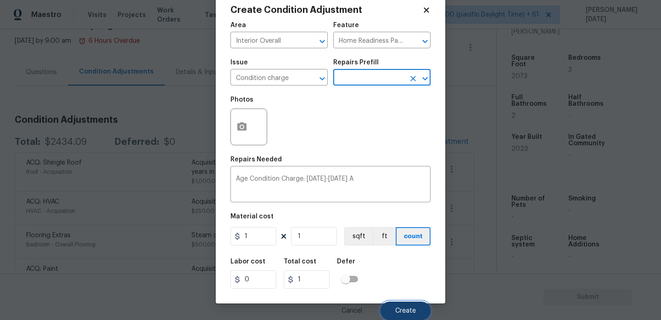
click at [401, 309] on span "Create" at bounding box center [405, 310] width 21 height 7
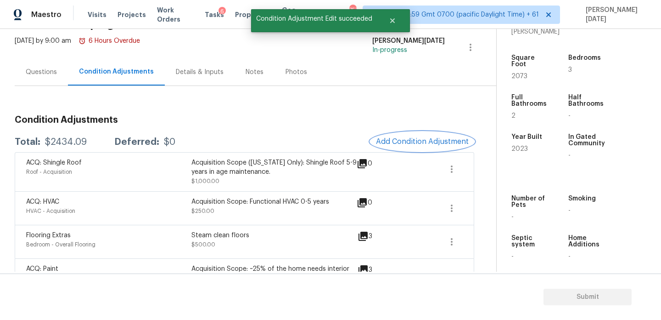
scroll to position [0, 0]
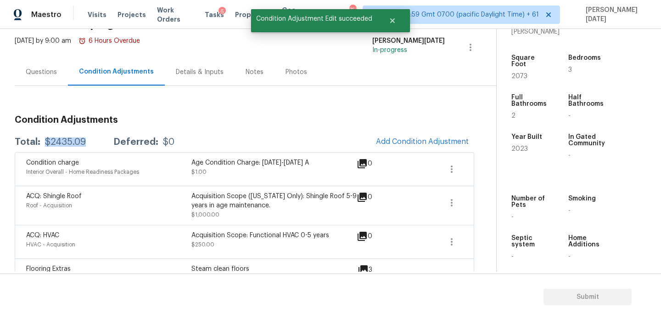
drag, startPoint x: 45, startPoint y: 142, endPoint x: 85, endPoint y: 142, distance: 39.9
click at [85, 142] on div "Total: $2435.09 Deferred: $0" at bounding box center [95, 141] width 160 height 9
copy div "$2435.09"
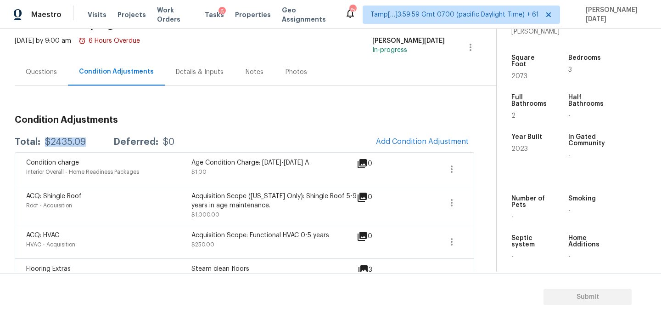
click at [42, 68] on div "Questions" at bounding box center [41, 71] width 31 height 9
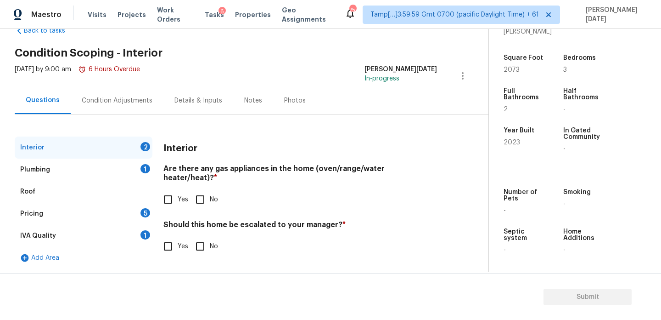
scroll to position [25, 0]
click at [160, 194] on input "Yes" at bounding box center [167, 199] width 19 height 19
checkbox input "true"
click at [203, 190] on input "No" at bounding box center [200, 199] width 19 height 19
checkbox input "true"
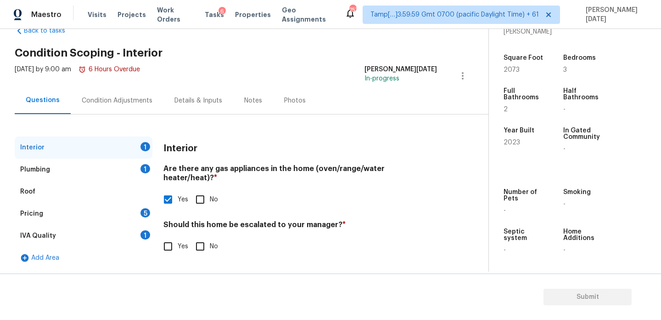
checkbox input "false"
click at [197, 250] on div "Interior Are there any gas appliances in the home (oven/range/water heater/heat…" at bounding box center [300, 201] width 274 height 131
click at [194, 239] on input "No" at bounding box center [200, 245] width 19 height 19
checkbox input "true"
click at [143, 173] on div "Plumbing 1" at bounding box center [84, 169] width 138 height 22
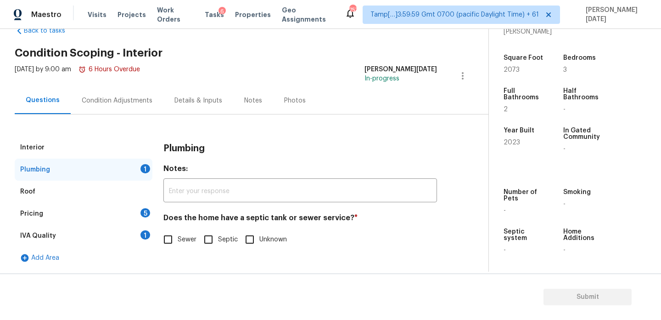
click at [263, 235] on span "Unknown" at bounding box center [273, 240] width 28 height 10
click at [259, 235] on input "Unknown" at bounding box center [249, 239] width 19 height 19
checkbox input "true"
click at [135, 216] on div "Pricing 5" at bounding box center [84, 213] width 138 height 22
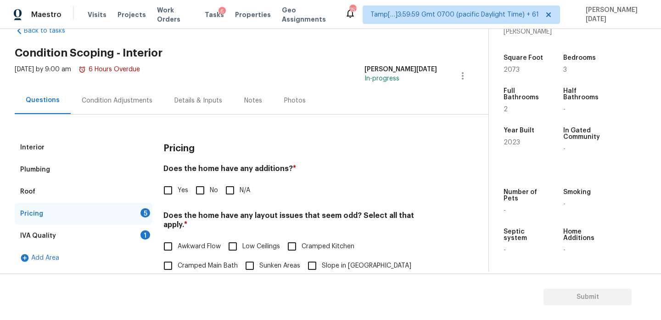
click at [202, 188] on input "No" at bounding box center [200, 189] width 19 height 19
checkbox input "true"
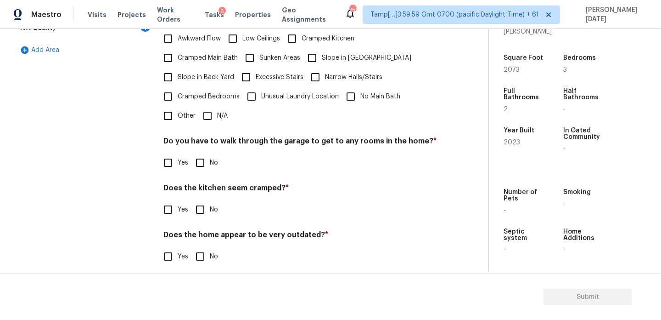
scroll to position [231, 0]
click at [210, 109] on input "N/A" at bounding box center [207, 116] width 19 height 19
checkbox input "true"
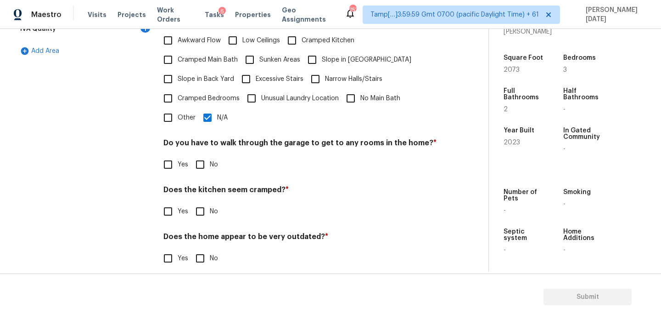
click at [209, 166] on input "No" at bounding box center [200, 164] width 19 height 19
checkbox input "true"
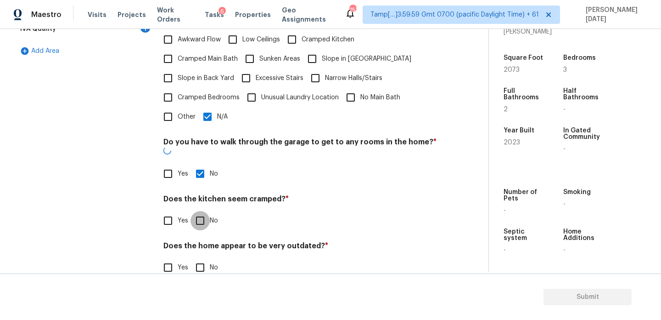
click at [203, 211] on input "No" at bounding box center [200, 220] width 19 height 19
checkbox input "true"
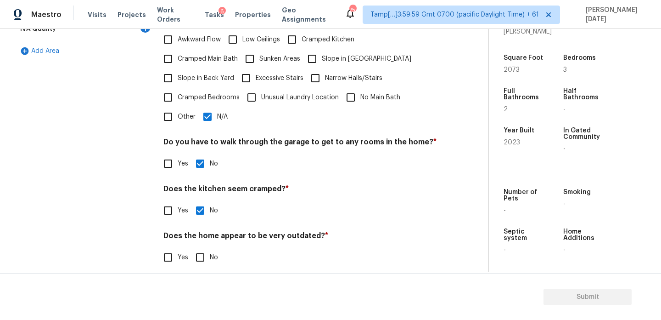
click at [199, 254] on input "No" at bounding box center [200, 256] width 19 height 19
checkbox input "true"
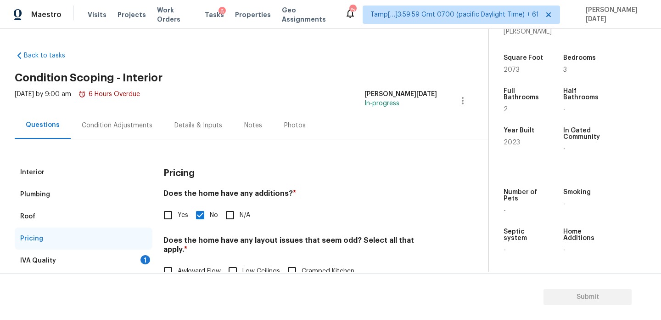
click at [138, 261] on div "IVA Quality 1" at bounding box center [84, 260] width 138 height 22
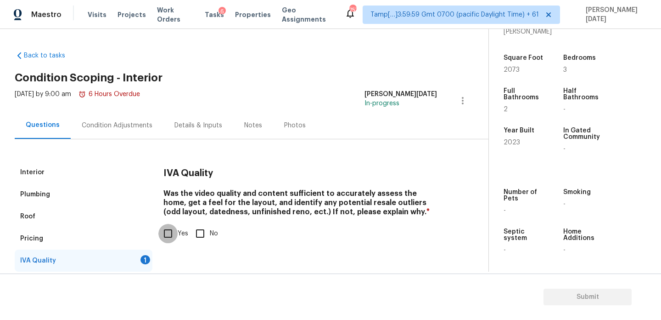
click at [170, 233] on input "Yes" at bounding box center [167, 233] width 19 height 19
checkbox input "true"
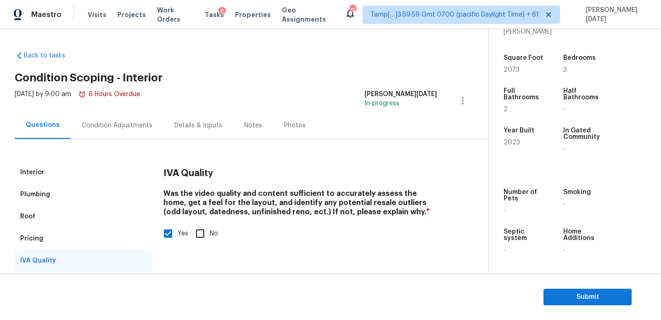
click at [120, 123] on div "Condition Adjustments" at bounding box center [117, 125] width 71 height 9
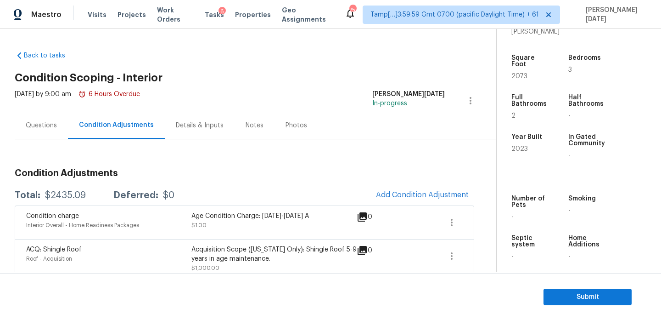
scroll to position [116, 0]
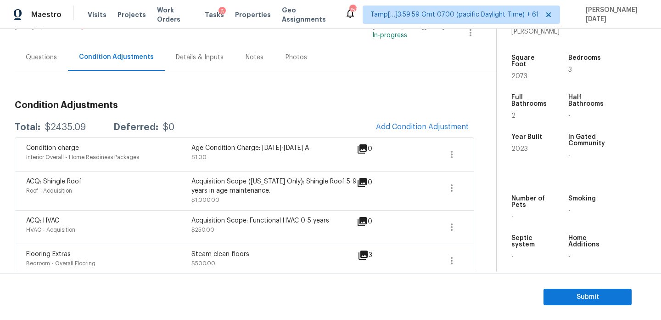
click at [41, 63] on div "Questions" at bounding box center [41, 57] width 53 height 27
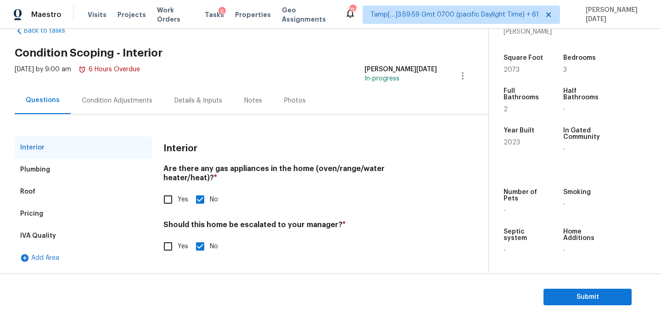
scroll to position [25, 0]
click at [41, 63] on div "Back to tasks Condition Scoping - Interior Mon, Aug 11 2025 by 9:00 am 6 Hours …" at bounding box center [252, 145] width 474 height 253
click at [73, 231] on div "IVA Quality" at bounding box center [84, 236] width 138 height 22
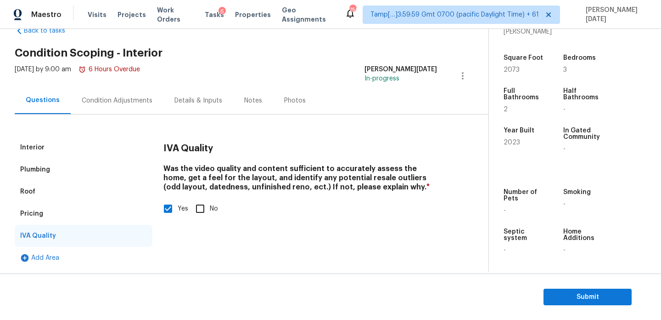
click at [69, 171] on div "Plumbing" at bounding box center [84, 169] width 138 height 22
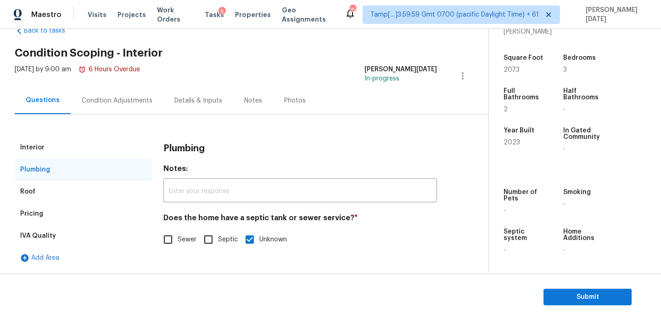
click at [68, 145] on div "Interior" at bounding box center [84, 147] width 138 height 22
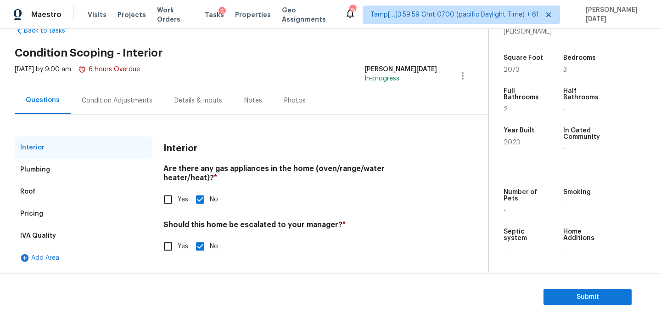
click at [175, 190] on input "Yes" at bounding box center [167, 199] width 19 height 19
checkbox input "true"
checkbox input "false"
click at [107, 87] on div "Condition Adjustments" at bounding box center [117, 100] width 93 height 27
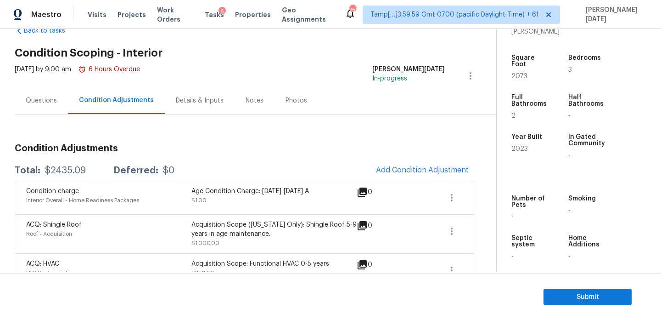
scroll to position [116, 0]
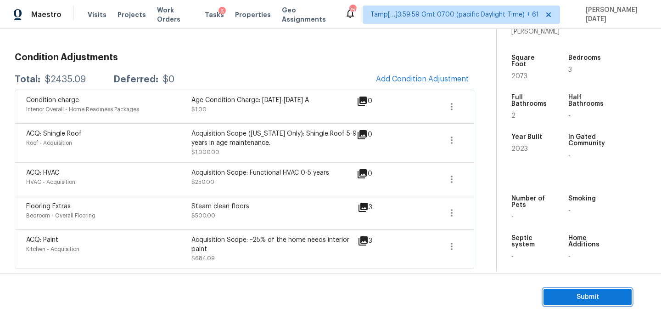
click at [585, 294] on span "Submit" at bounding box center [587, 296] width 73 height 11
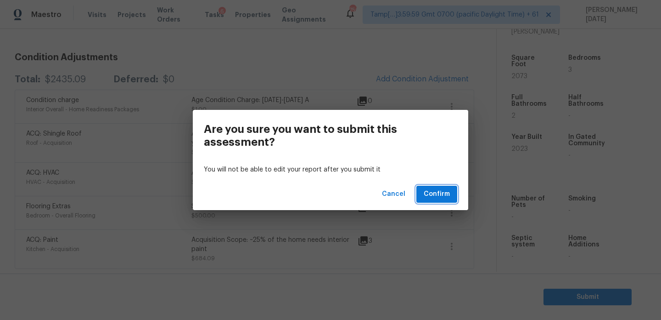
click at [443, 194] on span "Confirm" at bounding box center [437, 193] width 26 height 11
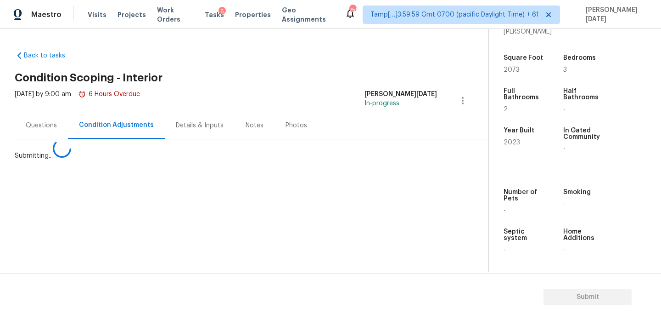
scroll to position [0, 0]
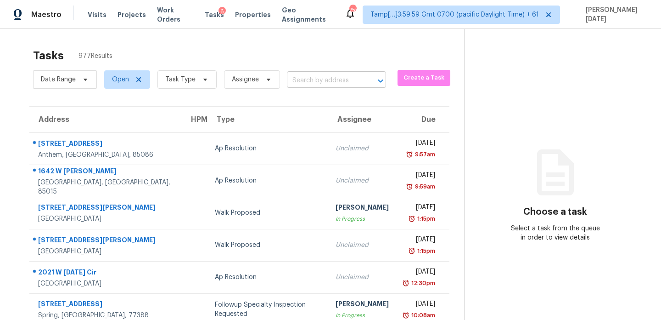
click at [298, 77] on input "text" at bounding box center [323, 80] width 73 height 14
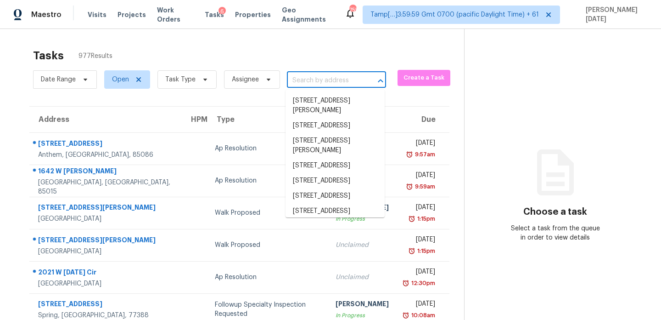
paste input "251 Baldwin Ave New Milford, NJ, 07646"
type input "251 Baldwin Ave New Milford, NJ, 07646"
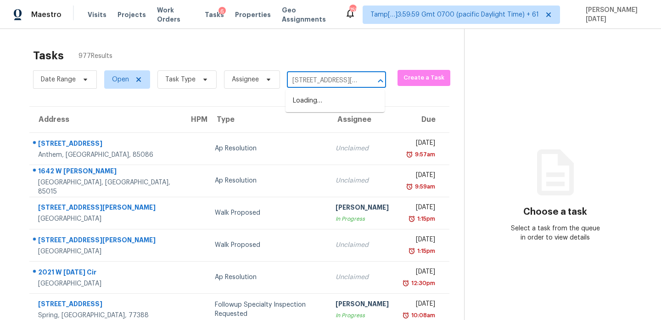
scroll to position [0, 51]
click at [323, 108] on li "251 Baldwin Ave, New Milford, NJ 07646" at bounding box center [335, 105] width 99 height 25
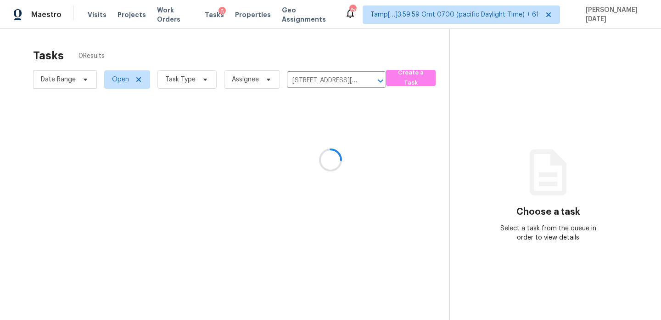
click at [337, 133] on div at bounding box center [330, 160] width 661 height 320
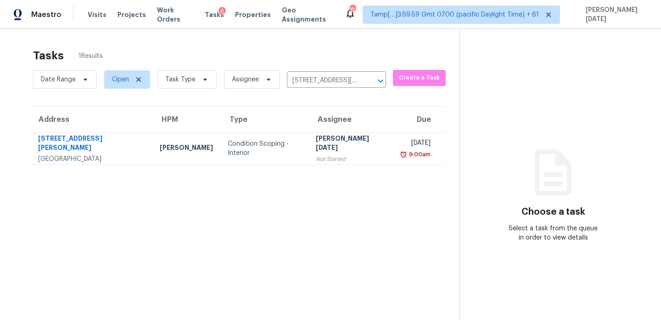
click at [344, 154] on td "[PERSON_NAME][DATE] Not Started" at bounding box center [351, 148] width 85 height 32
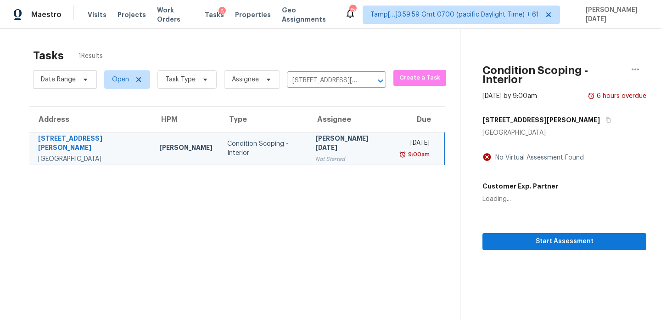
scroll to position [29, 0]
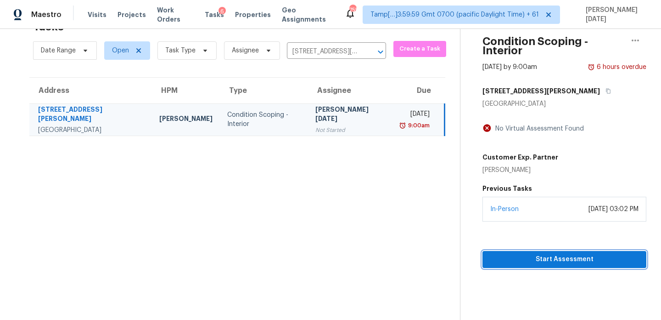
click at [504, 253] on span "Start Assessment" at bounding box center [564, 258] width 149 height 11
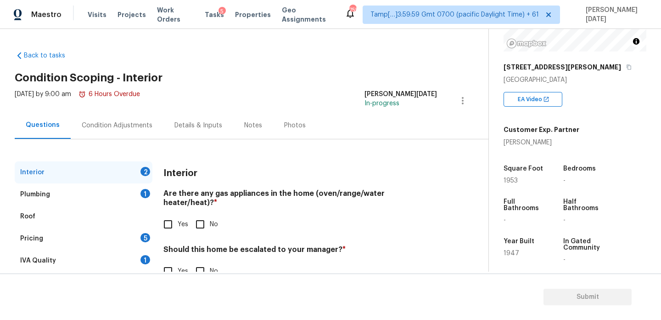
scroll to position [123, 0]
click at [106, 123] on div "Condition Adjustments" at bounding box center [117, 125] width 71 height 9
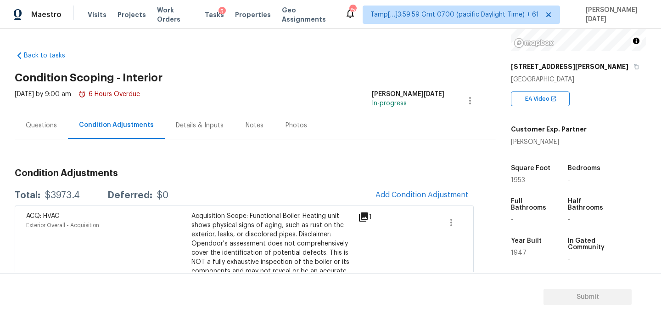
click at [40, 127] on div "Questions" at bounding box center [41, 125] width 31 height 9
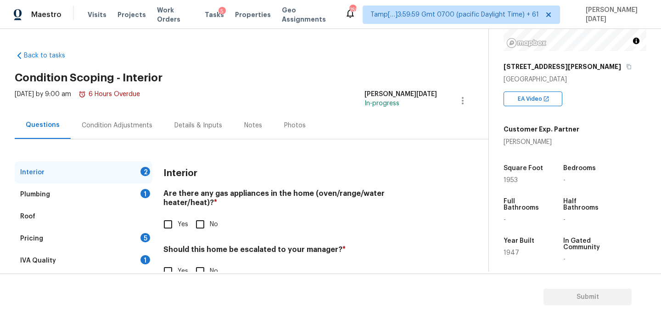
scroll to position [25, 0]
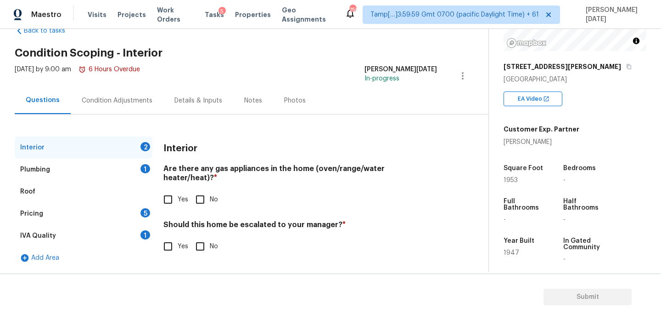
click at [137, 232] on div "IVA Quality 1" at bounding box center [84, 236] width 138 height 22
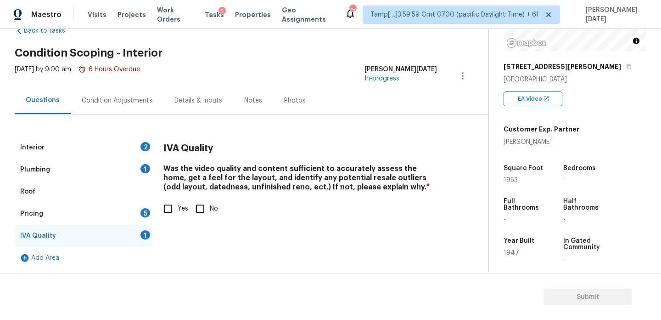
click at [164, 213] on input "Yes" at bounding box center [167, 208] width 19 height 19
checkbox input "true"
click at [149, 214] on div "5" at bounding box center [145, 212] width 10 height 9
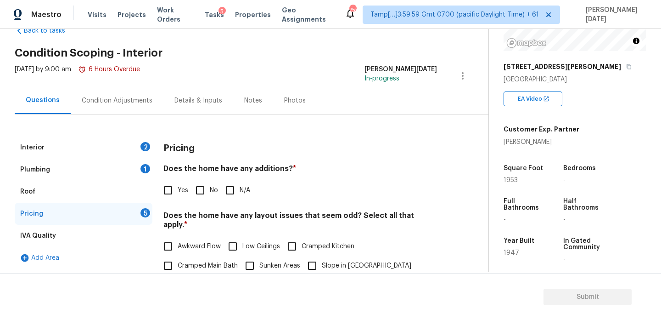
click at [166, 187] on input "Yes" at bounding box center [167, 189] width 19 height 19
checkbox input "true"
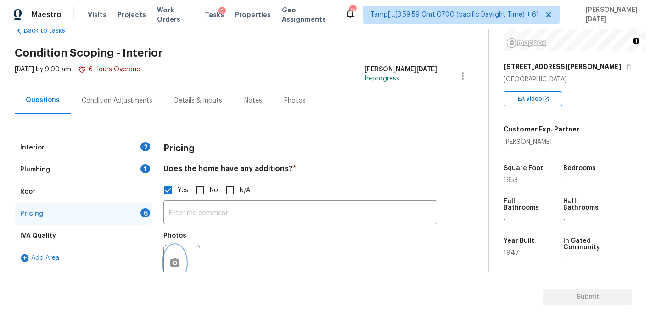
click at [174, 263] on circle "button" at bounding box center [175, 262] width 3 height 3
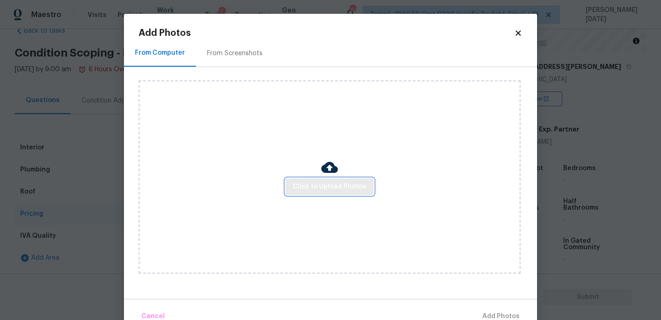
click at [314, 185] on span "Click to Upload Photos" at bounding box center [329, 186] width 73 height 11
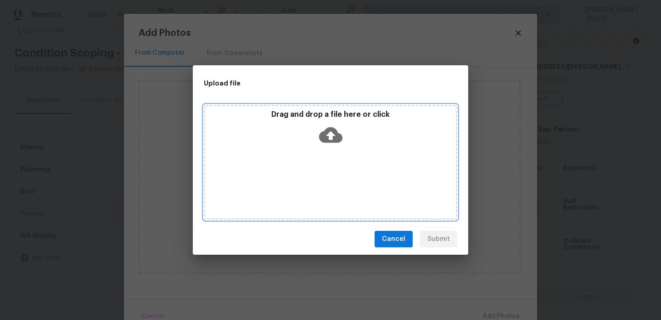
click at [314, 185] on div "Drag and drop a file here or click" at bounding box center [330, 162] width 253 height 115
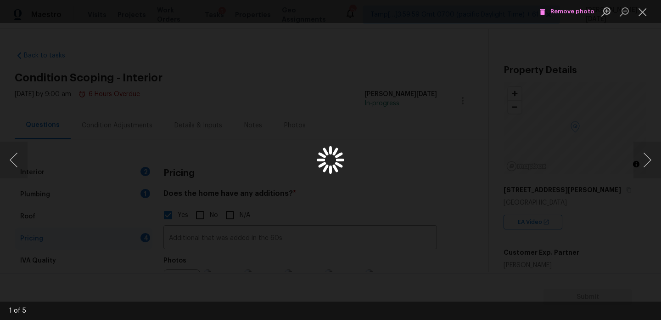
scroll to position [123, 0]
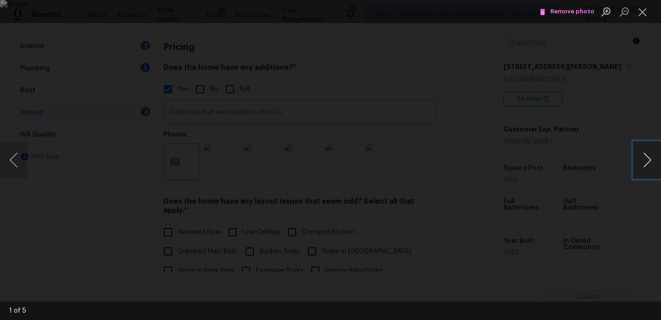
click at [644, 163] on button "Next image" at bounding box center [648, 159] width 28 height 37
click at [568, 17] on span "Remove photo" at bounding box center [566, 11] width 55 height 11
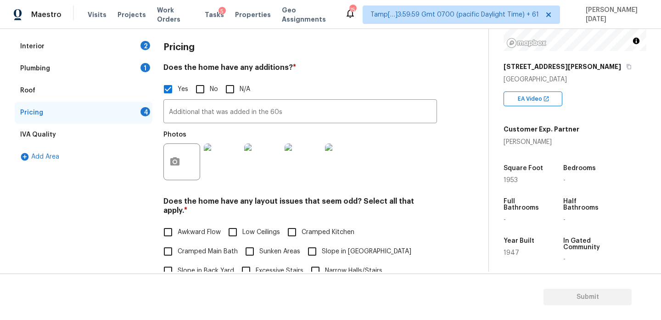
click at [306, 161] on img at bounding box center [303, 161] width 37 height 37
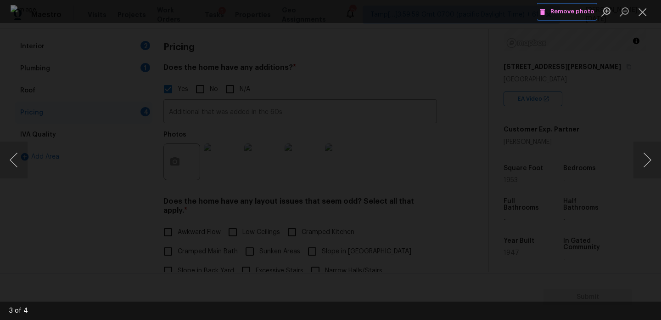
click at [571, 12] on span "Remove photo" at bounding box center [566, 11] width 55 height 11
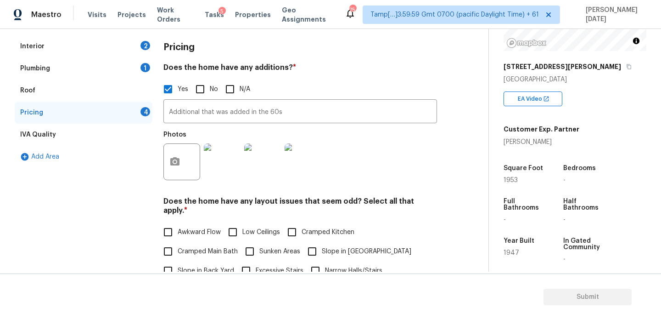
scroll to position [187, 0]
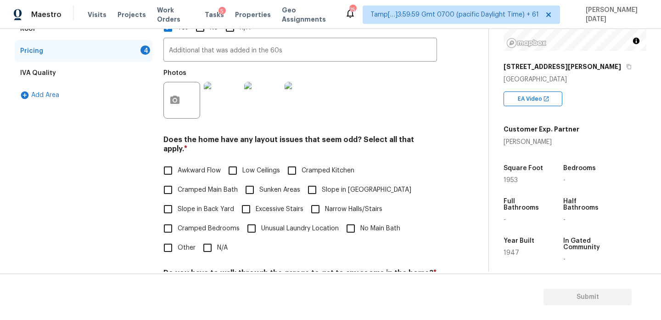
click at [221, 243] on span "N/A" at bounding box center [222, 248] width 11 height 10
click at [217, 241] on input "N/A" at bounding box center [207, 247] width 19 height 19
checkbox input "true"
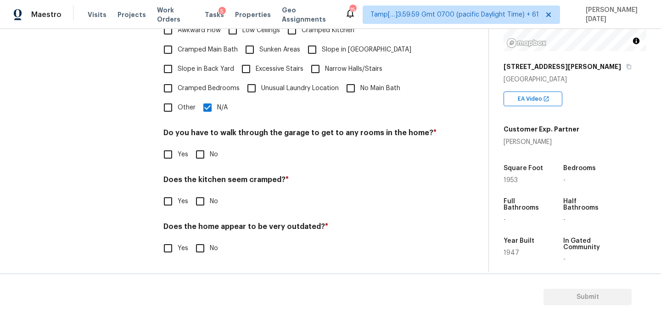
scroll to position [318, 0]
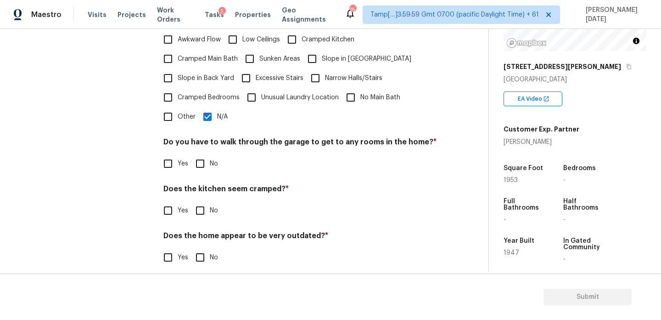
click at [211, 207] on label "No" at bounding box center [205, 210] width 28 height 19
click at [210, 207] on input "No" at bounding box center [200, 210] width 19 height 19
checkbox input "true"
click at [209, 251] on input "No" at bounding box center [200, 257] width 19 height 19
checkbox input "true"
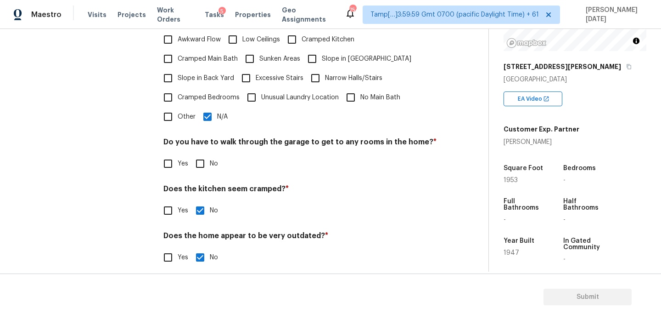
click at [207, 168] on div "Pricing Does the home have any additions? * Yes No N/A Additional that was adde…" at bounding box center [300, 60] width 274 height 435
click at [207, 141] on div "Do you have to walk through the garage to get to any rooms in the home? * Yes No" at bounding box center [300, 155] width 274 height 36
click at [210, 154] on label "No" at bounding box center [205, 163] width 28 height 19
click at [210, 154] on input "No" at bounding box center [200, 163] width 19 height 19
checkbox input "true"
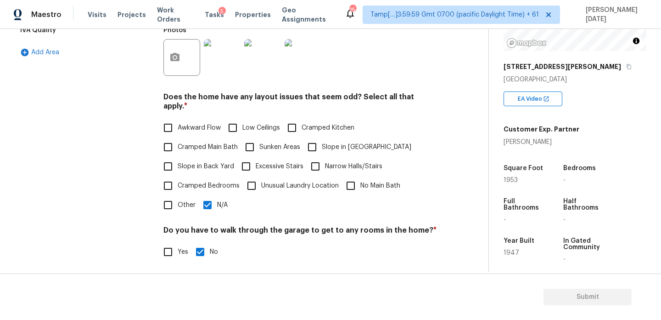
scroll to position [235, 0]
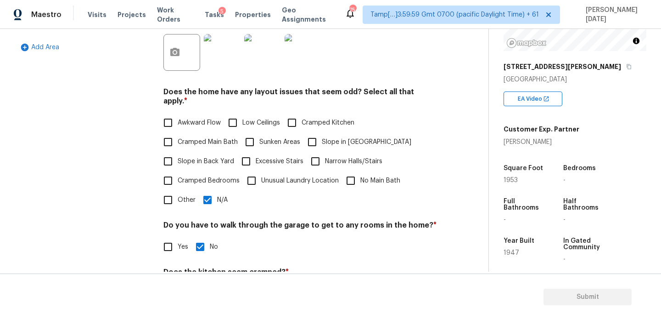
click at [180, 157] on span "Slope in Back Yard" at bounding box center [206, 162] width 56 height 10
click at [178, 156] on input "Slope in Back Yard" at bounding box center [167, 161] width 19 height 19
checkbox input "true"
click at [328, 137] on span "Slope in [GEOGRAPHIC_DATA]" at bounding box center [367, 142] width 90 height 10
click at [322, 136] on input "Slope in [GEOGRAPHIC_DATA]" at bounding box center [312, 141] width 19 height 19
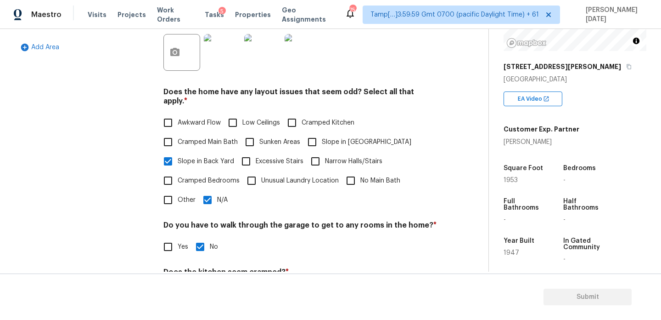
checkbox input "true"
click at [219, 195] on span "N/A" at bounding box center [222, 200] width 11 height 10
click at [217, 192] on input "N/A" at bounding box center [207, 199] width 19 height 19
checkbox input "false"
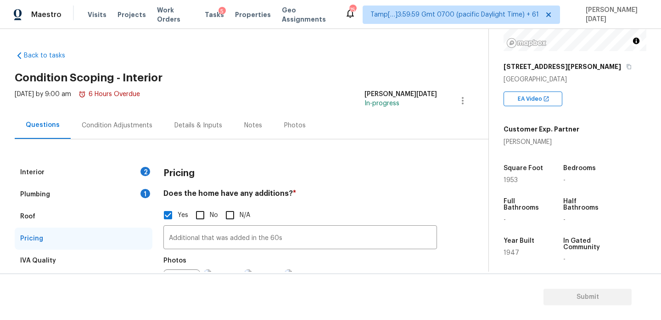
click at [108, 125] on div "Condition Adjustments" at bounding box center [117, 125] width 71 height 9
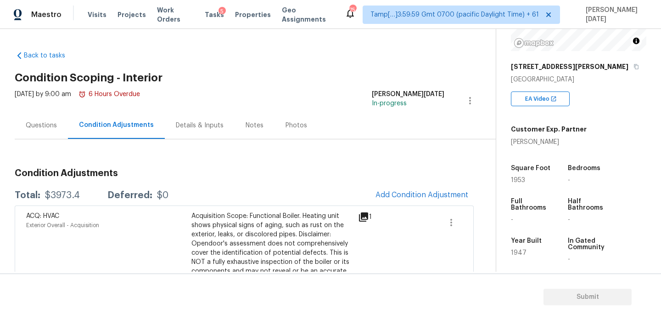
scroll to position [83, 0]
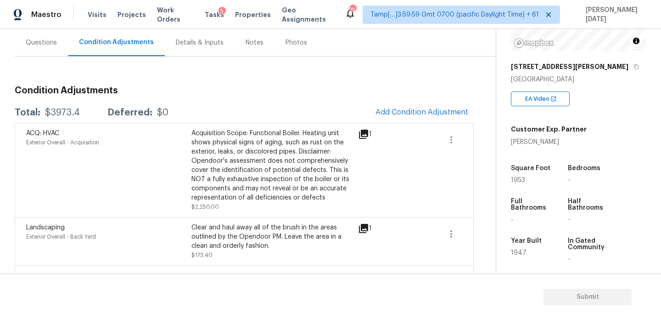
click at [384, 124] on div "ACQ: HVAC Exterior Overall - Acquisition Acquisition Scope: Functional Boiler. …" at bounding box center [244, 170] width 459 height 94
click at [403, 114] on span "Add Condition Adjustment" at bounding box center [422, 112] width 93 height 8
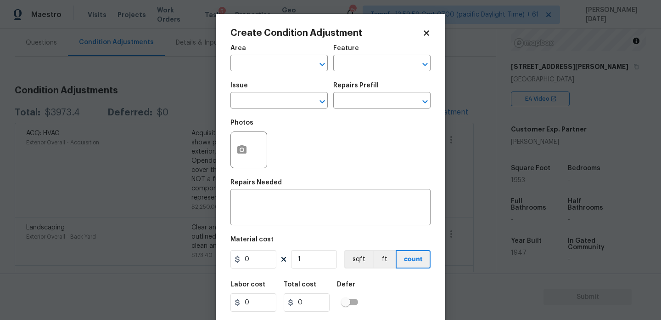
click at [233, 164] on div at bounding box center [248, 149] width 37 height 37
click at [242, 150] on circle "button" at bounding box center [242, 149] width 3 height 3
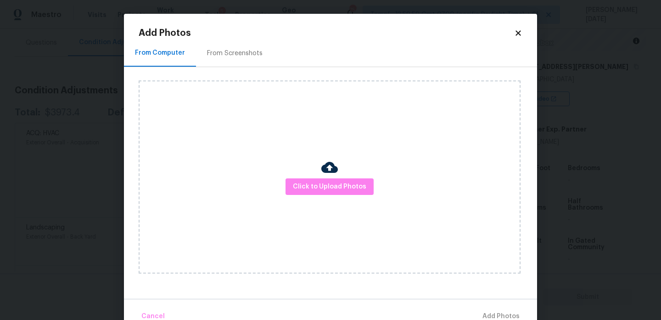
click at [359, 176] on div "Click to Upload Photos" at bounding box center [330, 176] width 382 height 193
click at [359, 189] on span "Click to Upload Photos" at bounding box center [329, 186] width 73 height 11
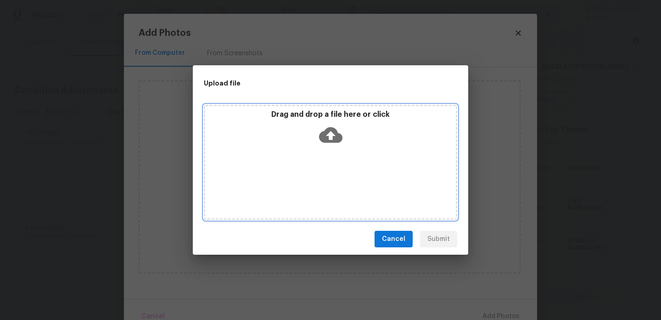
click at [359, 189] on div "Drag and drop a file here or click" at bounding box center [330, 162] width 253 height 115
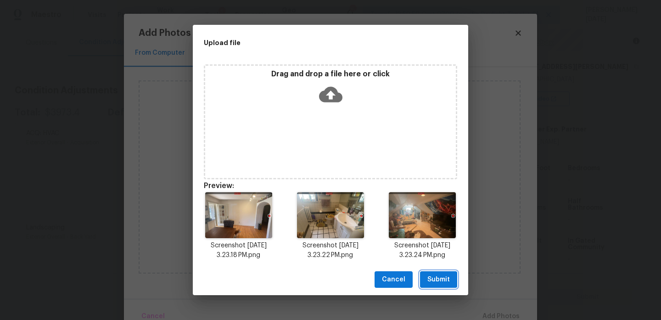
click at [422, 276] on button "Submit" at bounding box center [438, 279] width 37 height 17
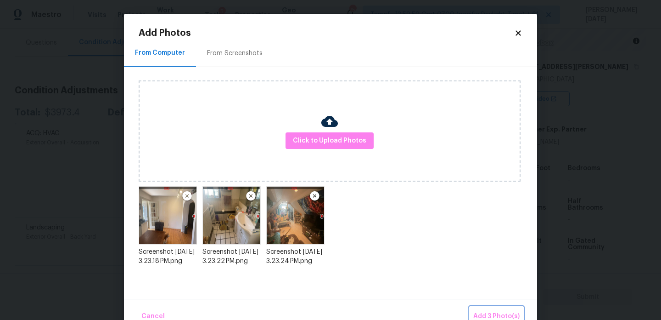
click at [483, 309] on button "Add 3 Photo(s)" at bounding box center [497, 316] width 54 height 20
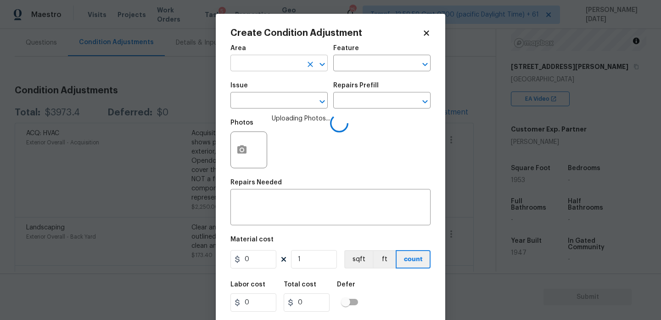
click at [254, 57] on input "text" at bounding box center [266, 64] width 72 height 14
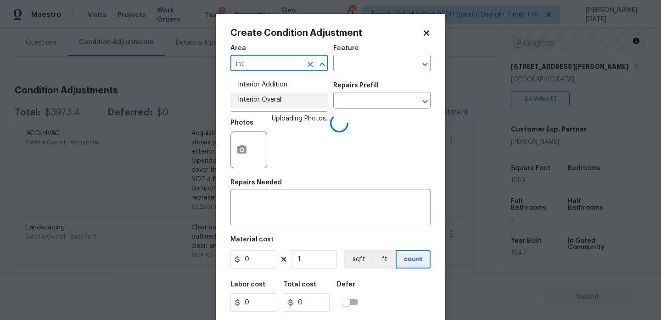
click at [264, 95] on li "Interior Overall" at bounding box center [278, 99] width 97 height 15
type input "Interior Overall"
click at [264, 95] on input "text" at bounding box center [266, 101] width 72 height 14
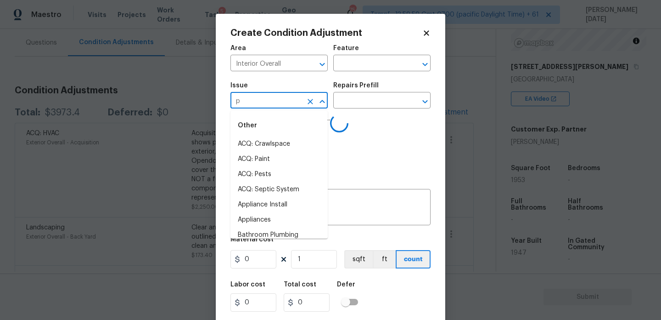
type input "pa"
type input "int"
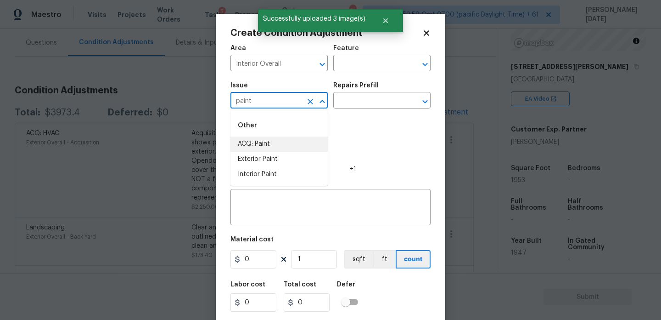
click at [265, 143] on li "ACQ: Paint" at bounding box center [278, 143] width 97 height 15
type input "ACQ: Paint"
click at [386, 103] on input "text" at bounding box center [369, 101] width 72 height 14
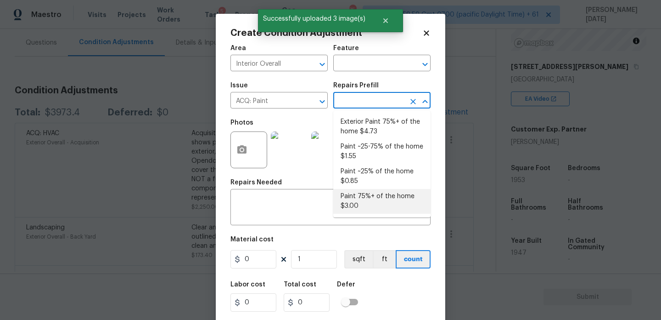
click at [378, 191] on li "Paint 75%+ of the home $3.00" at bounding box center [381, 201] width 97 height 25
type input "Acquisition"
type textarea "Acquisition Scope: 75%+ of the home will likely require interior paint"
type input "3"
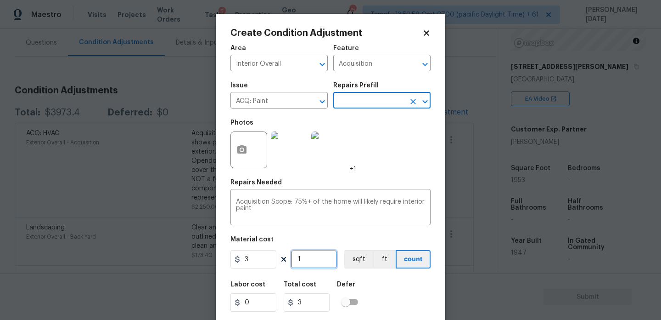
click at [317, 256] on input "1" at bounding box center [314, 259] width 46 height 18
type input "0"
paste input "text"
type input "1"
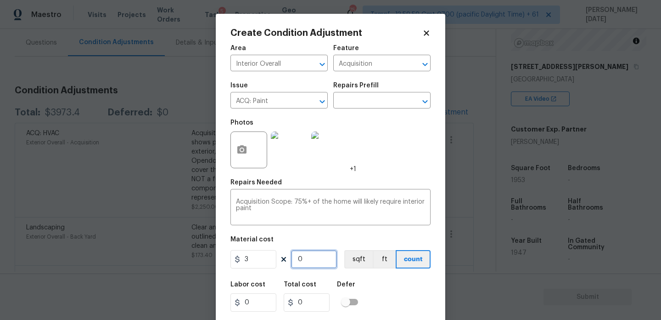
type input "3"
type input "19"
type input "57"
type input "195"
type input "585"
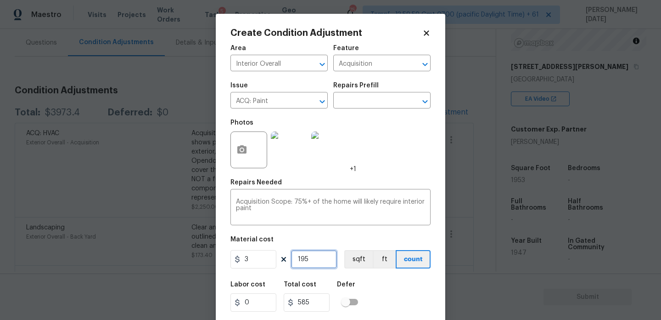
type input "1953"
type input "5859"
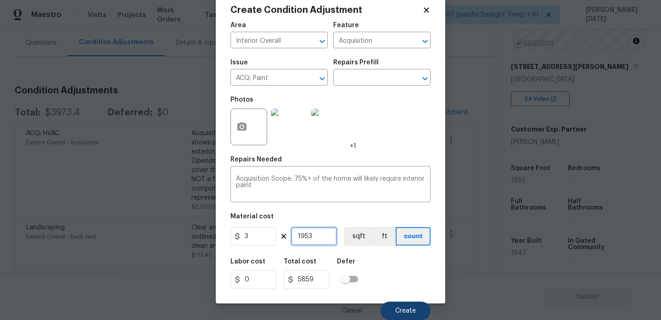
type input "1953"
click at [407, 311] on span "Create" at bounding box center [405, 310] width 21 height 7
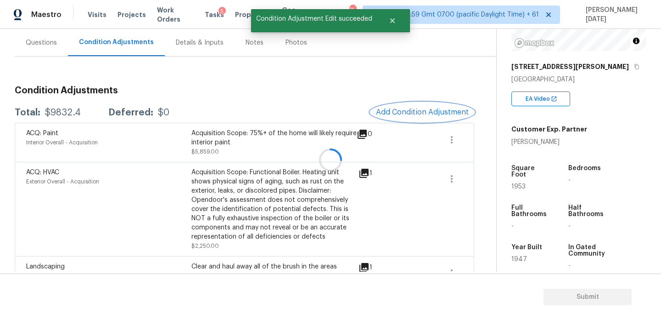
scroll to position [0, 0]
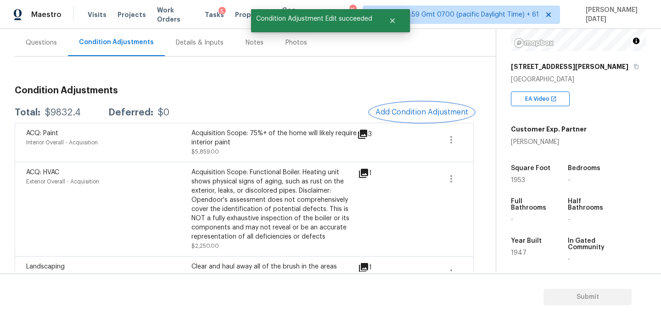
click at [399, 112] on span "Add Condition Adjustment" at bounding box center [422, 112] width 93 height 8
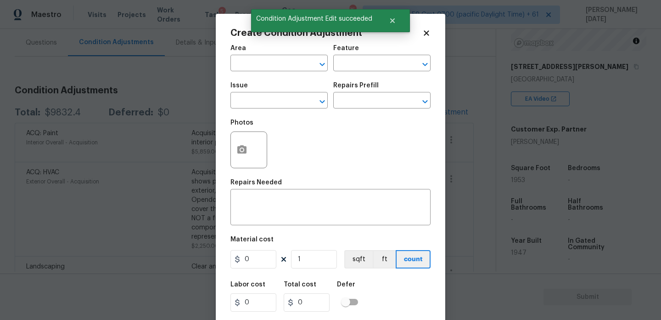
click at [253, 154] on div at bounding box center [248, 149] width 37 height 37
click at [246, 154] on icon "button" at bounding box center [241, 149] width 11 height 11
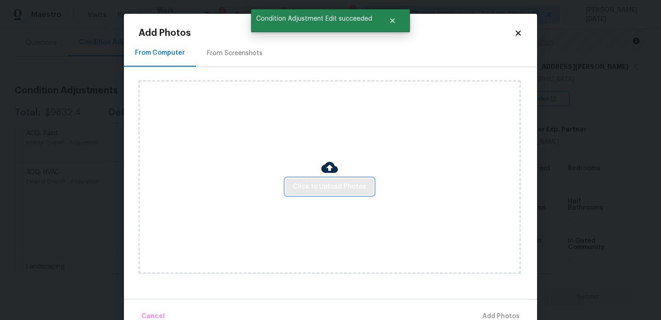
click at [326, 184] on span "Click to Upload Photos" at bounding box center [329, 186] width 73 height 11
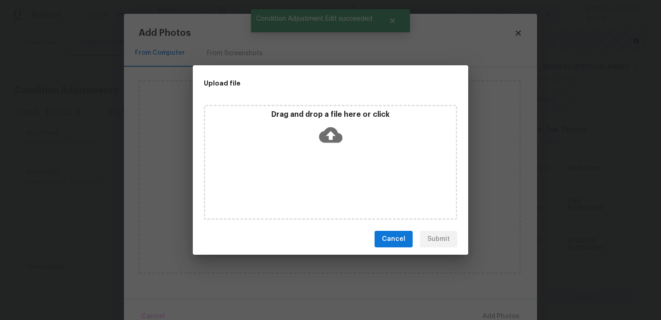
click at [326, 184] on div "Drag and drop a file here or click" at bounding box center [330, 162] width 253 height 115
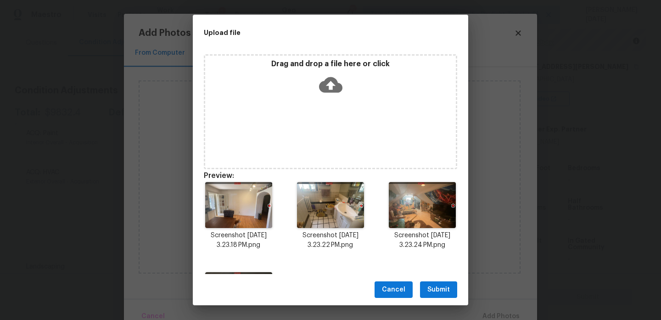
scroll to position [77, 0]
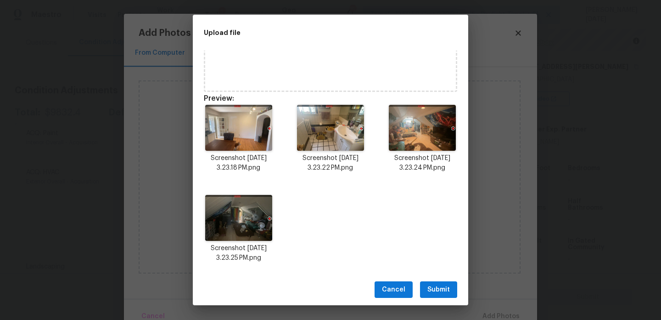
click at [448, 289] on span "Submit" at bounding box center [438, 289] width 22 height 11
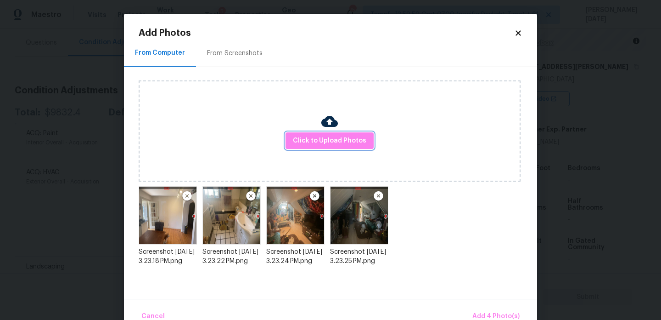
scroll to position [0, 0]
click at [484, 313] on span "Add 4 Photo(s)" at bounding box center [495, 315] width 47 height 11
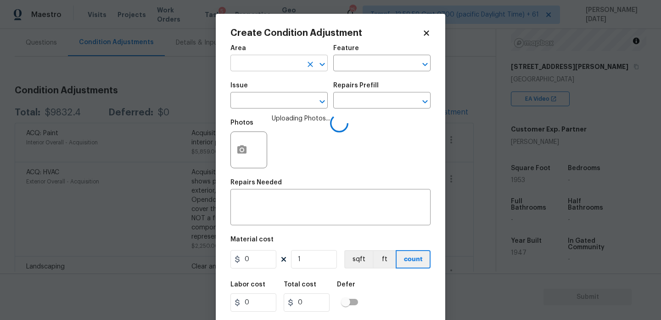
click at [247, 59] on input "text" at bounding box center [266, 64] width 72 height 14
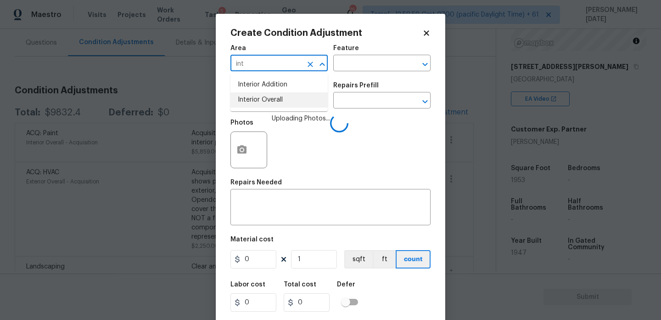
click at [270, 107] on li "Interior Overall" at bounding box center [278, 99] width 97 height 15
type input "Interior Overall"
click at [270, 107] on input "text" at bounding box center [266, 101] width 72 height 14
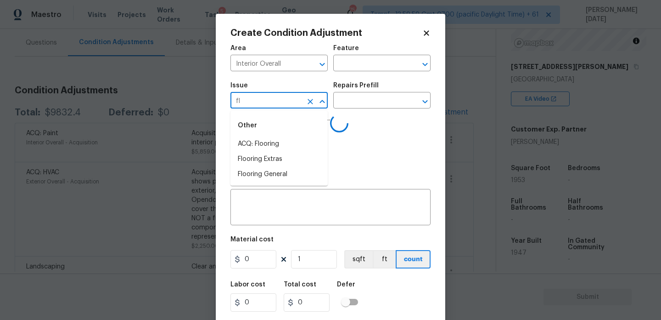
type input "flo"
type input "or"
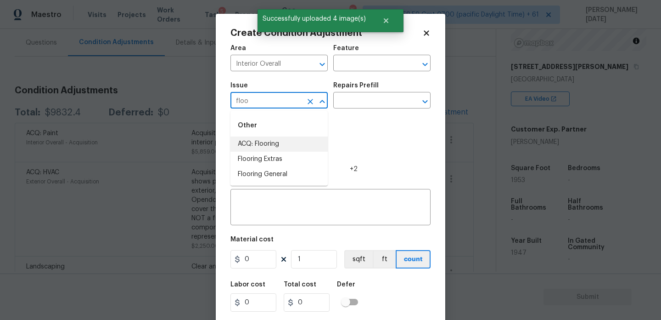
click at [267, 140] on li "ACQ: Flooring" at bounding box center [278, 143] width 97 height 15
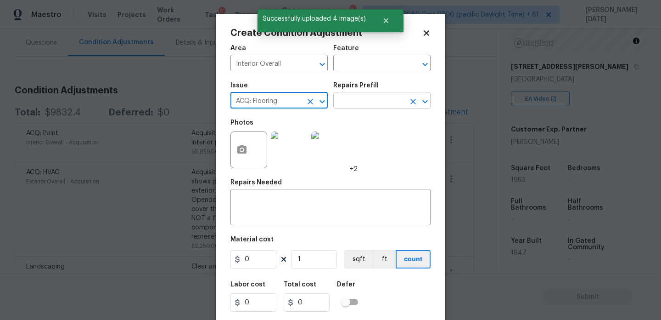
type input "ACQ: Flooring"
click at [362, 101] on input "text" at bounding box center [369, 101] width 72 height 14
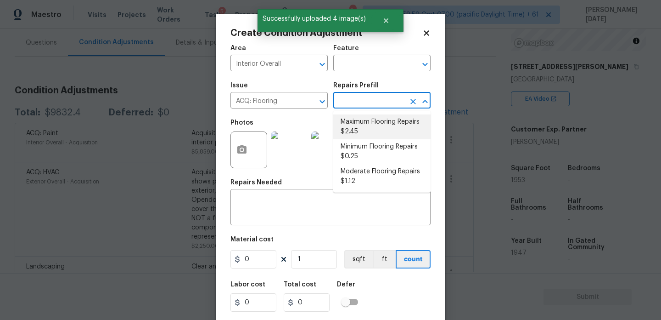
click at [371, 120] on li "Maximum Flooring Repairs $2.45" at bounding box center [381, 126] width 97 height 25
type input "Acquisition"
type textarea "Acquisition Scope: Maximum flooring repairs"
type input "2.45"
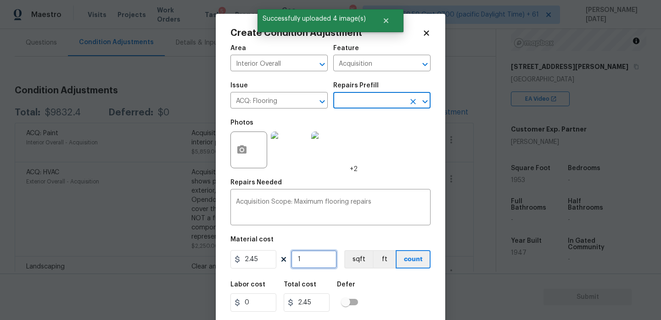
click at [318, 264] on input "1" at bounding box center [314, 259] width 46 height 18
type input "0"
paste input "1953"
type input "1953"
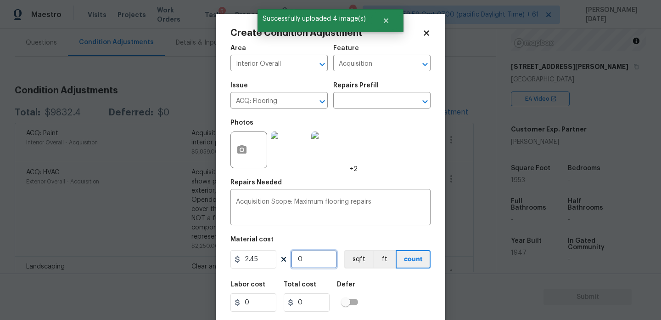
type input "4784.85"
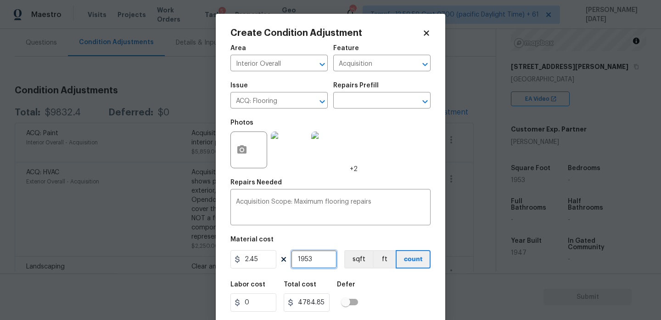
scroll to position [23, 0]
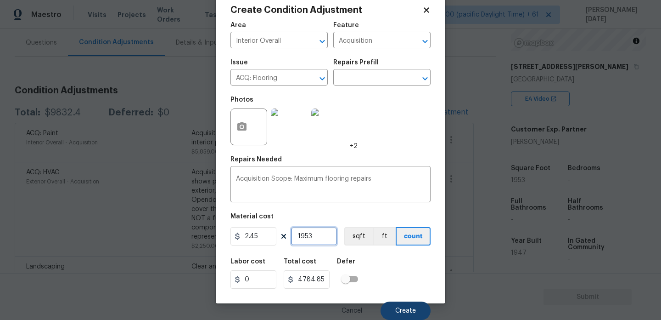
type input "1953"
click at [396, 310] on span "Create" at bounding box center [405, 310] width 21 height 7
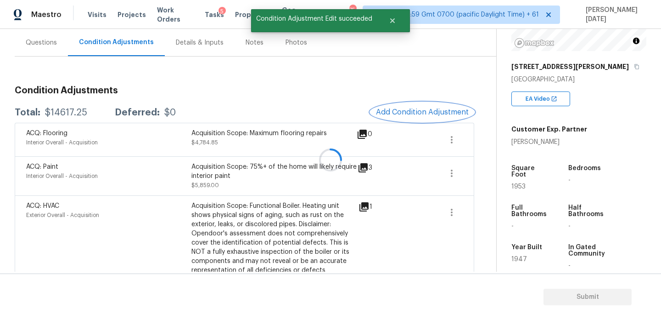
scroll to position [0, 0]
click at [412, 107] on button "Add Condition Adjustment" at bounding box center [423, 111] width 104 height 19
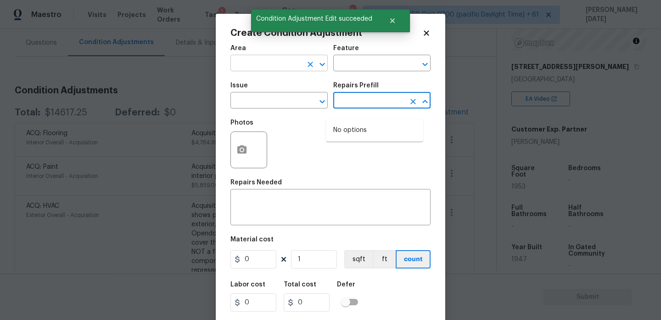
click at [261, 65] on input "text" at bounding box center [266, 64] width 72 height 14
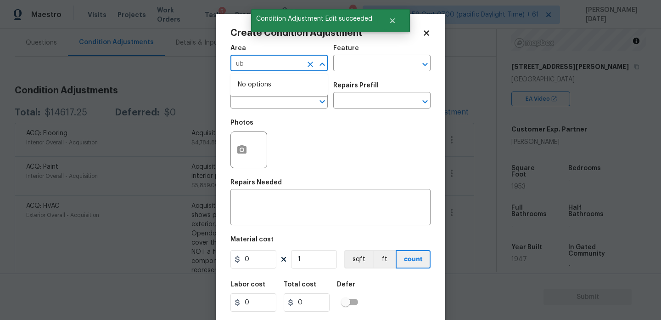
type input "u"
click at [260, 103] on li "Interior Overall" at bounding box center [278, 99] width 97 height 15
type input "Interior Overall"
click at [260, 103] on input "text" at bounding box center [266, 101] width 72 height 14
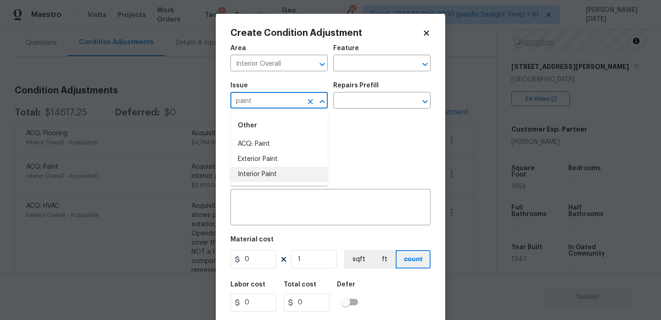
click at [267, 172] on li "Interior Paint" at bounding box center [278, 174] width 97 height 15
type input "Interior Paint"
click at [352, 103] on input "text" at bounding box center [369, 101] width 72 height 14
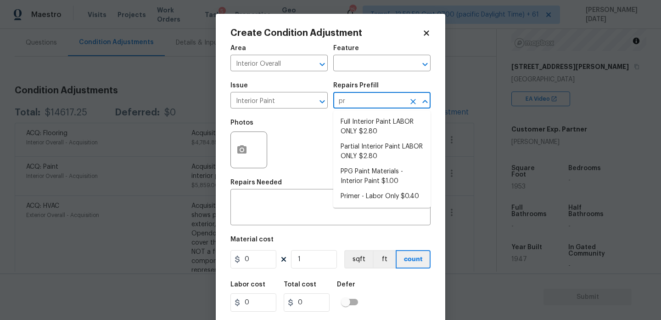
type input "pri"
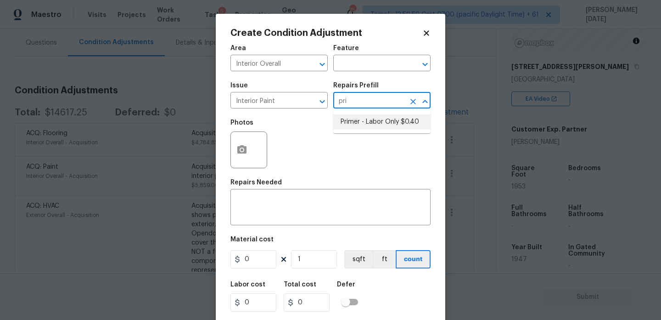
click at [362, 124] on li "Primer - Labor Only $0.40" at bounding box center [381, 121] width 97 height 15
type input "Overall Paint"
type textarea "Interior primer - PRIMER PROVIDED BY OPENDOOR - All nails, screws, drywall anch…"
type input "0.4"
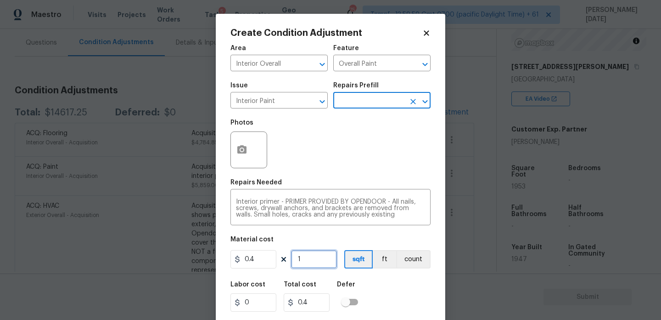
click at [325, 264] on input "1" at bounding box center [314, 259] width 46 height 18
type input "10"
type input "4"
type input "100"
type input "40"
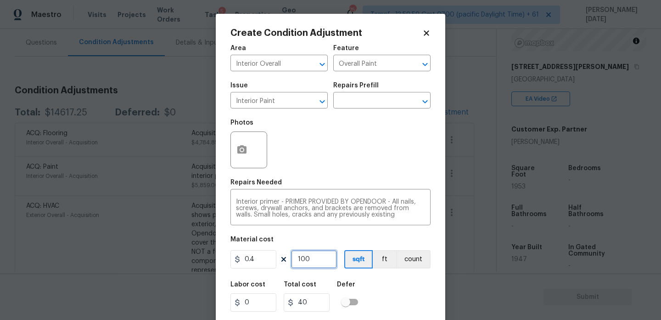
type input "1000"
type input "400"
type input "1000"
click at [357, 163] on div "Photos" at bounding box center [330, 144] width 200 height 60
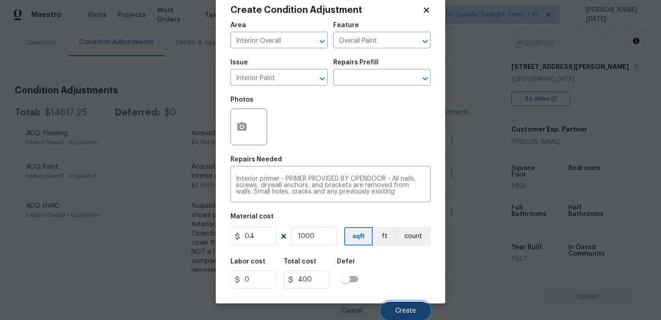
click at [400, 303] on button "Create" at bounding box center [406, 310] width 50 height 18
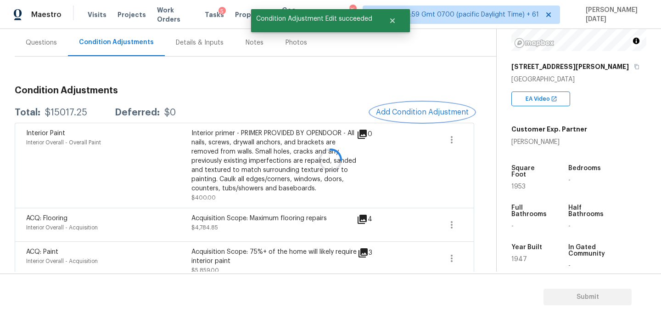
scroll to position [0, 0]
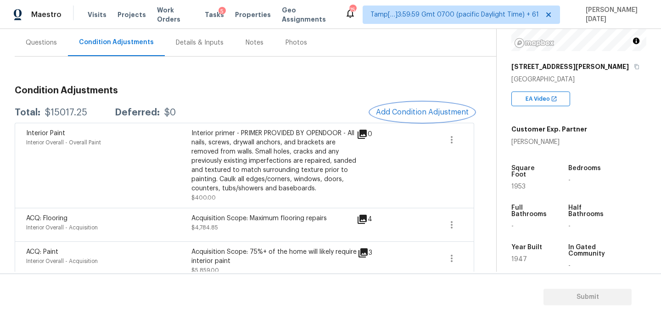
click at [432, 121] on button "Add Condition Adjustment" at bounding box center [423, 111] width 104 height 19
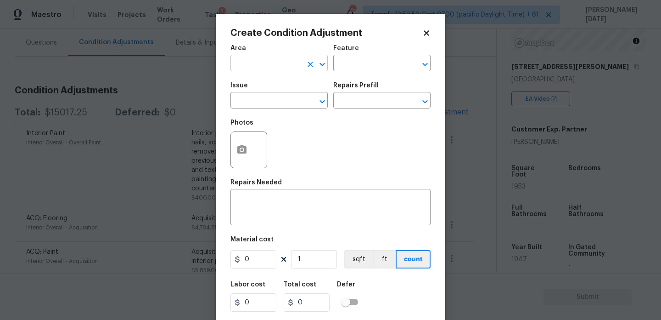
click at [274, 62] on input "text" at bounding box center [266, 64] width 72 height 14
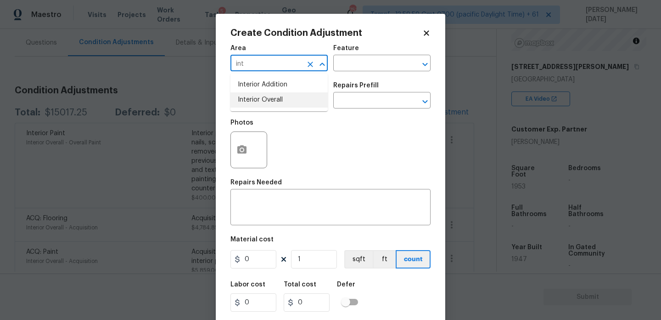
click at [275, 94] on li "Interior Overall" at bounding box center [278, 99] width 97 height 15
type input "Interior Overall"
click at [275, 94] on input "text" at bounding box center [266, 101] width 72 height 14
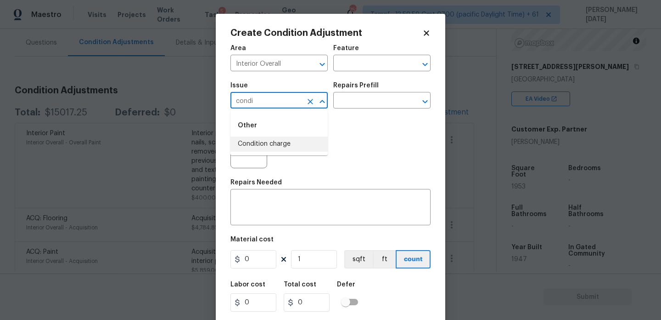
click at [284, 140] on li "Condition charge" at bounding box center [278, 143] width 97 height 15
type input "Condition charge"
click at [359, 101] on input "text" at bounding box center [369, 101] width 72 height 14
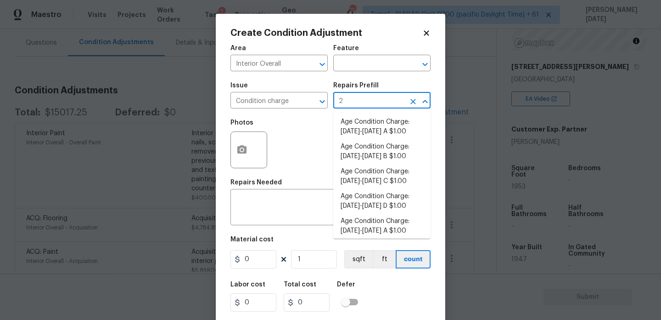
type input "22"
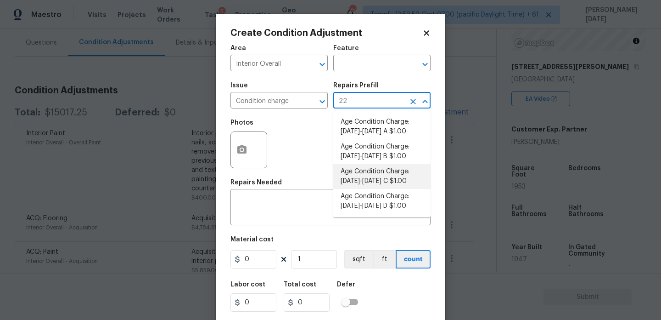
click at [381, 174] on li "Age Condition Charge: 1922-1978 C $1.00" at bounding box center [381, 176] width 97 height 25
type input "Home Readiness Packages"
type textarea "Age Condition Charge: [DATE]-[DATE] C"
type input "1"
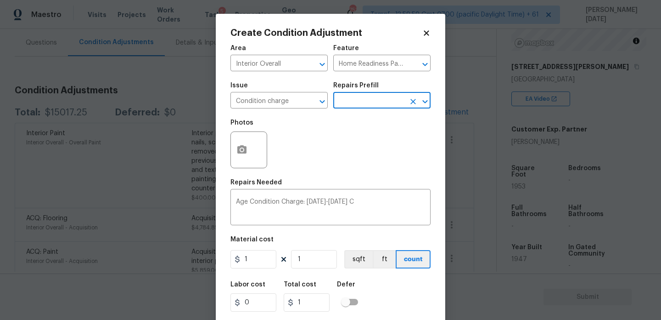
click at [381, 174] on div "Area Interior Overall ​ Feature Home Readiness Packages ​ Issue Condition charg…" at bounding box center [330, 190] width 200 height 303
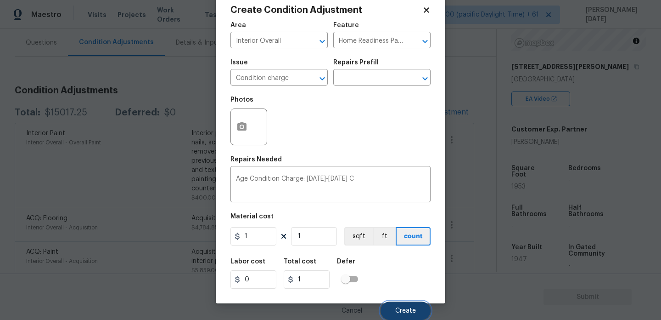
click at [408, 308] on span "Create" at bounding box center [405, 310] width 21 height 7
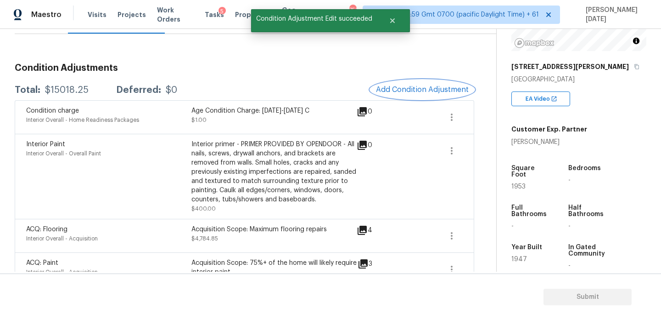
scroll to position [118, 0]
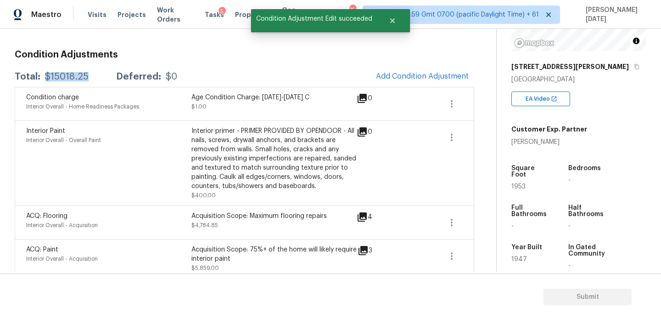
drag, startPoint x: 45, startPoint y: 76, endPoint x: 89, endPoint y: 76, distance: 44.1
click at [89, 76] on div "Total: $15018.25 Deferred: $0" at bounding box center [96, 76] width 163 height 9
copy div "$15018.25"
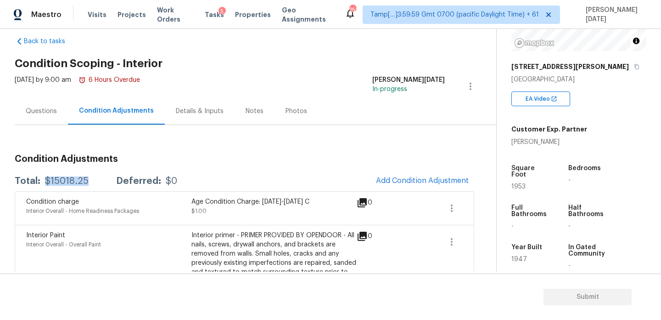
scroll to position [0, 0]
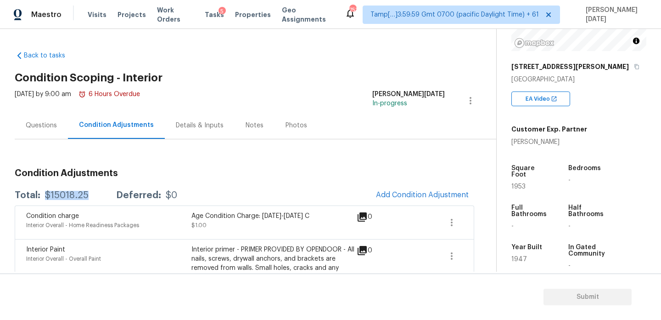
click at [42, 130] on div "Questions" at bounding box center [41, 125] width 53 height 27
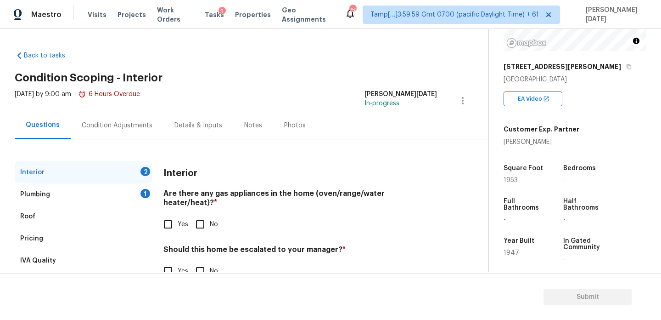
scroll to position [25, 0]
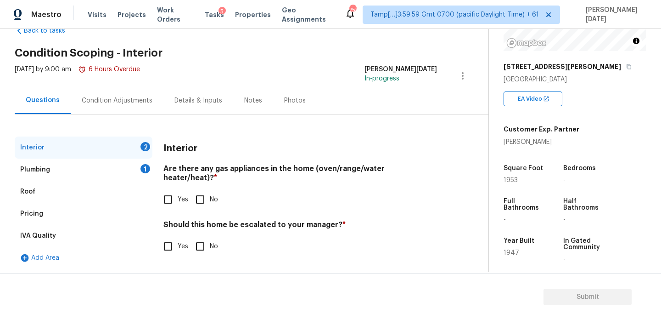
click at [176, 192] on input "Yes" at bounding box center [167, 199] width 19 height 19
checkbox input "true"
click at [175, 250] on input "Yes" at bounding box center [167, 246] width 19 height 19
checkbox input "true"
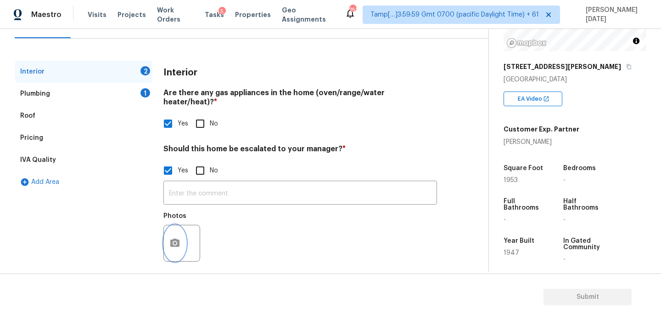
click at [175, 241] on circle "button" at bounding box center [175, 242] width 3 height 3
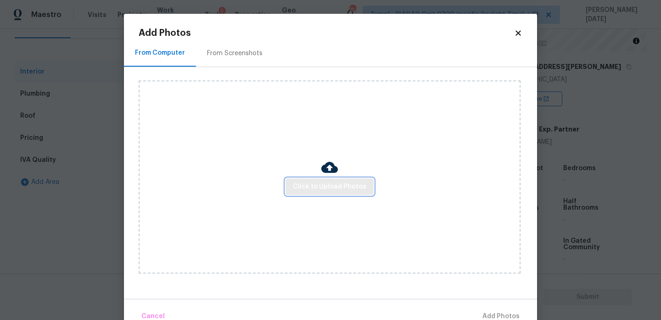
click at [306, 191] on span "Click to Upload Photos" at bounding box center [329, 186] width 73 height 11
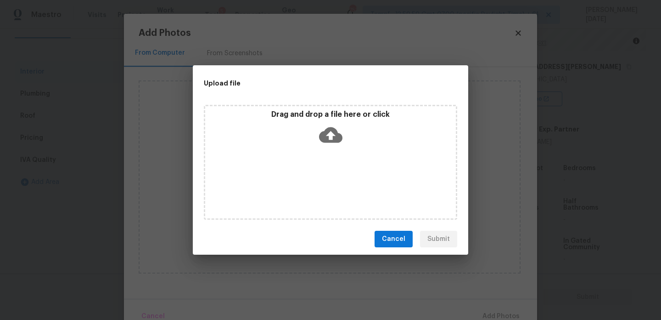
click at [306, 191] on div "Drag and drop a file here or click" at bounding box center [330, 162] width 253 height 115
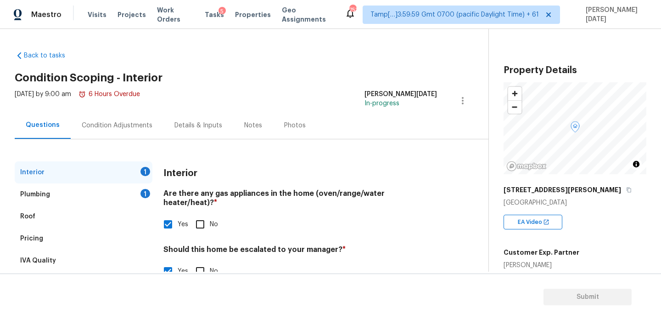
scroll to position [123, 0]
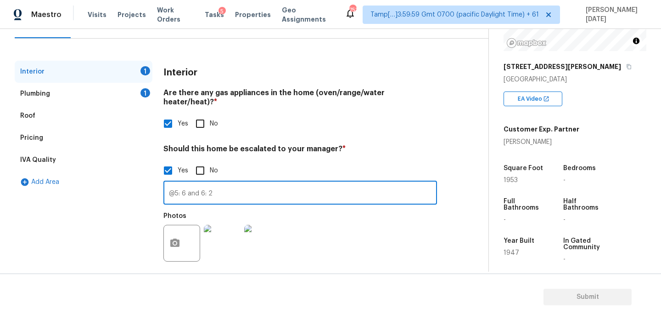
click at [223, 227] on img at bounding box center [222, 243] width 37 height 37
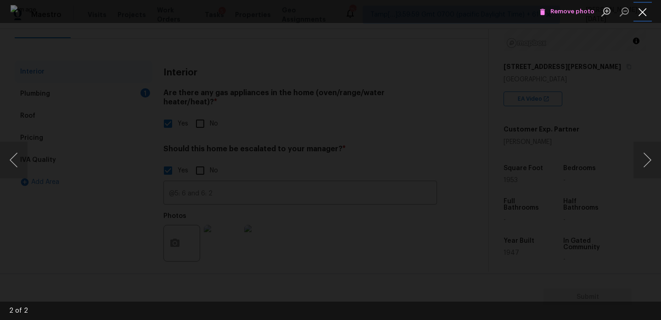
click at [640, 15] on button "Close lightbox" at bounding box center [643, 12] width 18 height 16
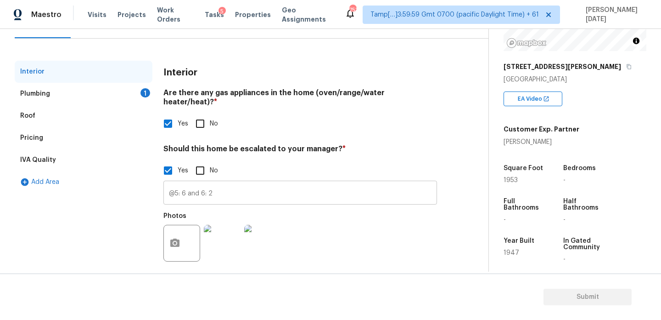
click at [208, 184] on input "@5: 6 and 6: 2" at bounding box center [300, 194] width 274 height 22
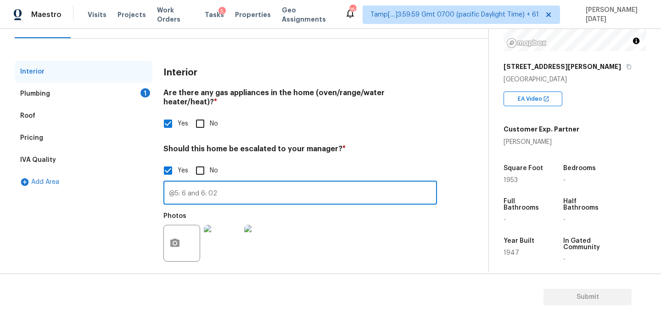
click at [258, 195] on input "@5: 6 and 6: 02" at bounding box center [300, 194] width 274 height 22
click at [448, 212] on div "Interior Plumbing 1 Roof Pricing IVA Quality Add Area Interior Are there any ga…" at bounding box center [241, 169] width 452 height 217
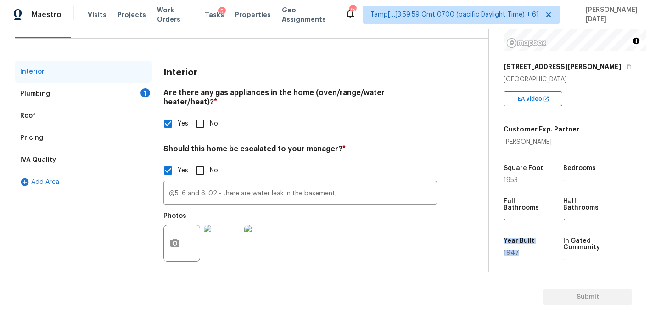
drag, startPoint x: 505, startPoint y: 240, endPoint x: 520, endPoint y: 252, distance: 19.4
click at [520, 252] on div "Year Built 1947" at bounding box center [532, 249] width 57 height 39
copy div "Year Built 1947"
click at [368, 189] on input "@5: 6 and 6: 02 - there are water leak in the basement," at bounding box center [300, 194] width 274 height 22
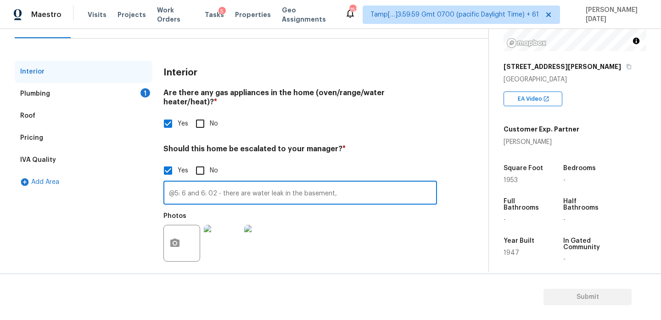
paste input "Year Built 1947"
type input "@5: 6 and 6: 02 - there are water leak in the basement, Year Built 1947"
click at [399, 247] on div "Photos" at bounding box center [300, 237] width 274 height 60
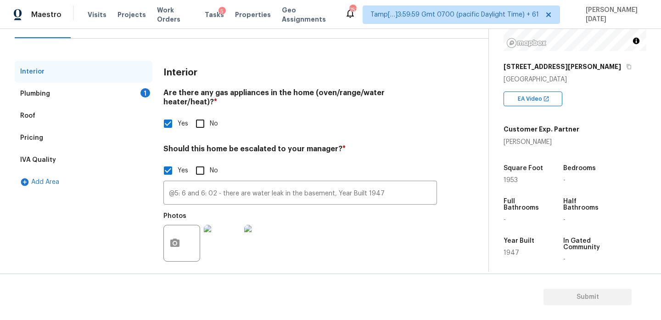
click at [142, 92] on div "1" at bounding box center [145, 92] width 10 height 9
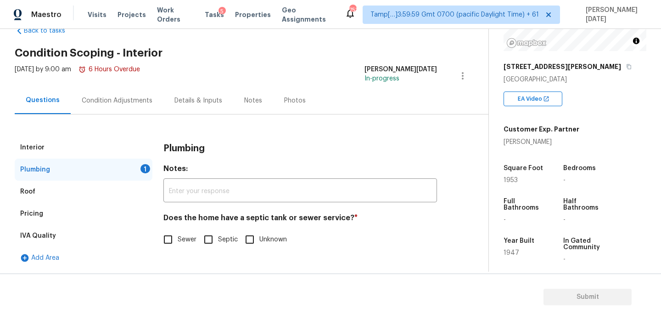
scroll to position [25, 0]
click at [177, 233] on input "Sewer" at bounding box center [167, 239] width 19 height 19
checkbox input "true"
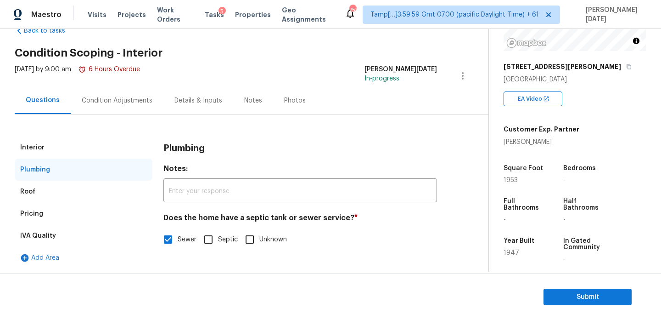
click at [139, 104] on div "Condition Adjustments" at bounding box center [117, 100] width 71 height 9
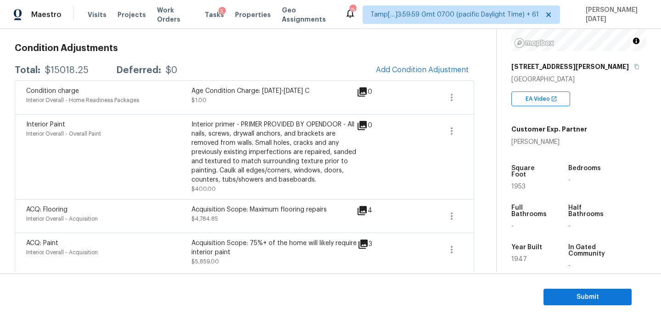
scroll to position [136, 0]
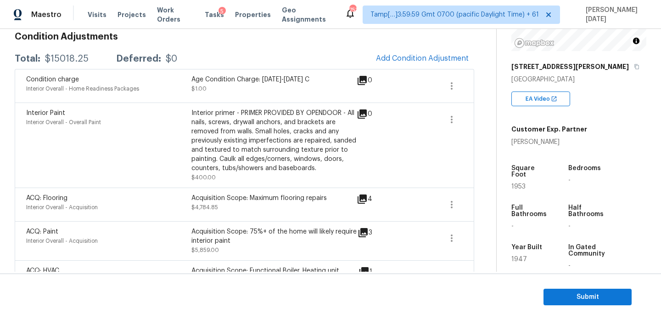
click at [404, 230] on span at bounding box center [419, 241] width 35 height 28
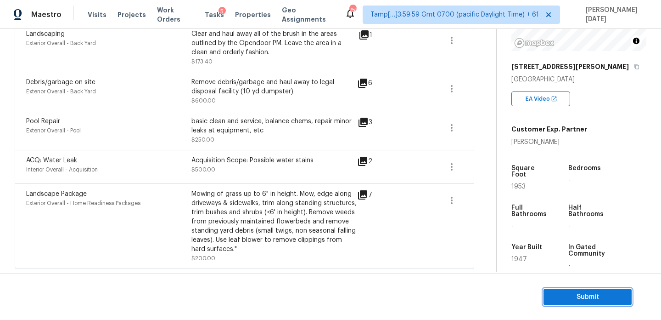
click at [568, 295] on span "Submit" at bounding box center [587, 296] width 73 height 11
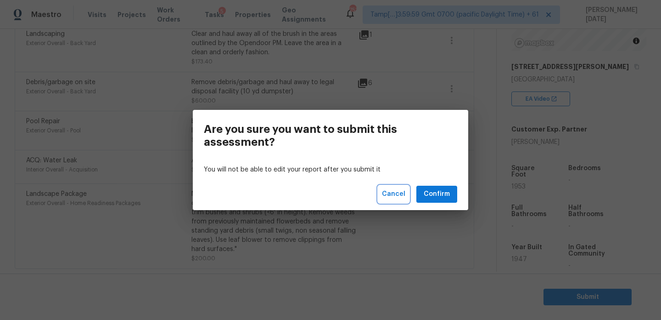
click at [393, 190] on span "Cancel" at bounding box center [393, 193] width 23 height 11
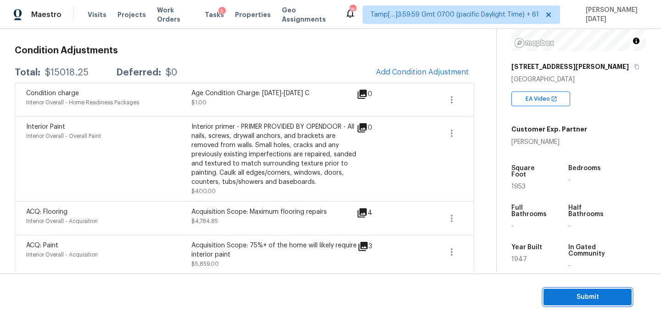
scroll to position [0, 0]
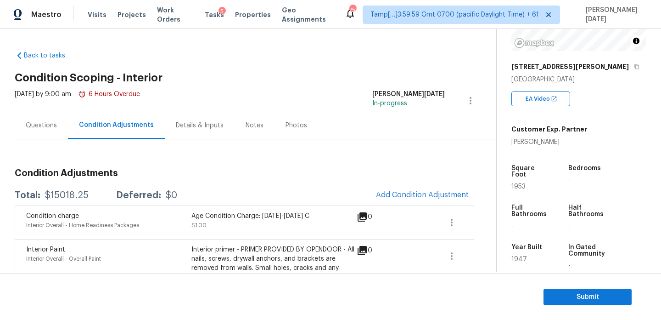
click at [50, 124] on div "Questions" at bounding box center [41, 125] width 31 height 9
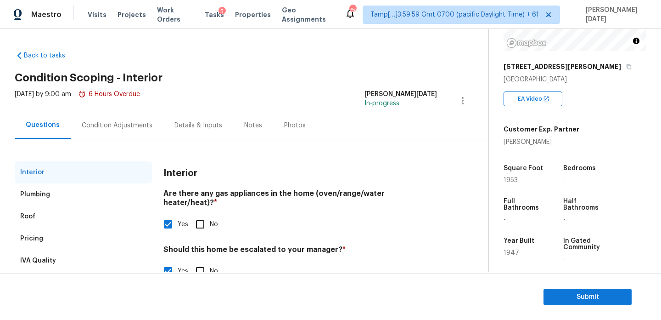
scroll to position [101, 0]
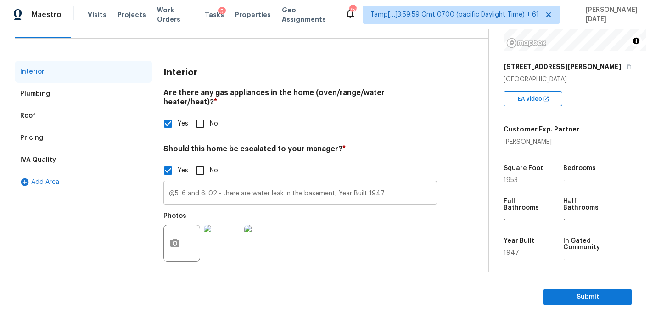
click at [169, 184] on input "@5: 6 and 6: 02 - there are water leak in the basement, Year Built 1947" at bounding box center [300, 194] width 274 height 22
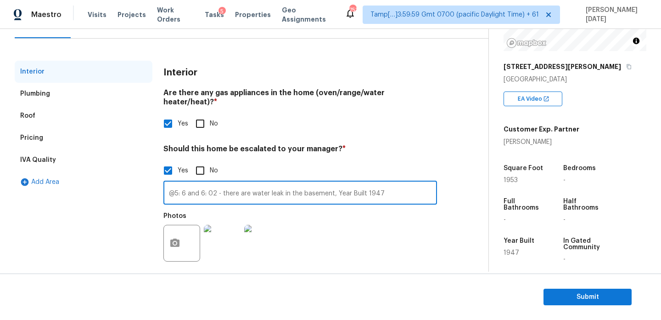
paste input "Window units present"
type input "Window units present, no HVAC @5: 6 and 6: 02 - there are water leak in the bas…"
click at [380, 225] on div "Photos" at bounding box center [300, 237] width 274 height 60
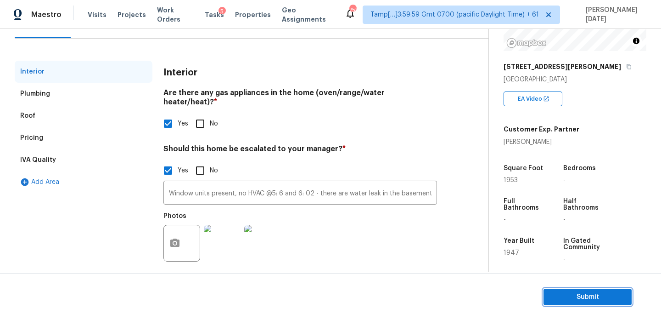
click at [583, 292] on span "Submit" at bounding box center [587, 296] width 73 height 11
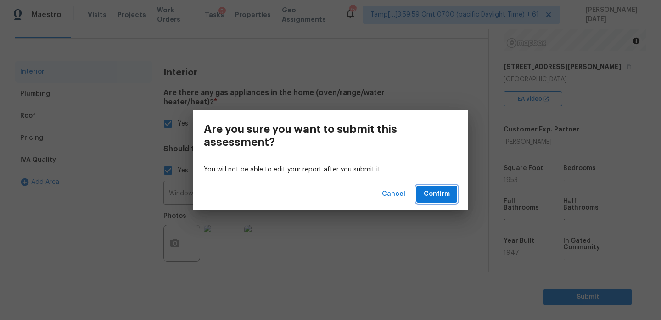
click at [432, 194] on span "Confirm" at bounding box center [437, 193] width 26 height 11
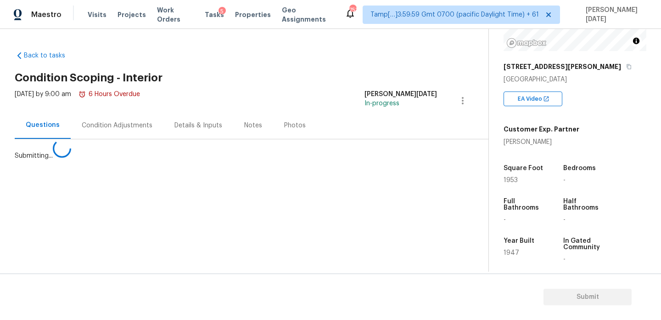
scroll to position [0, 0]
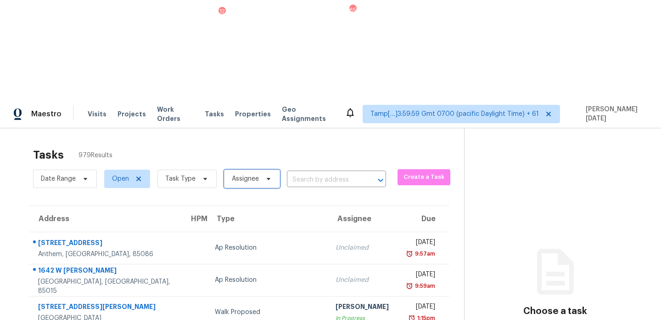
click at [254, 174] on span "Assignee" at bounding box center [245, 178] width 27 height 9
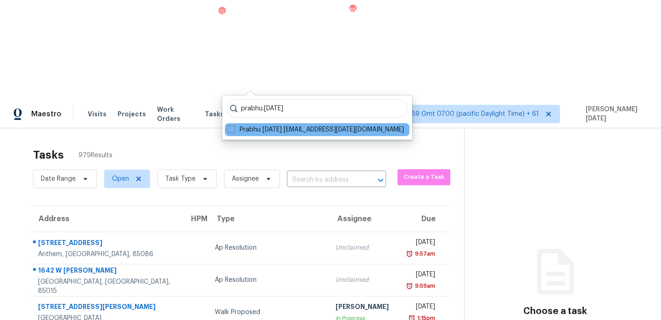
type input "prabhu.[DATE]"
click at [236, 135] on div "Prabhu Raja prabhu.raja@opendoor.com" at bounding box center [317, 129] width 185 height 13
click at [237, 123] on div "Prabhu Raja prabhu.raja@opendoor.com" at bounding box center [317, 129] width 185 height 13
click at [235, 129] on span at bounding box center [231, 128] width 7 height 7
click at [234, 129] on input "Prabhu Raja prabhu.raja@opendoor.com" at bounding box center [231, 128] width 6 height 6
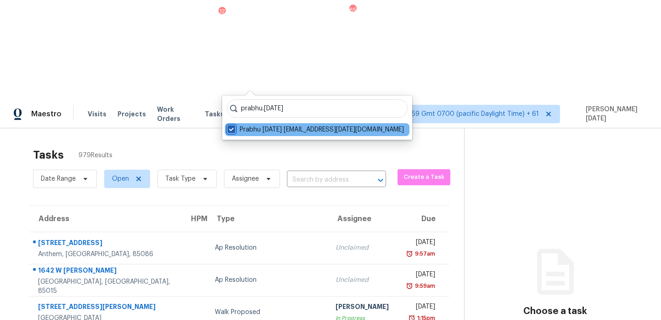
checkbox input "true"
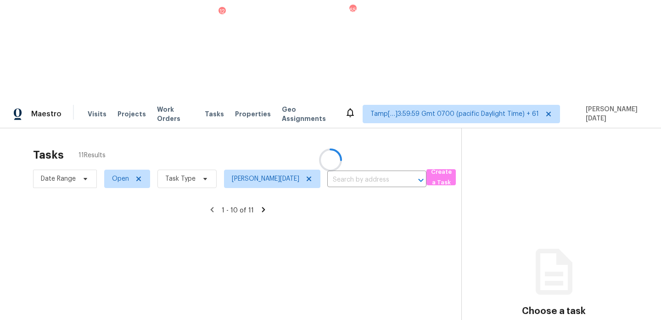
click at [182, 80] on div at bounding box center [330, 160] width 661 height 320
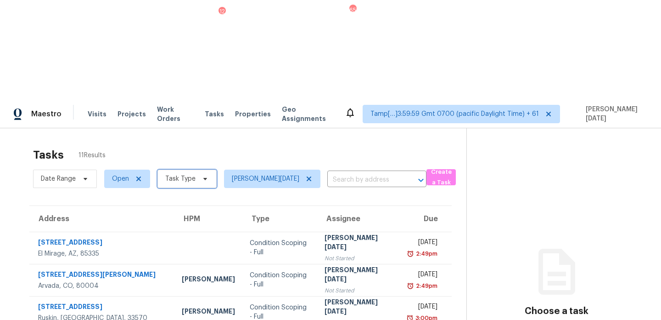
click at [182, 174] on span "Task Type" at bounding box center [180, 178] width 30 height 9
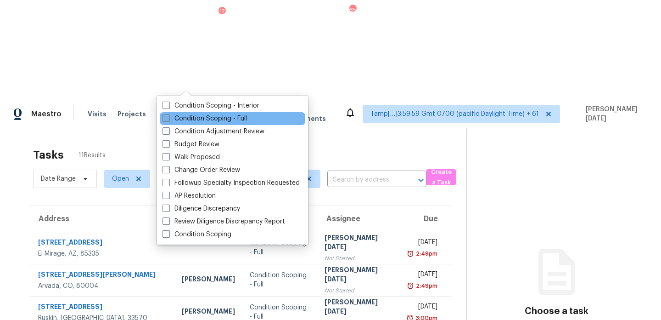
click at [182, 120] on label "Condition Scoping - Full" at bounding box center [205, 118] width 84 height 9
click at [168, 120] on input "Condition Scoping - Full" at bounding box center [166, 117] width 6 height 6
checkbox input "true"
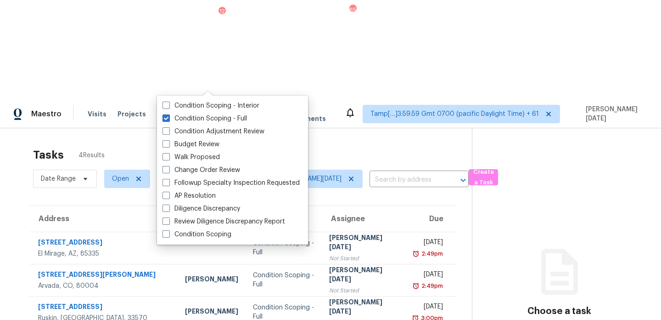
click at [225, 143] on div "Tasks 4 Results" at bounding box center [252, 155] width 439 height 24
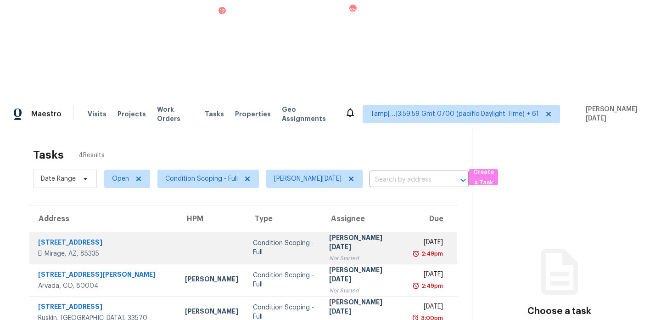
click at [297, 231] on td "Condition Scoping - Full" at bounding box center [284, 247] width 77 height 32
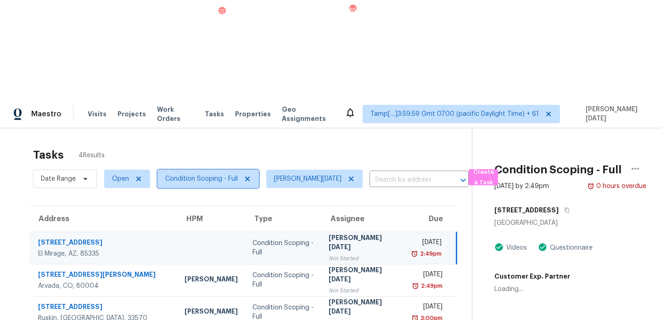
click at [201, 174] on span "Condition Scoping - Full" at bounding box center [201, 178] width 73 height 9
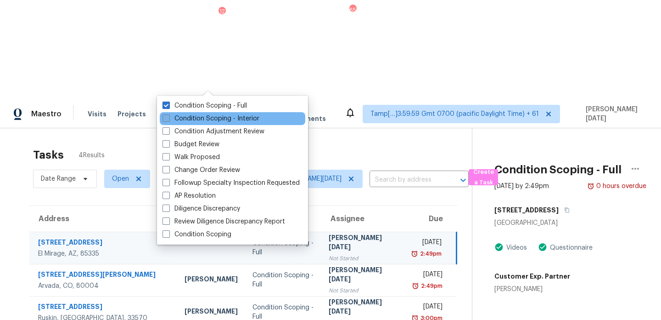
click at [197, 117] on label "Condition Scoping - Interior" at bounding box center [211, 118] width 97 height 9
click at [168, 117] on input "Condition Scoping - Interior" at bounding box center [166, 117] width 6 height 6
checkbox input "true"
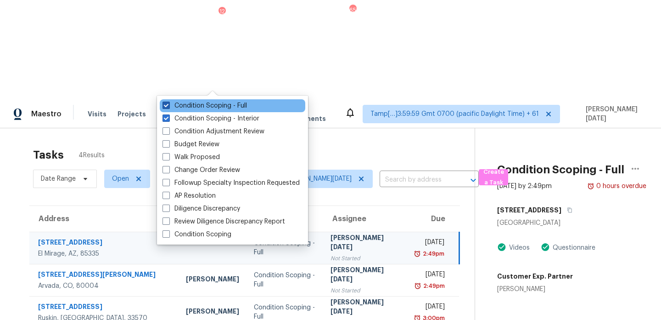
click at [205, 105] on label "Condition Scoping - Full" at bounding box center [205, 105] width 84 height 9
click at [168, 105] on input "Condition Scoping - Full" at bounding box center [166, 104] width 6 height 6
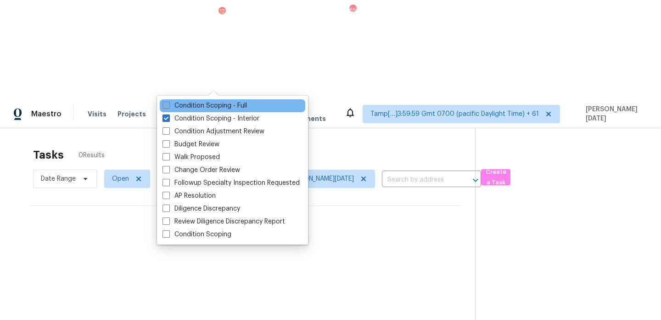
click at [205, 105] on label "Condition Scoping - Full" at bounding box center [205, 105] width 84 height 9
click at [168, 105] on input "Condition Scoping - Full" at bounding box center [166, 104] width 6 height 6
checkbox input "true"
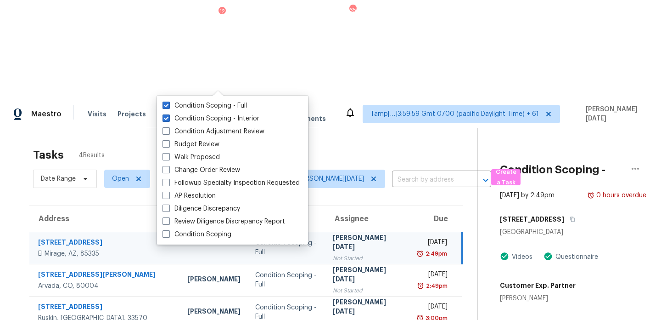
click at [282, 143] on div "Tasks 4 Results" at bounding box center [255, 155] width 444 height 24
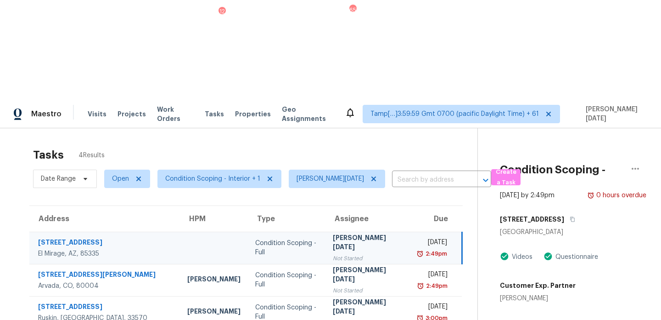
click at [326, 231] on td "Prabhu Raja Not Started" at bounding box center [368, 247] width 85 height 32
click at [410, 231] on td "Mon, Aug 11th 2025 2:49pm" at bounding box center [435, 247] width 51 height 32
click at [116, 174] on span "Open" at bounding box center [120, 178] width 17 height 9
click at [115, 104] on span at bounding box center [112, 104] width 7 height 7
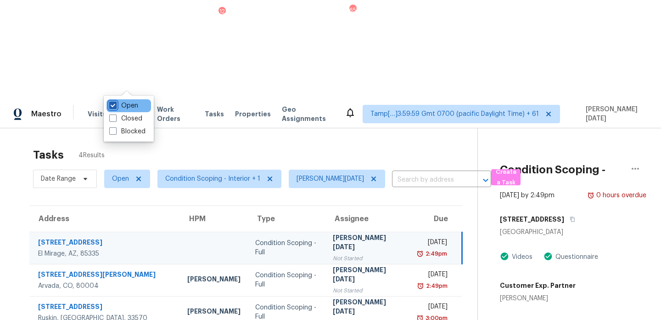
click at [115, 104] on input "Open" at bounding box center [112, 104] width 6 height 6
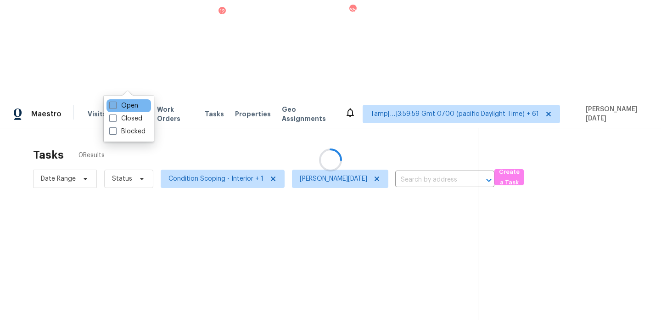
click at [115, 104] on span at bounding box center [112, 104] width 7 height 7
click at [115, 104] on input "Open" at bounding box center [112, 104] width 6 height 6
checkbox input "true"
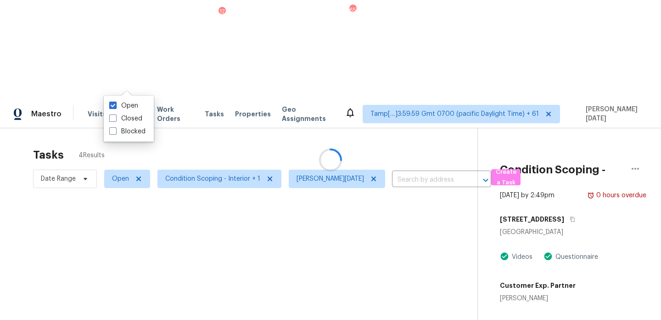
click at [206, 143] on div "Tasks 4 Results" at bounding box center [255, 155] width 444 height 24
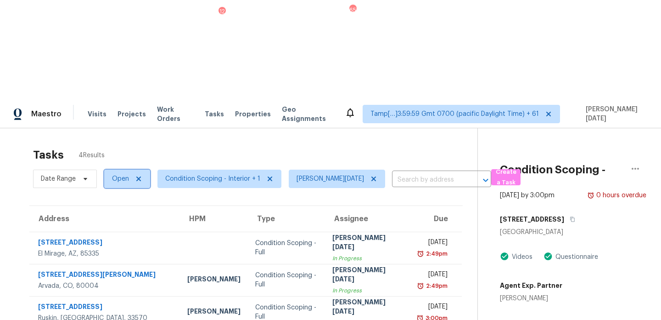
click at [118, 174] on span "Open" at bounding box center [120, 178] width 17 height 9
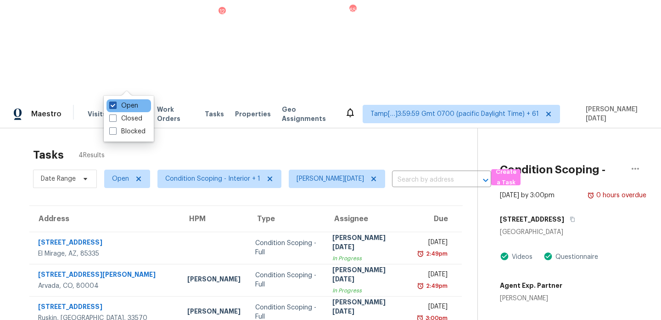
click at [118, 101] on label "Open" at bounding box center [123, 105] width 29 height 9
click at [115, 101] on input "Open" at bounding box center [112, 104] width 6 height 6
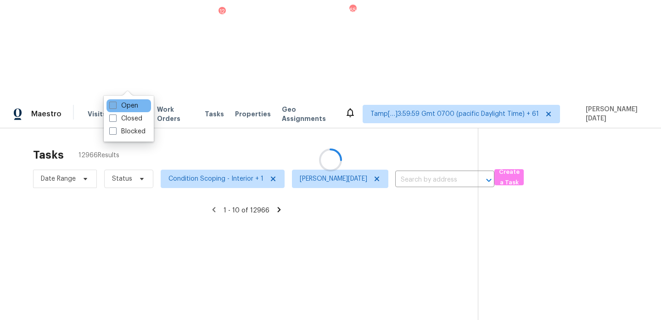
click at [118, 101] on label "Open" at bounding box center [123, 105] width 29 height 9
click at [115, 101] on input "Open" at bounding box center [112, 104] width 6 height 6
checkbox input "true"
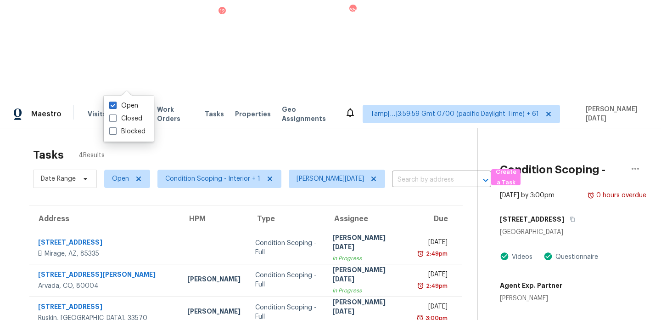
click at [187, 143] on div "Tasks 4 Results" at bounding box center [255, 155] width 444 height 24
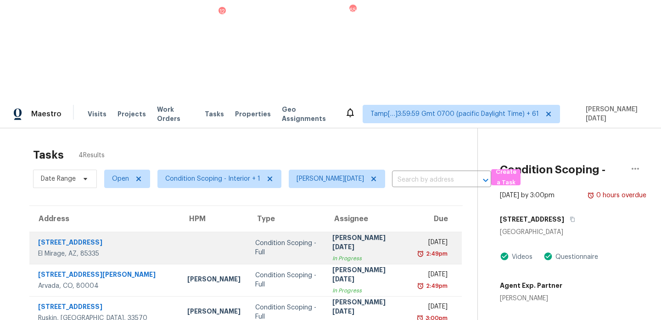
click at [410, 231] on td "Mon, Aug 11th 2025 2:49pm" at bounding box center [436, 247] width 52 height 32
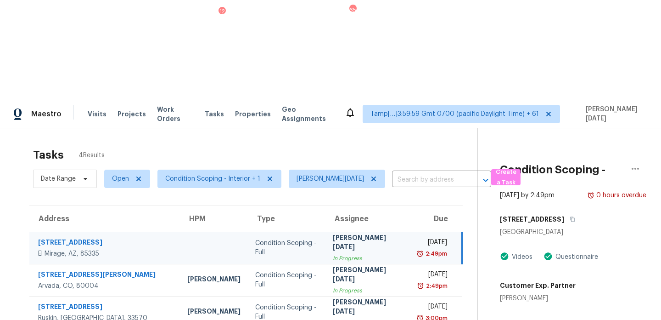
click at [446, 237] on div "Mon, Aug 11th 2025 2:49pm" at bounding box center [439, 247] width 43 height 21
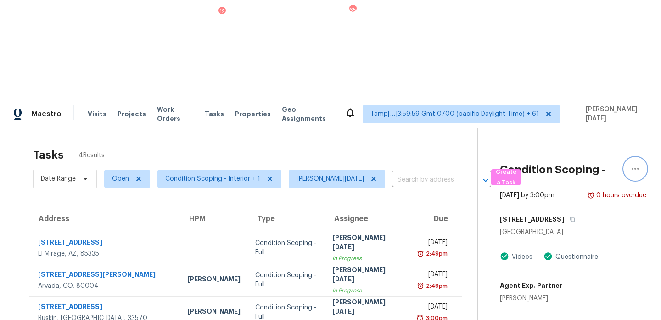
click at [635, 157] on button "button" at bounding box center [635, 168] width 22 height 22
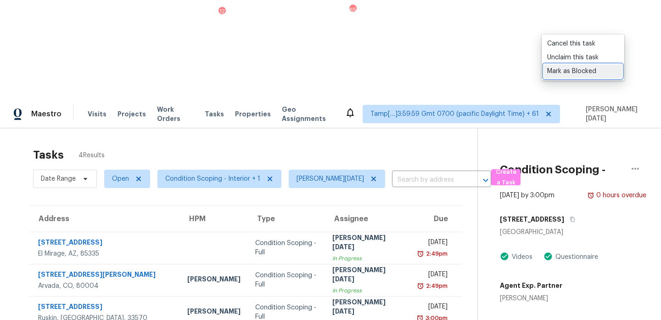
click at [583, 75] on div "Mark as Blocked" at bounding box center [583, 71] width 72 height 9
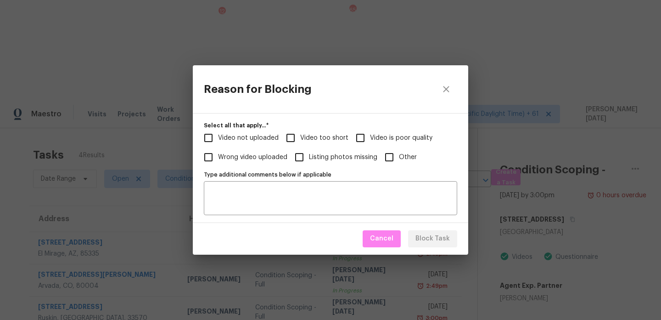
click at [399, 160] on span "Other" at bounding box center [408, 157] width 18 height 10
click at [398, 160] on input "Other" at bounding box center [389, 156] width 19 height 19
checkbox input "true"
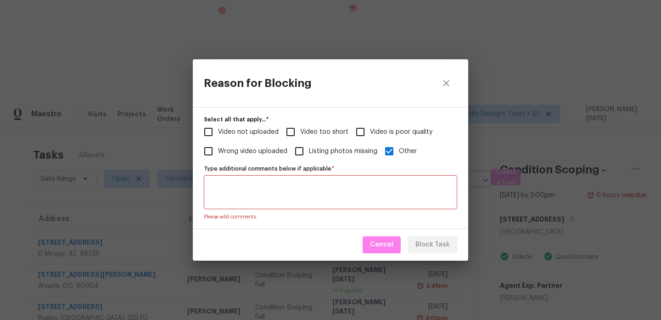
click at [325, 197] on textarea "Type additional comments below if applicable   *" at bounding box center [330, 191] width 242 height 19
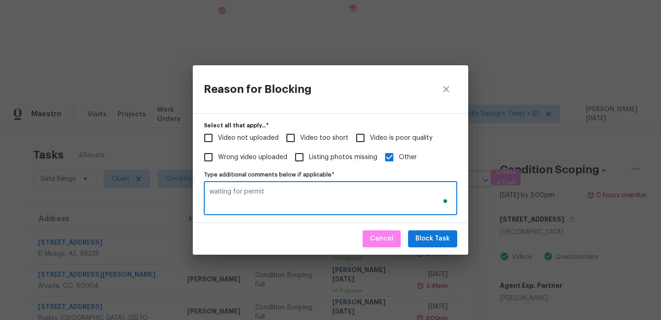
type textarea "waiting for permit"
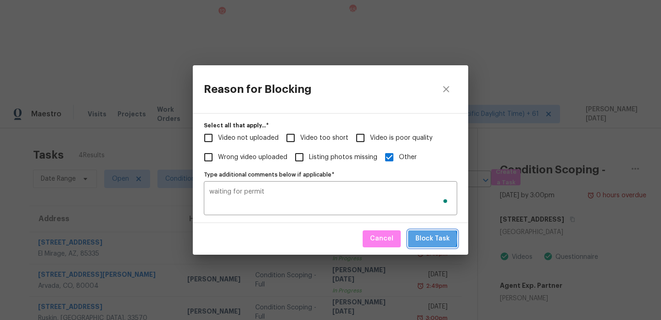
click at [434, 238] on span "Block Task" at bounding box center [432, 238] width 34 height 11
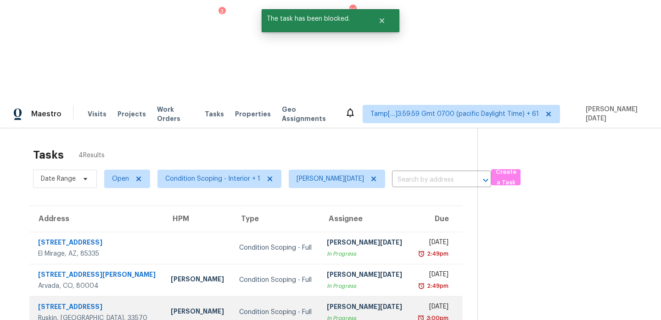
click at [410, 296] on td "[DATE] 3:00pm" at bounding box center [436, 312] width 53 height 32
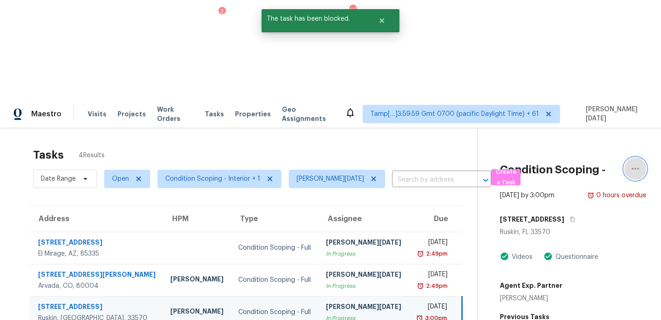
click at [637, 163] on icon "button" at bounding box center [635, 168] width 11 height 11
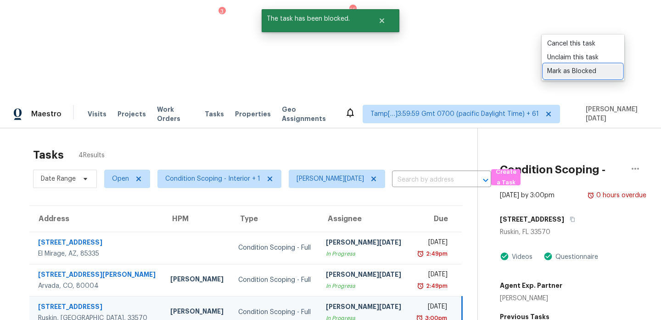
click at [558, 72] on div "Mark as Blocked" at bounding box center [583, 71] width 72 height 9
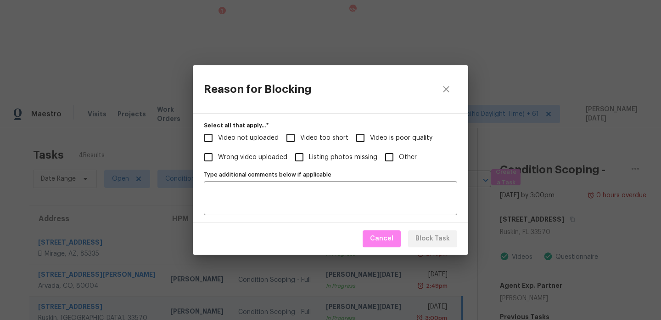
click at [392, 163] on input "Other" at bounding box center [389, 156] width 19 height 19
checkbox input "true"
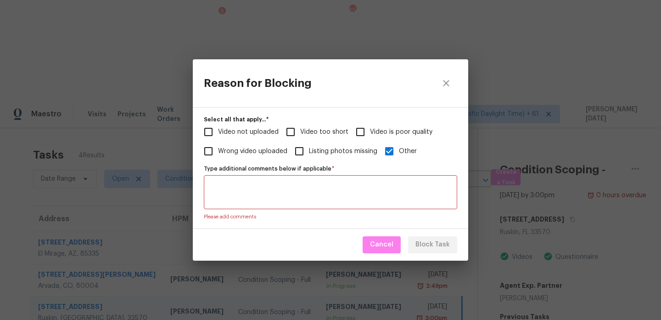
click at [346, 197] on textarea "Type additional comments below if applicable   *" at bounding box center [330, 191] width 242 height 19
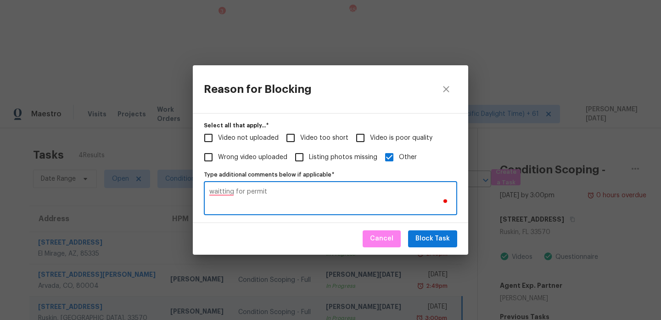
type textarea "waitting for permit"
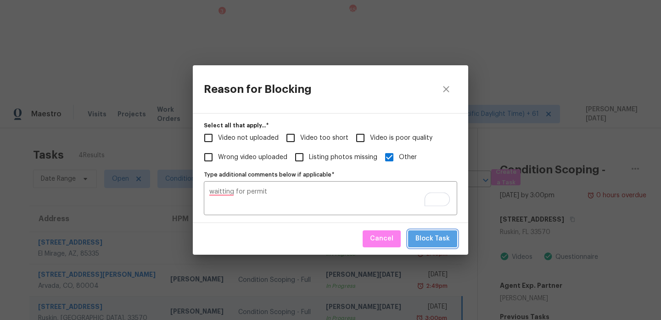
click at [447, 237] on span "Block Task" at bounding box center [432, 238] width 34 height 11
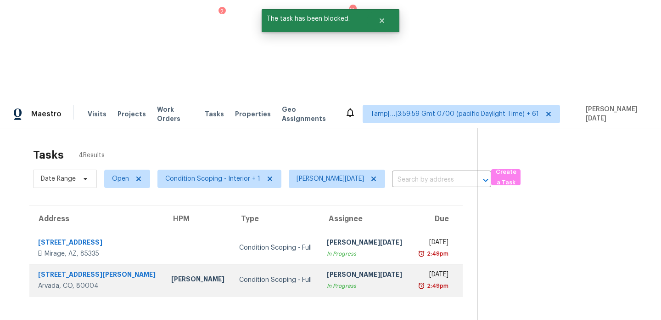
click at [417, 269] on div "Mon, Aug 11th 2025" at bounding box center [432, 274] width 31 height 11
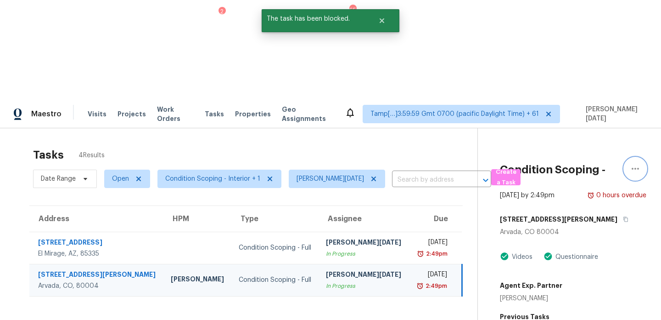
click at [637, 163] on icon "button" at bounding box center [635, 168] width 11 height 11
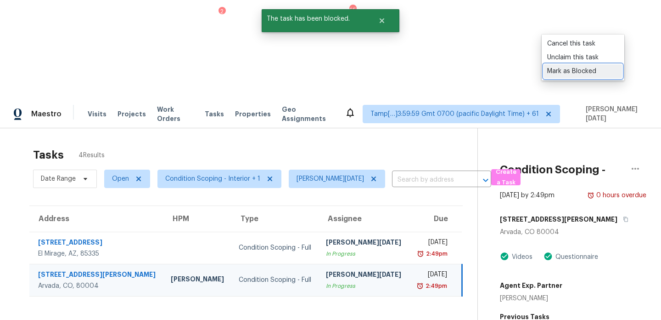
click at [590, 72] on div "Mark as Blocked" at bounding box center [583, 71] width 72 height 9
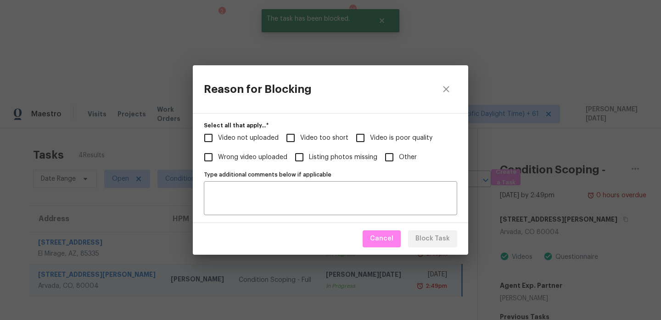
click at [395, 163] on input "Other" at bounding box center [389, 156] width 19 height 19
checkbox input "true"
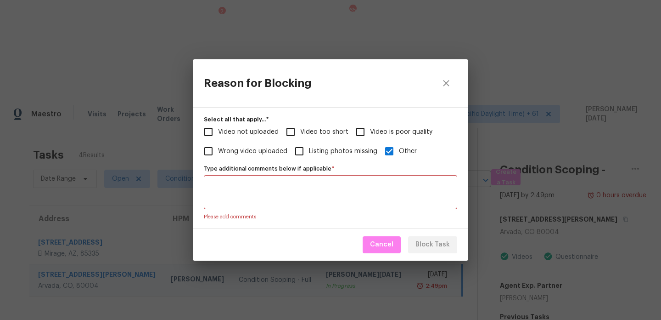
click at [347, 202] on div "Type additional comments below if applicable *" at bounding box center [330, 192] width 253 height 34
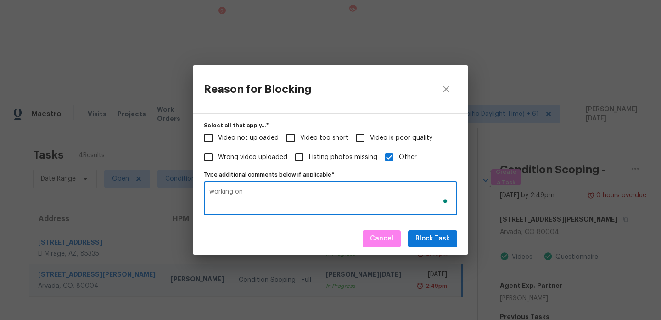
type textarea "working on"
click at [431, 241] on span "Block Task" at bounding box center [432, 238] width 34 height 11
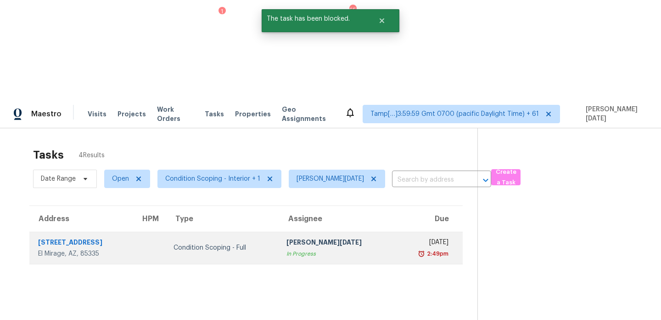
click at [395, 231] on td "Mon, Aug 11th 2025 2:49pm" at bounding box center [428, 247] width 67 height 32
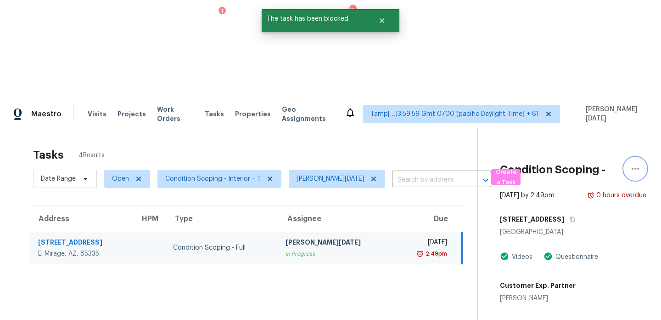
click at [644, 157] on button "button" at bounding box center [635, 168] width 22 height 22
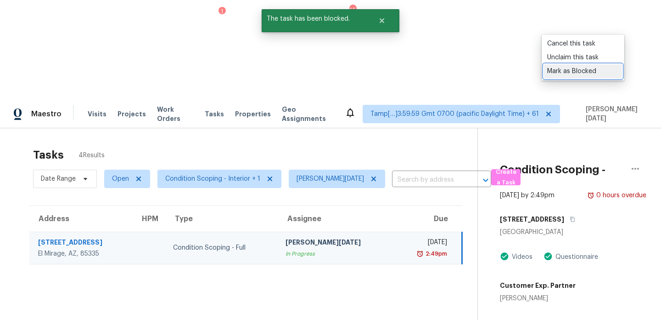
click at [599, 73] on div "Mark as Blocked" at bounding box center [583, 71] width 72 height 9
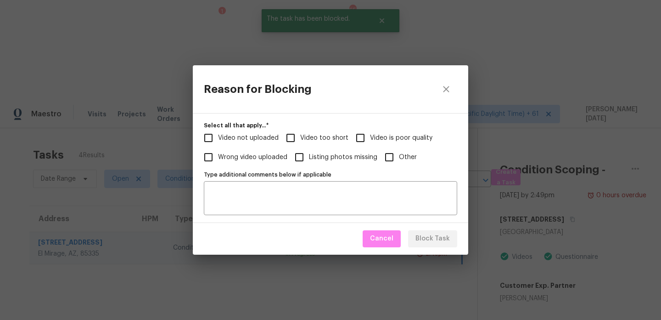
click at [394, 166] on input "Other" at bounding box center [389, 156] width 19 height 19
checkbox input "true"
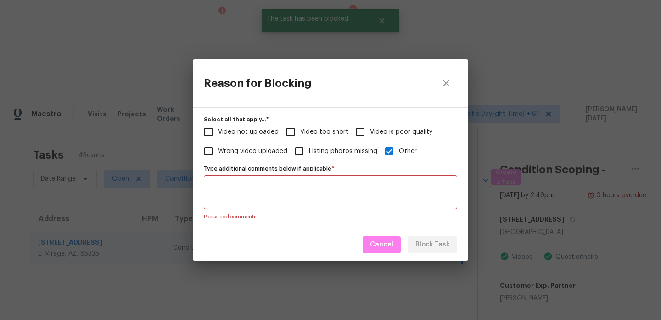
click at [358, 200] on textarea "Type additional comments below if applicable   *" at bounding box center [330, 191] width 242 height 19
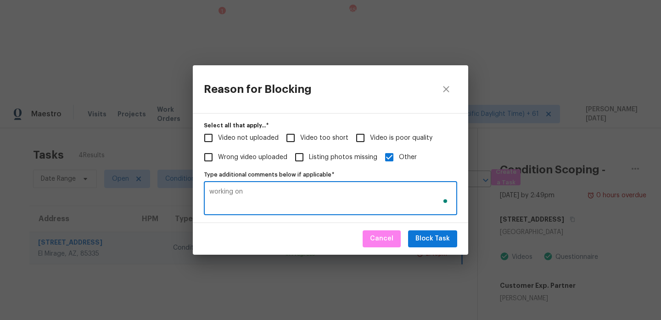
type textarea "working on"
click at [441, 240] on span "Block Task" at bounding box center [432, 238] width 34 height 11
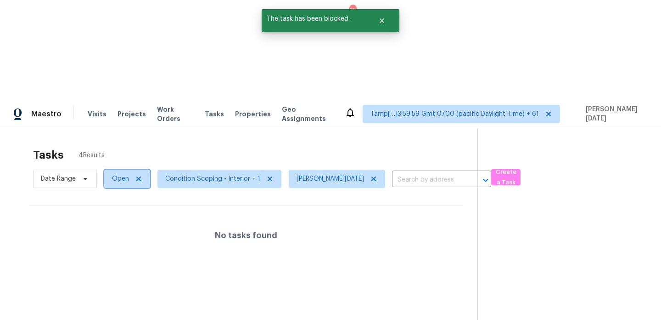
click at [118, 174] on span "Open" at bounding box center [120, 178] width 17 height 9
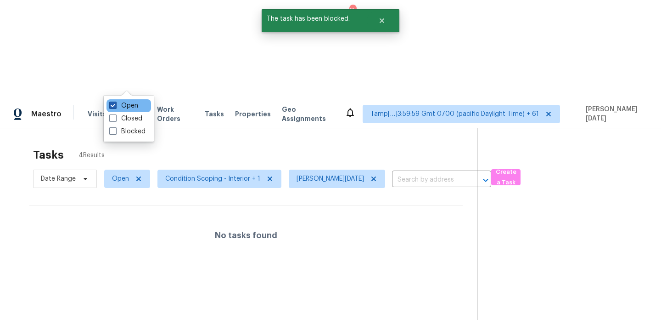
click at [123, 103] on label "Open" at bounding box center [123, 105] width 29 height 9
click at [115, 103] on input "Open" at bounding box center [112, 104] width 6 height 6
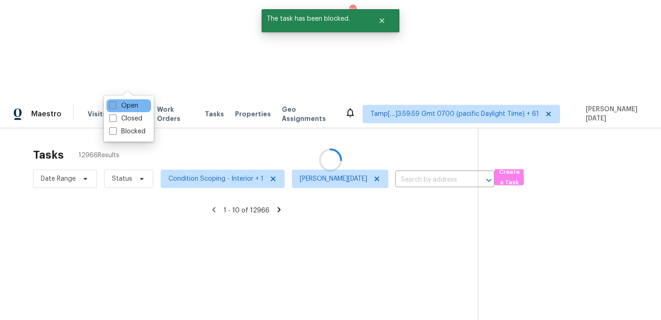
click at [123, 103] on label "Open" at bounding box center [123, 105] width 29 height 9
click at [115, 103] on input "Open" at bounding box center [112, 104] width 6 height 6
checkbox input "true"
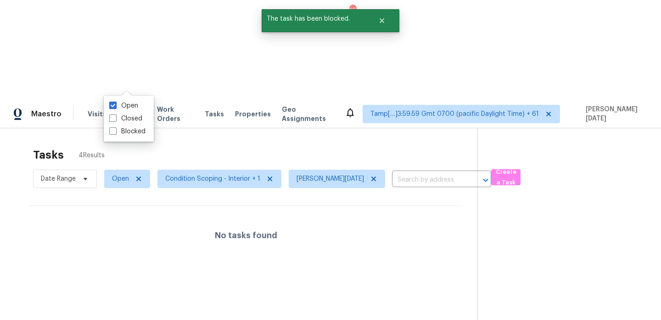
click at [175, 143] on div "Tasks 4 Results" at bounding box center [255, 155] width 444 height 24
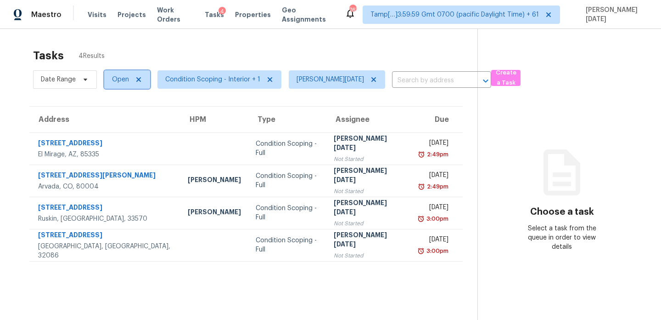
click at [119, 76] on span "Open" at bounding box center [120, 79] width 17 height 9
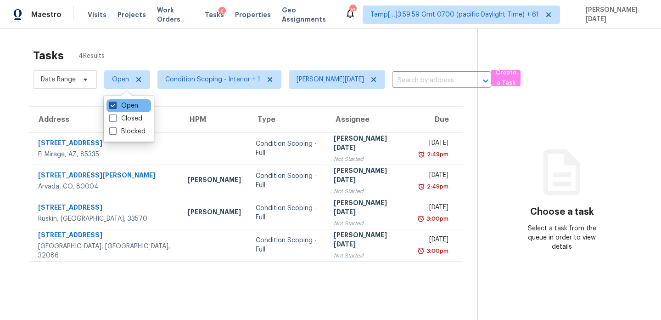
click at [116, 107] on span at bounding box center [112, 104] width 7 height 7
click at [115, 107] on input "Open" at bounding box center [112, 104] width 6 height 6
click at [116, 107] on span at bounding box center [112, 104] width 7 height 7
click at [115, 107] on input "Open" at bounding box center [112, 104] width 6 height 6
checkbox input "true"
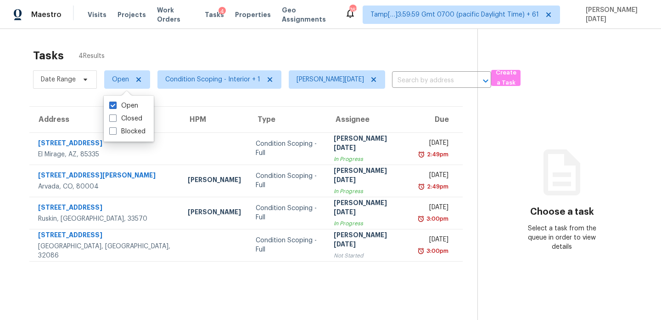
click at [196, 58] on div "Tasks 4 Results" at bounding box center [255, 56] width 444 height 24
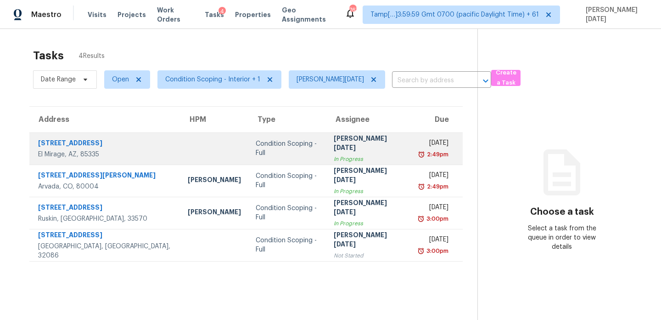
click at [282, 150] on div "Condition Scoping - Full" at bounding box center [287, 148] width 63 height 18
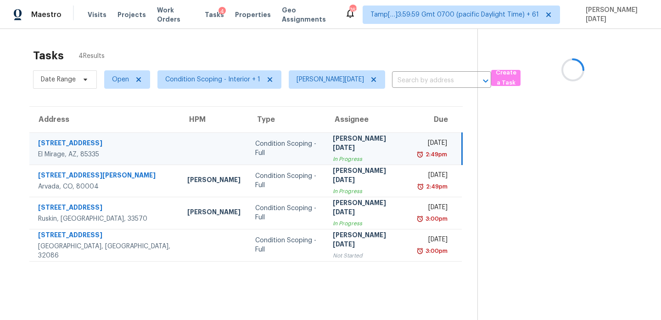
click at [282, 150] on div "Condition Scoping - Full" at bounding box center [286, 148] width 63 height 18
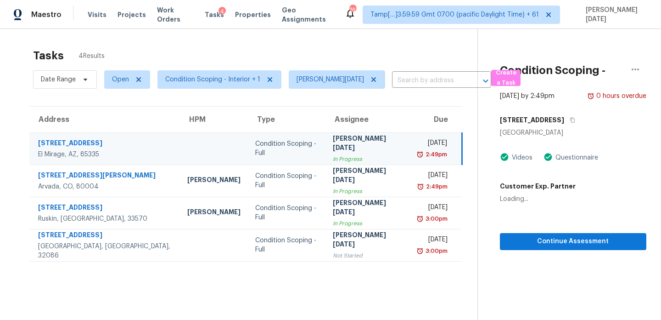
click at [364, 145] on td "Prabhu [DATE] In Progress" at bounding box center [368, 148] width 85 height 32
click at [543, 236] on span "Continue Assessment" at bounding box center [573, 241] width 132 height 11
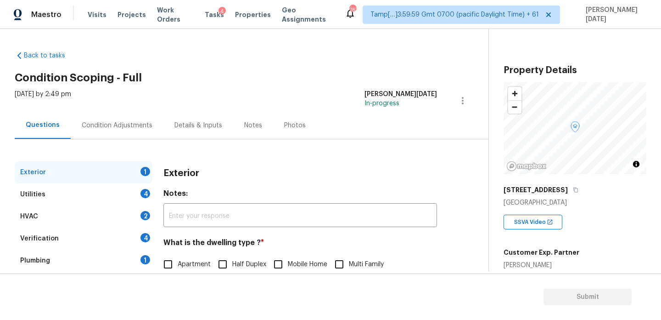
click at [136, 126] on div "Condition Adjustments" at bounding box center [117, 125] width 71 height 9
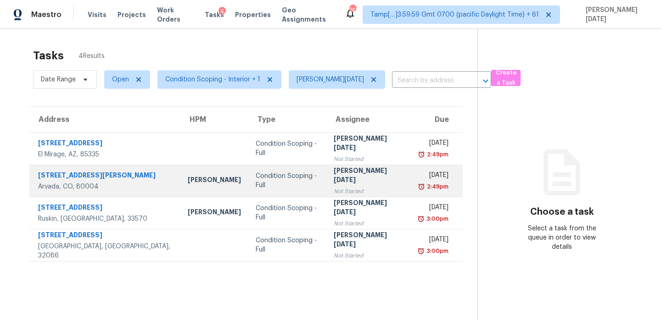
click at [419, 174] on div "[DATE]" at bounding box center [434, 175] width 30 height 11
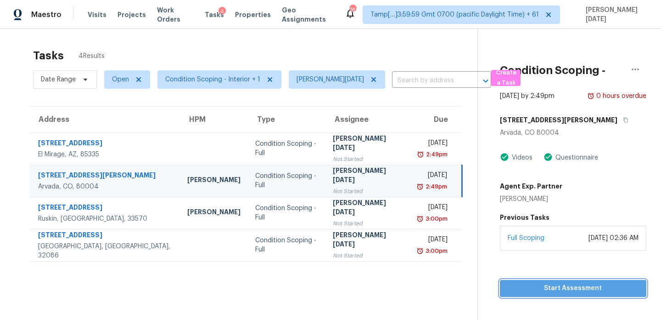
click at [532, 282] on span "Start Assessment" at bounding box center [573, 287] width 132 height 11
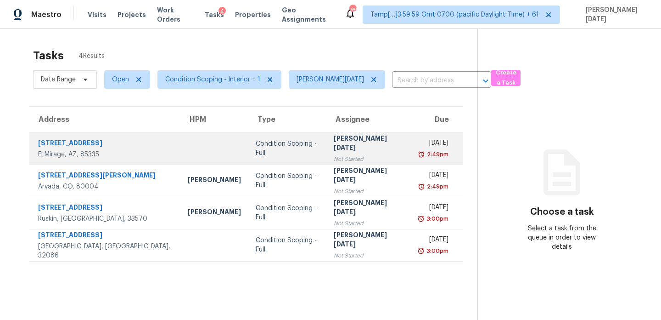
click at [419, 142] on div "[DATE]" at bounding box center [434, 143] width 30 height 11
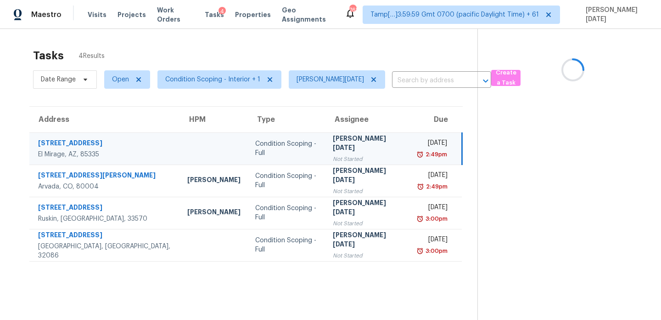
click at [418, 142] on div "[DATE]" at bounding box center [432, 143] width 29 height 11
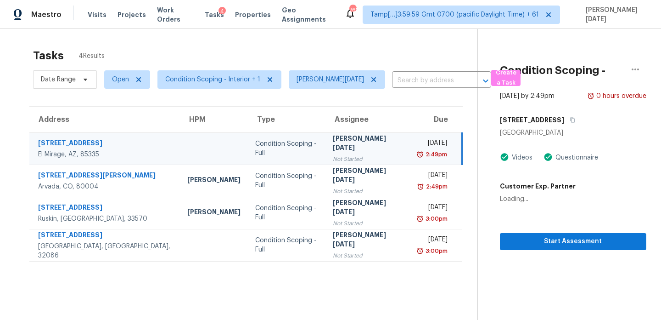
click at [418, 142] on div "[DATE]" at bounding box center [432, 143] width 29 height 11
click at [545, 236] on span "Start Assessment" at bounding box center [573, 241] width 132 height 11
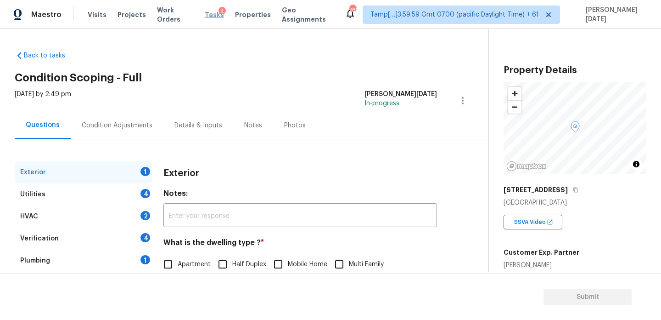
click at [210, 17] on span "Tasks" at bounding box center [214, 14] width 19 height 6
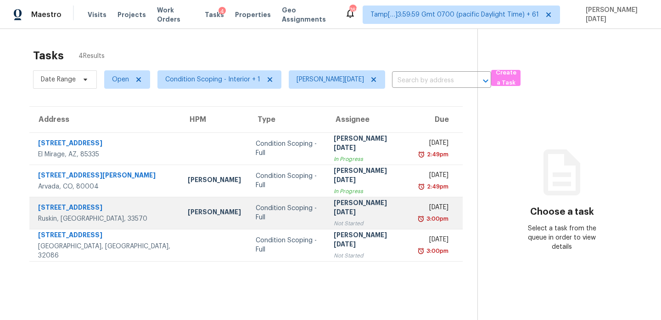
click at [417, 214] on img at bounding box center [420, 218] width 7 height 9
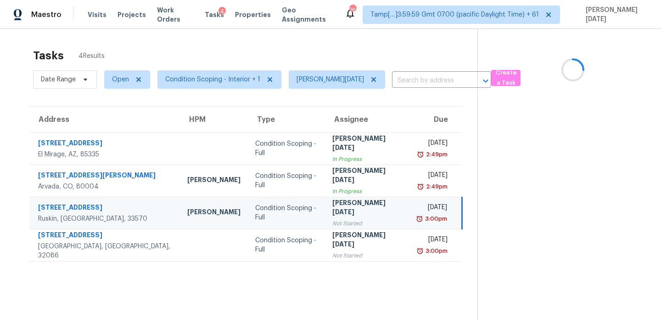
click at [416, 214] on img at bounding box center [419, 218] width 7 height 9
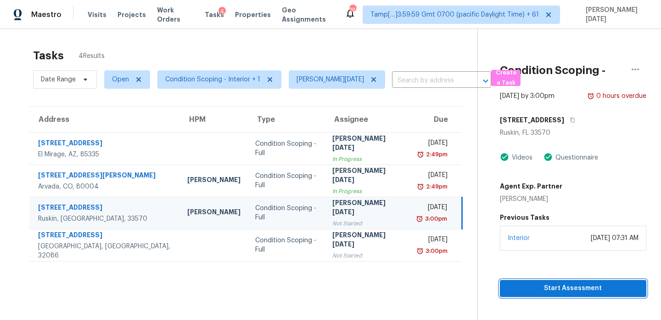
click at [512, 282] on span "Start Assessment" at bounding box center [573, 287] width 132 height 11
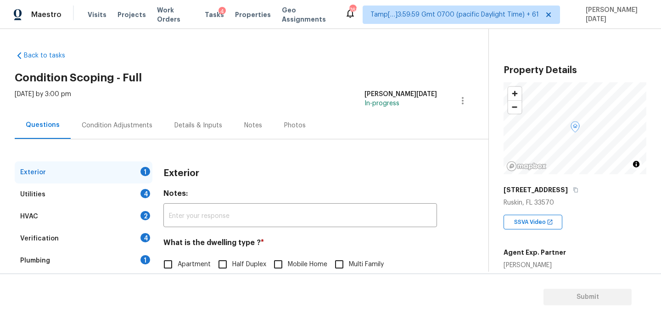
click at [136, 133] on div "Condition Adjustments" at bounding box center [117, 125] width 93 height 27
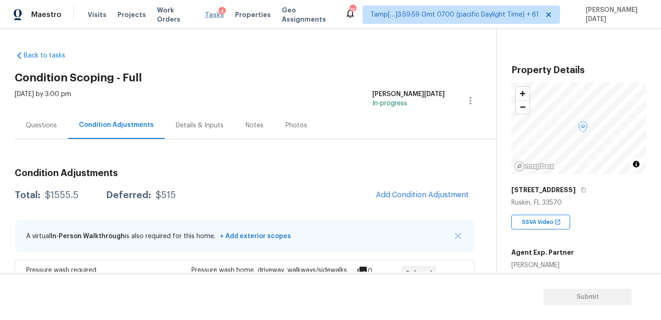
click at [212, 17] on span "Tasks" at bounding box center [214, 14] width 19 height 6
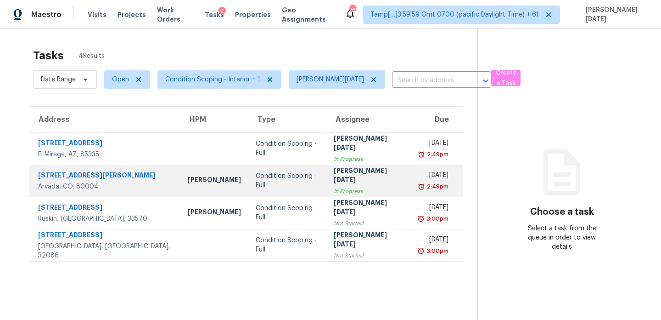
click at [334, 177] on div "[PERSON_NAME][DATE]" at bounding box center [369, 176] width 70 height 21
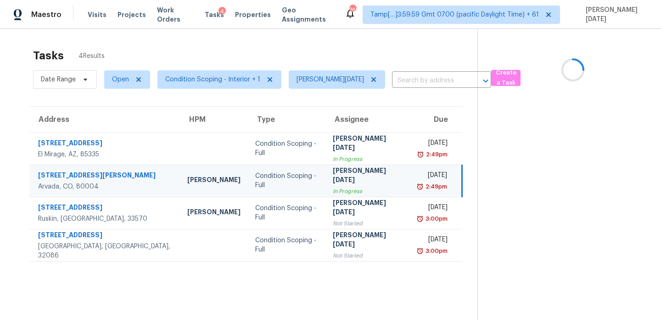
click at [334, 177] on div "[PERSON_NAME][DATE]" at bounding box center [368, 176] width 70 height 21
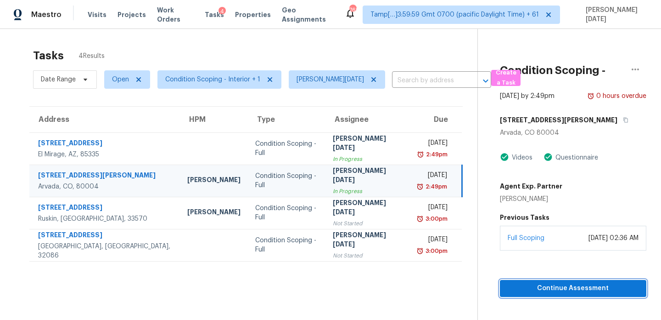
click at [524, 282] on span "Continue Assessment" at bounding box center [573, 287] width 132 height 11
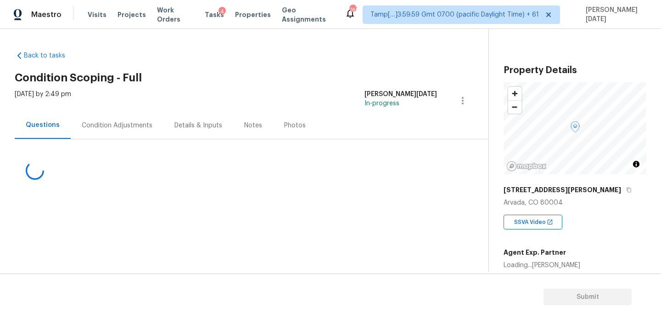
click at [123, 126] on div "Condition Adjustments" at bounding box center [117, 125] width 71 height 9
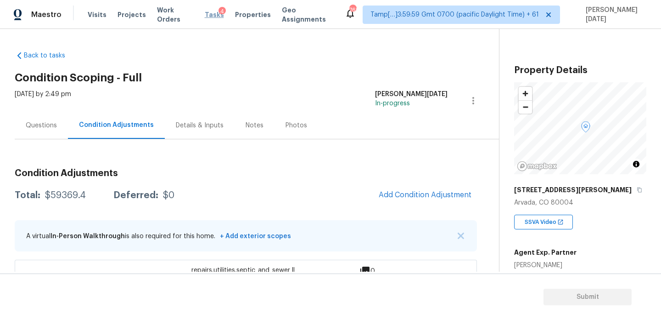
click at [210, 16] on span "Tasks" at bounding box center [214, 14] width 19 height 6
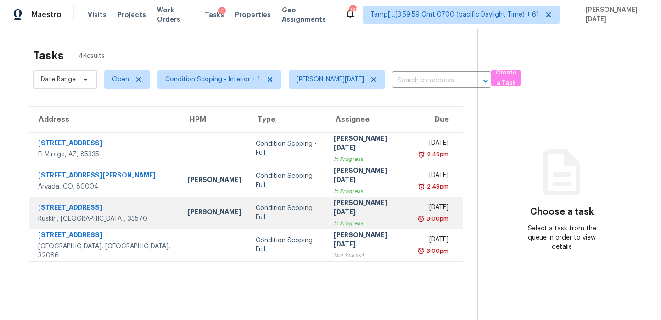
click at [365, 222] on td "Prabhu [DATE] In Progress" at bounding box center [368, 213] width 85 height 32
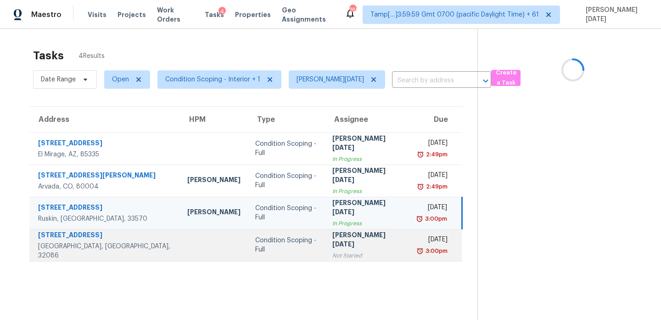
click at [410, 237] on td "[DATE] 3:00pm" at bounding box center [436, 245] width 52 height 32
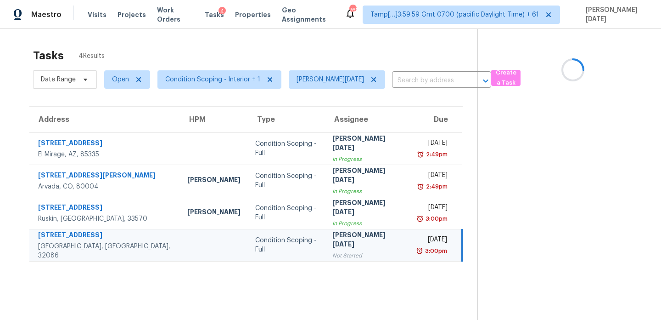
click at [410, 237] on td "[DATE] 3:00pm" at bounding box center [436, 245] width 52 height 32
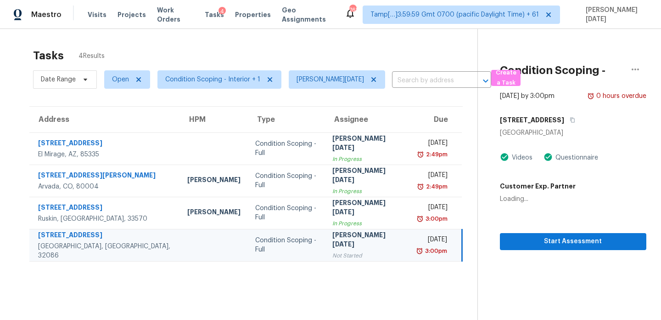
click at [410, 237] on td "[DATE] 3:00pm" at bounding box center [436, 245] width 52 height 32
click at [518, 236] on span "Start Assessment" at bounding box center [573, 241] width 132 height 11
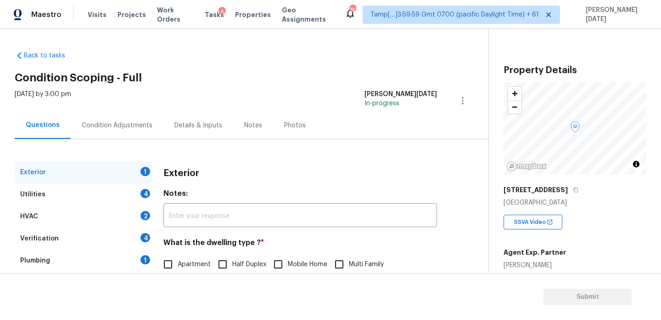
click at [121, 129] on div "Condition Adjustments" at bounding box center [117, 125] width 71 height 9
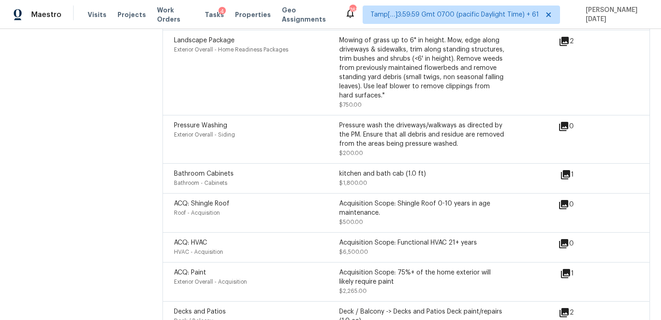
scroll to position [1418, 0]
